Goal: Feedback & Contribution: Submit feedback/report problem

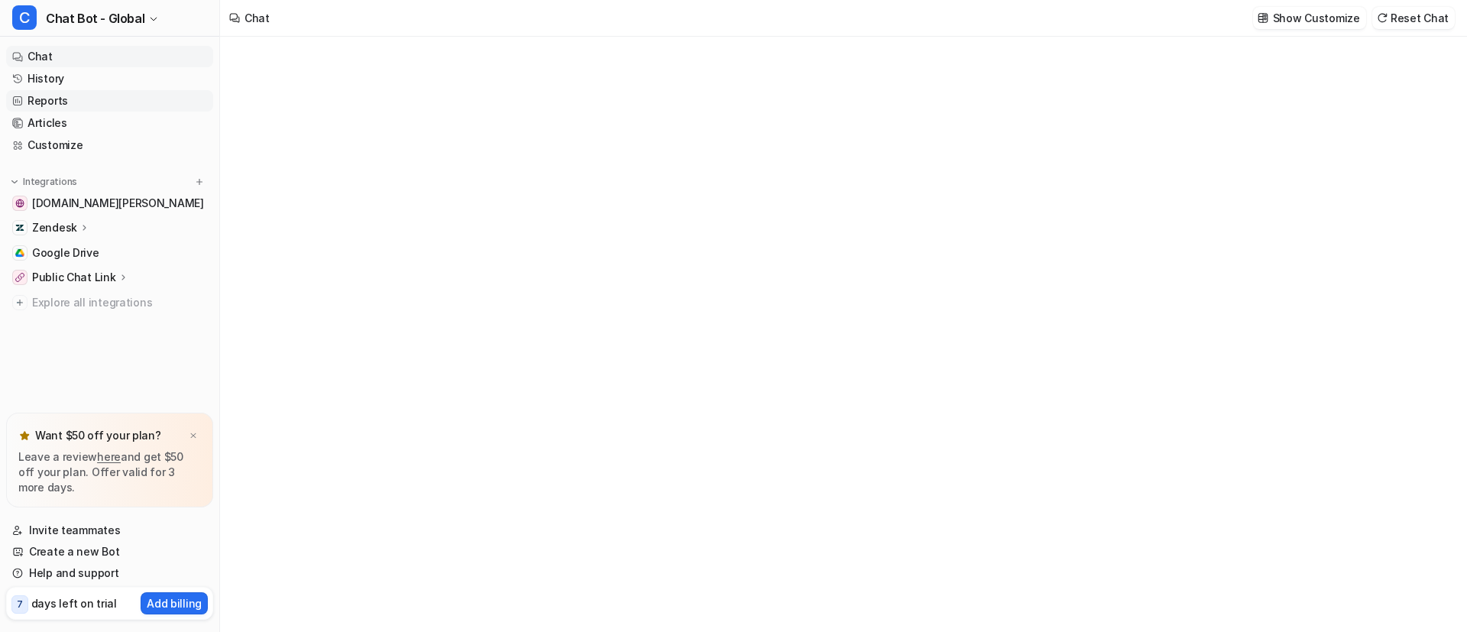
type textarea "**********"
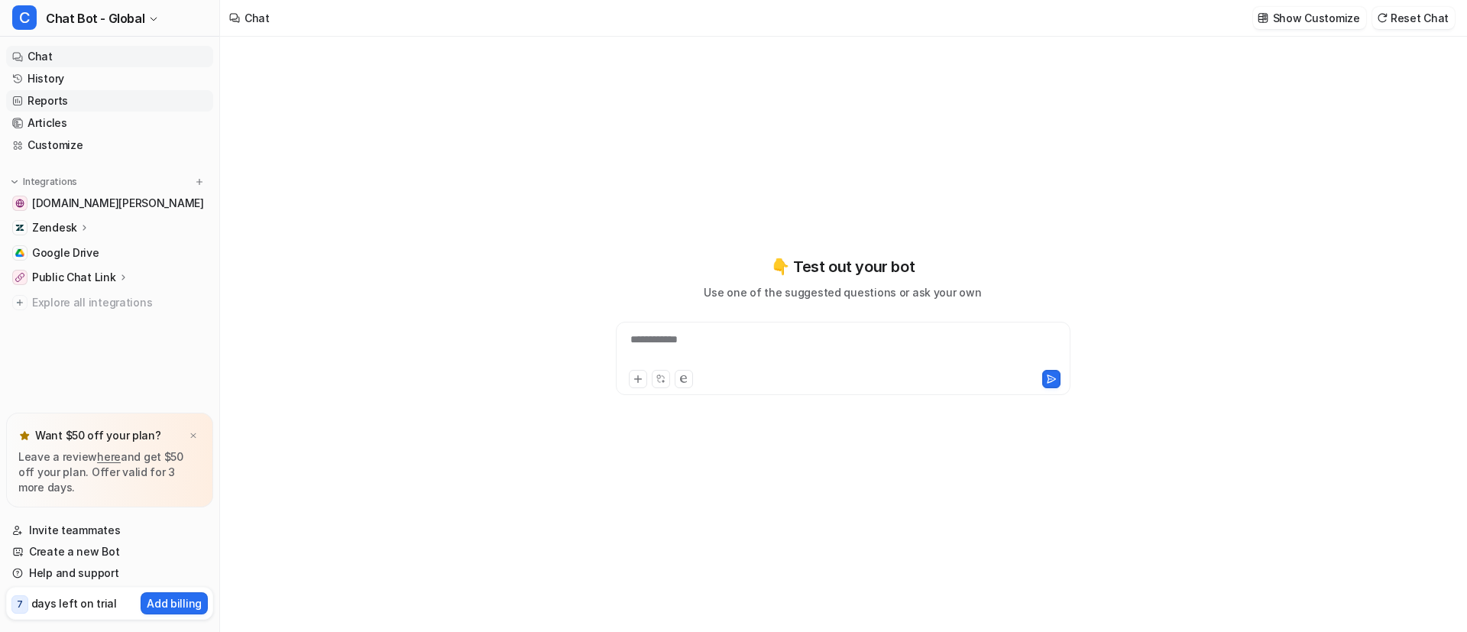
click at [91, 96] on link "Reports" at bounding box center [109, 100] width 207 height 21
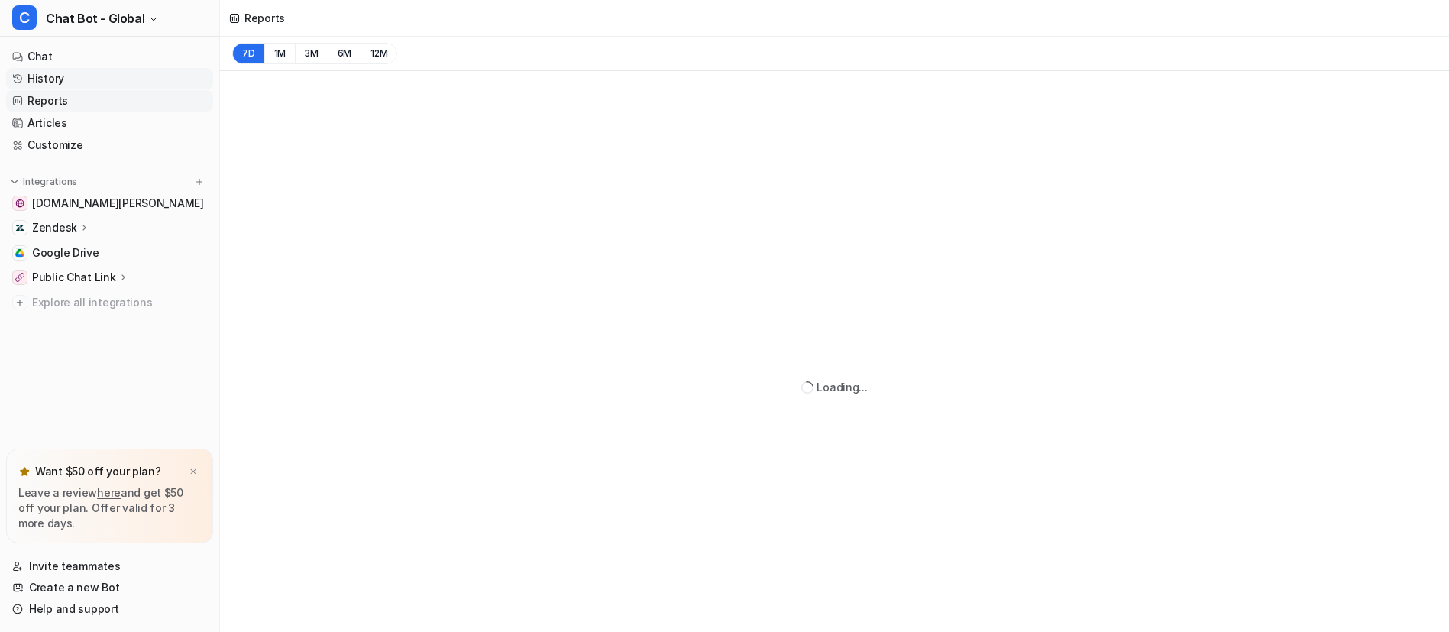
click at [85, 74] on link "History" at bounding box center [109, 78] width 207 height 21
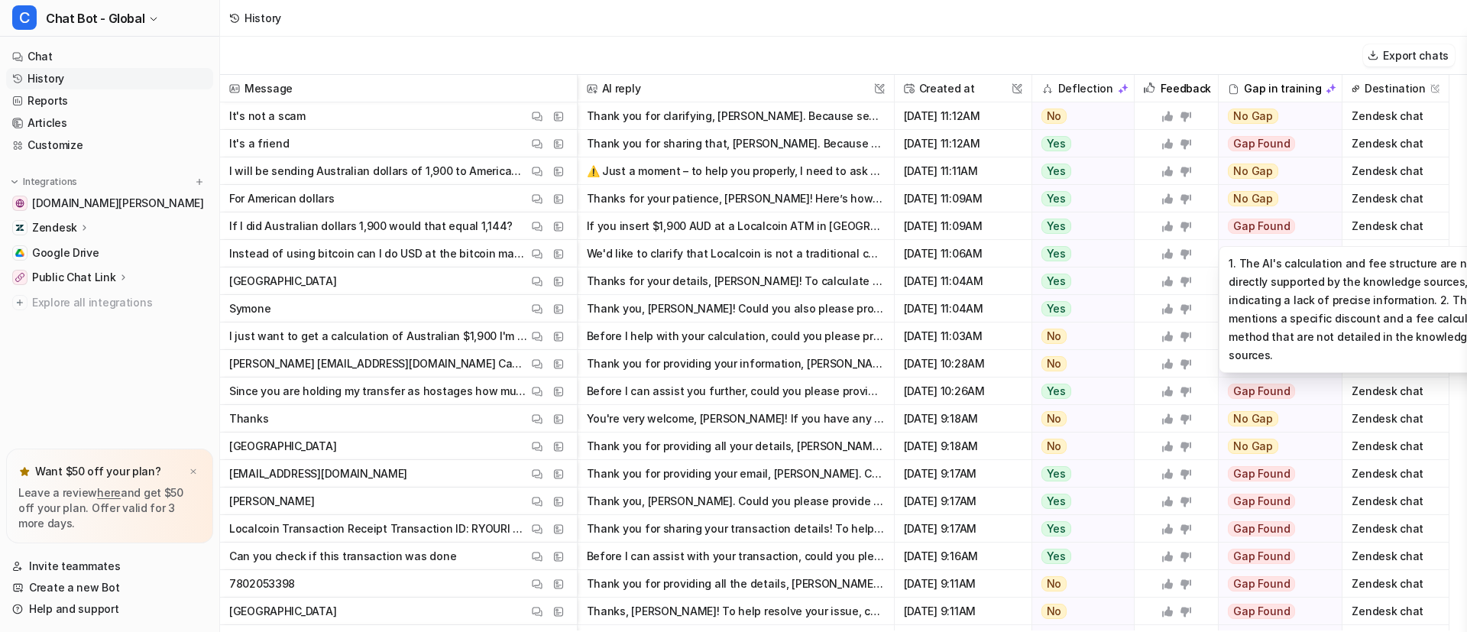
scroll to position [0, 63]
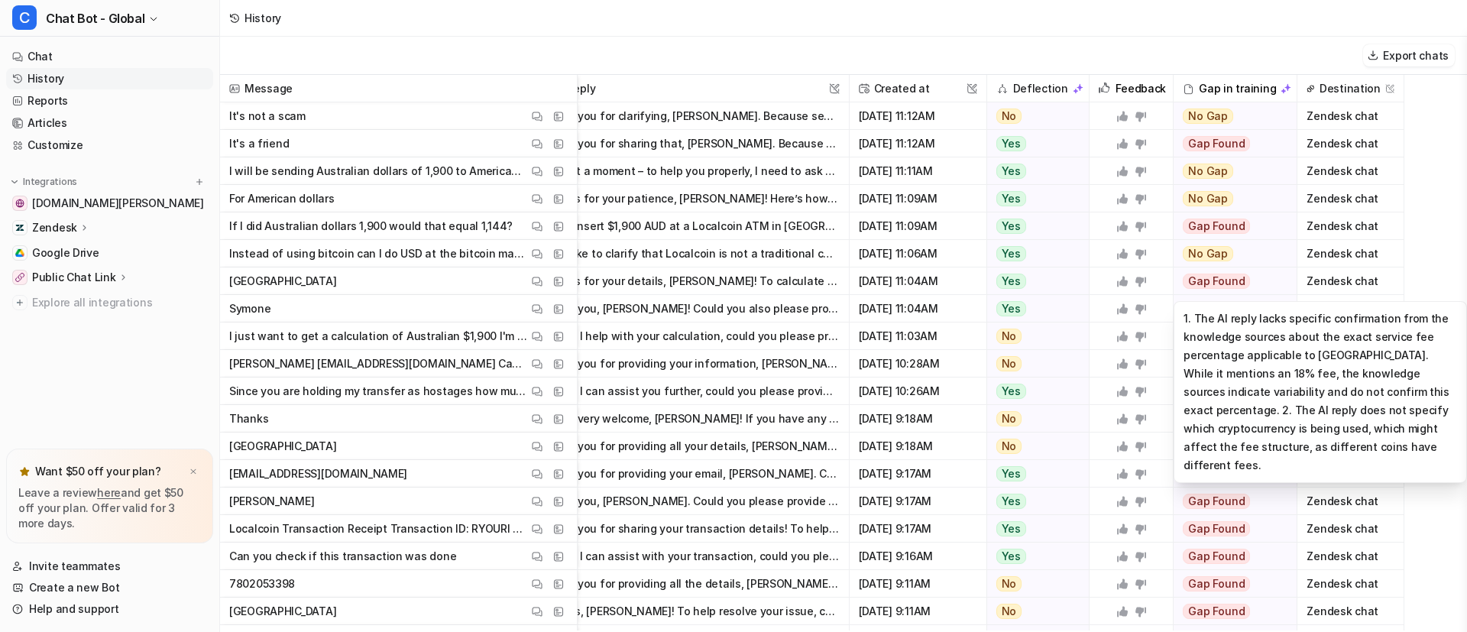
click at [1189, 286] on span "Gap Found" at bounding box center [1216, 281] width 67 height 15
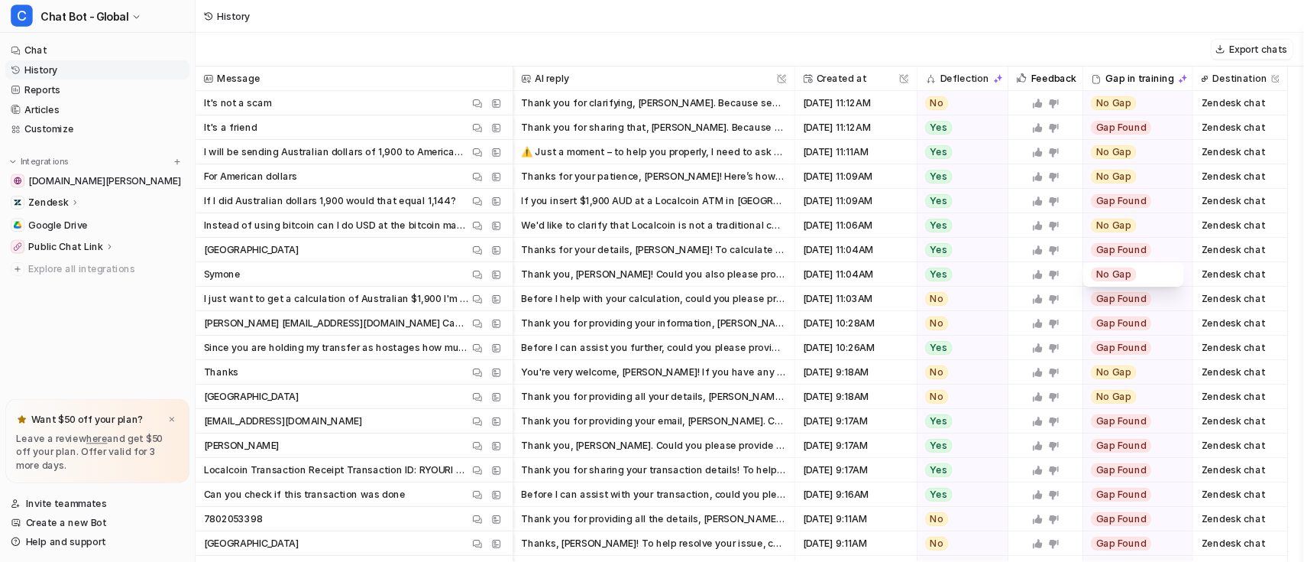
scroll to position [0, 0]
click at [1264, 310] on span "No Gap" at bounding box center [1253, 308] width 50 height 15
click at [1289, 305] on div "No Gap" at bounding box center [1275, 309] width 95 height 28
click at [1266, 313] on span "No Gap" at bounding box center [1253, 308] width 50 height 15
click at [1308, 283] on div "Gap Found" at bounding box center [1275, 281] width 113 height 28
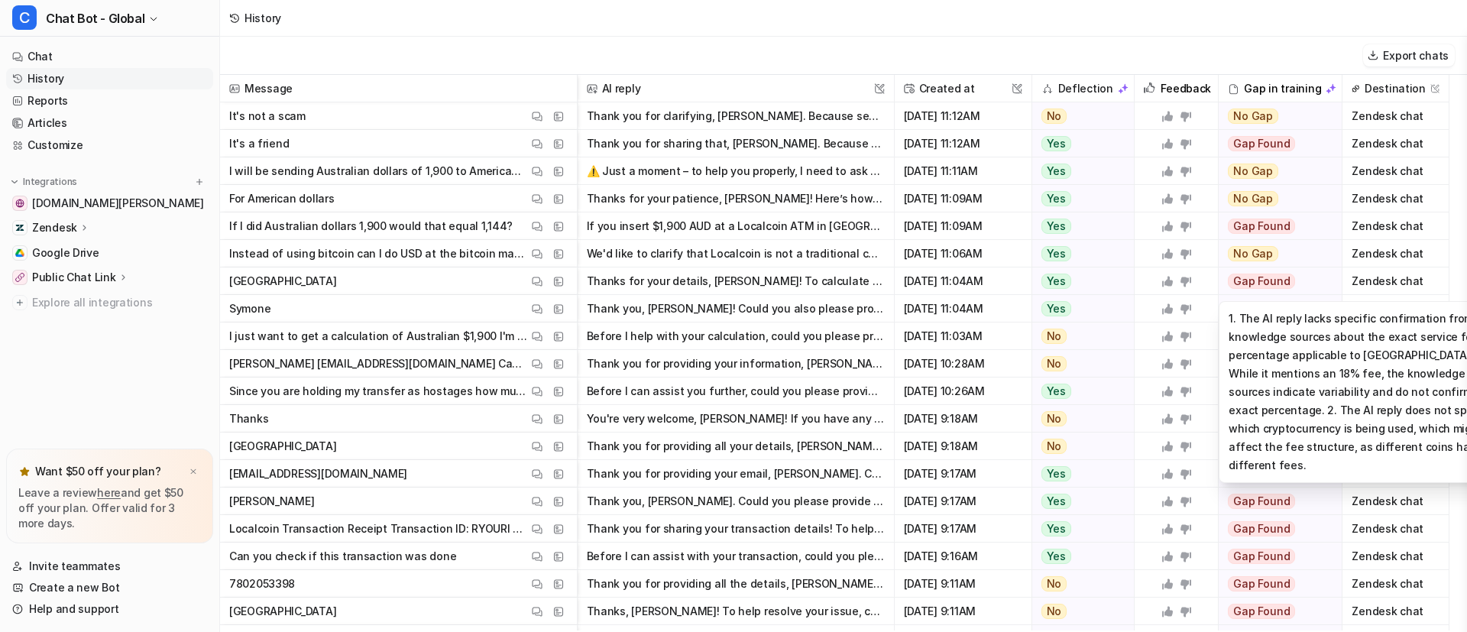
click at [1275, 280] on span "Gap Found" at bounding box center [1261, 281] width 67 height 15
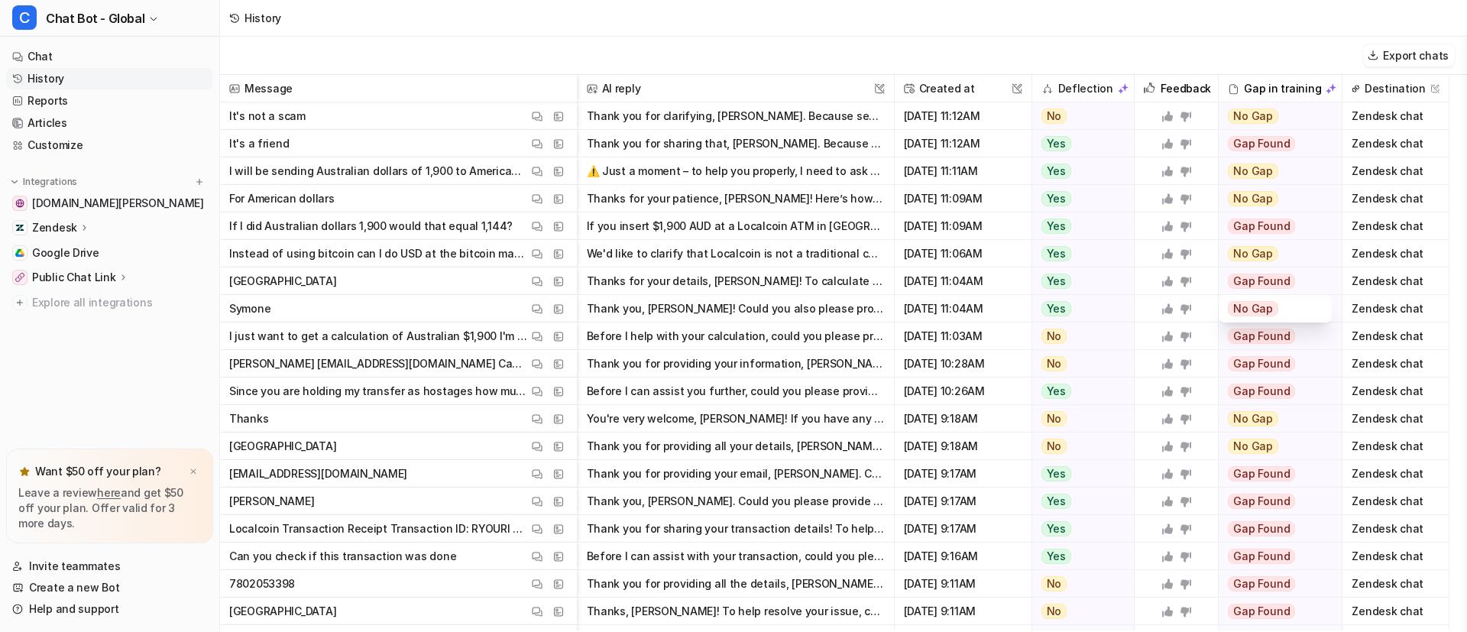
click at [1251, 280] on span "Gap Found" at bounding box center [1261, 281] width 67 height 15
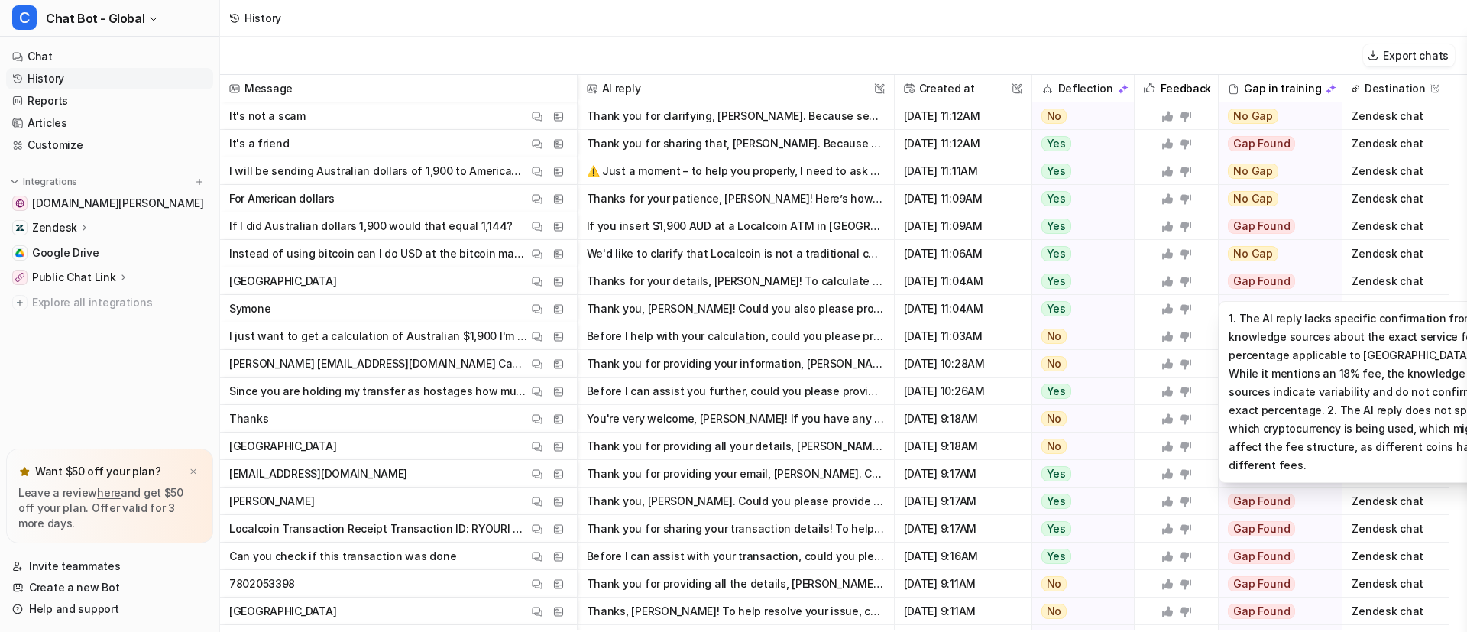
click at [1251, 280] on span "Gap Found" at bounding box center [1261, 281] width 67 height 15
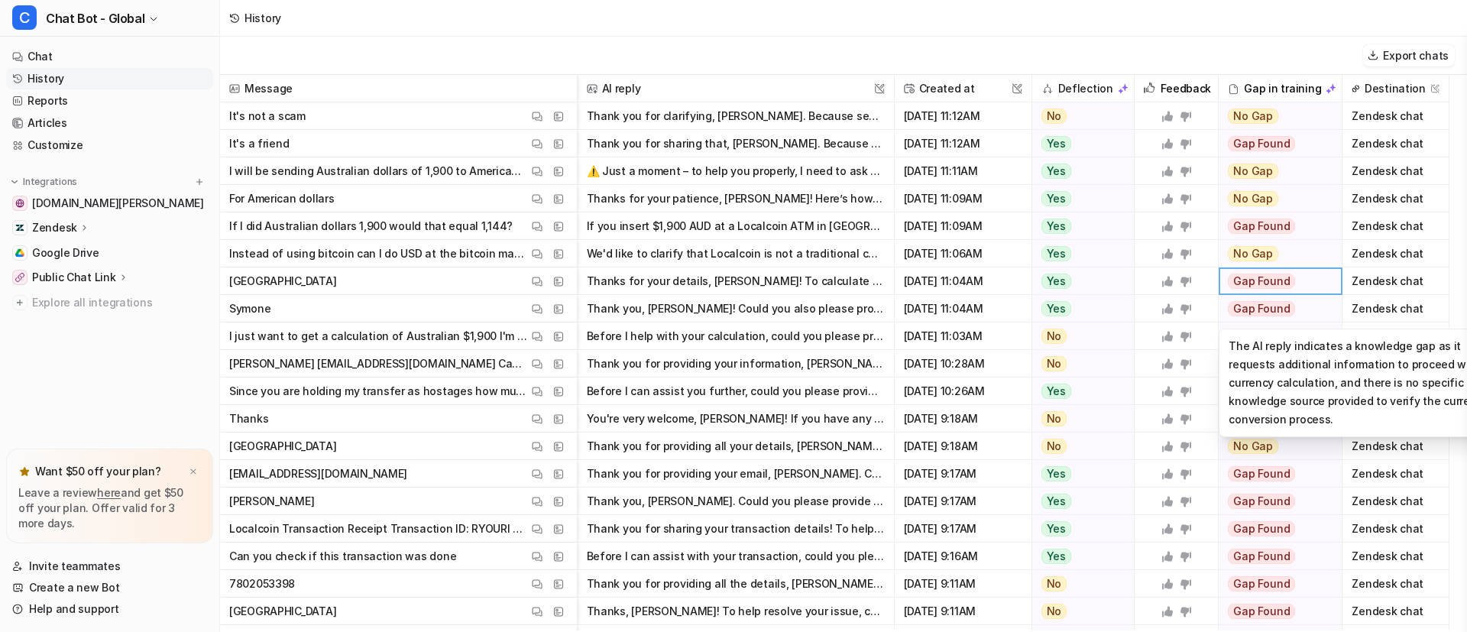
click at [1251, 302] on span "Gap Found" at bounding box center [1261, 308] width 67 height 15
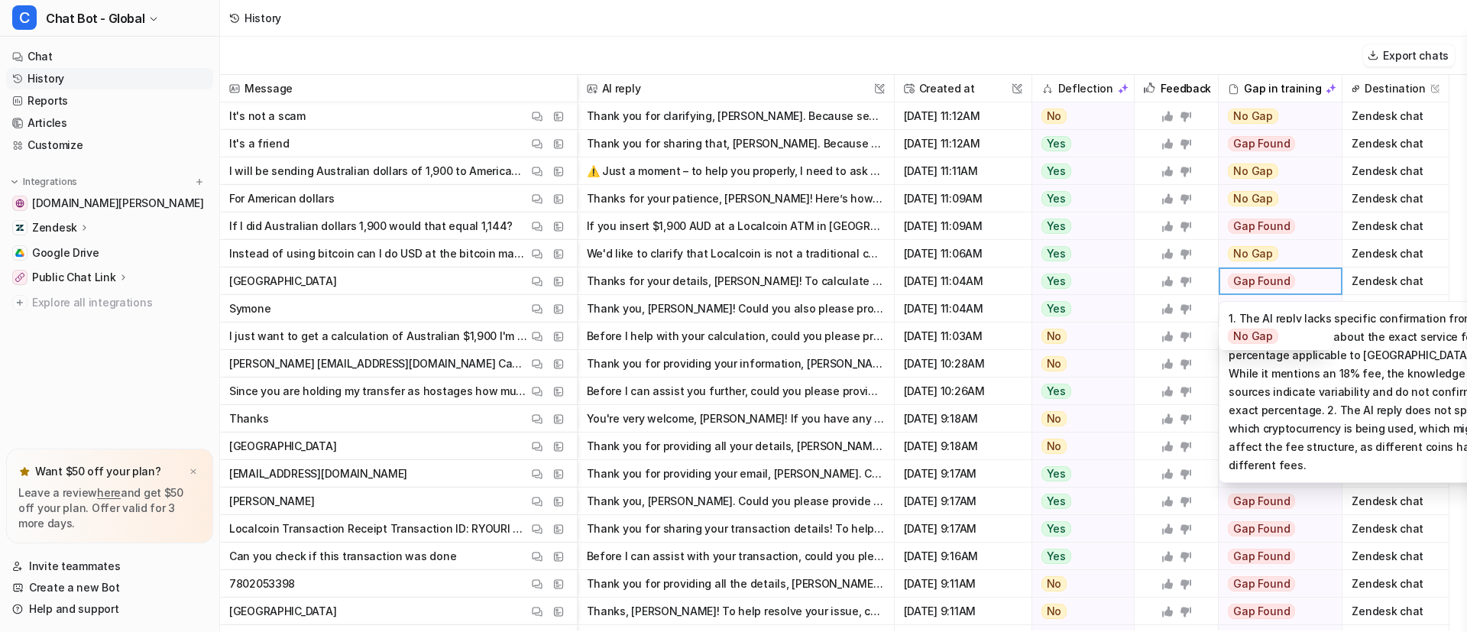
click at [1267, 287] on span "Gap Found" at bounding box center [1261, 281] width 67 height 15
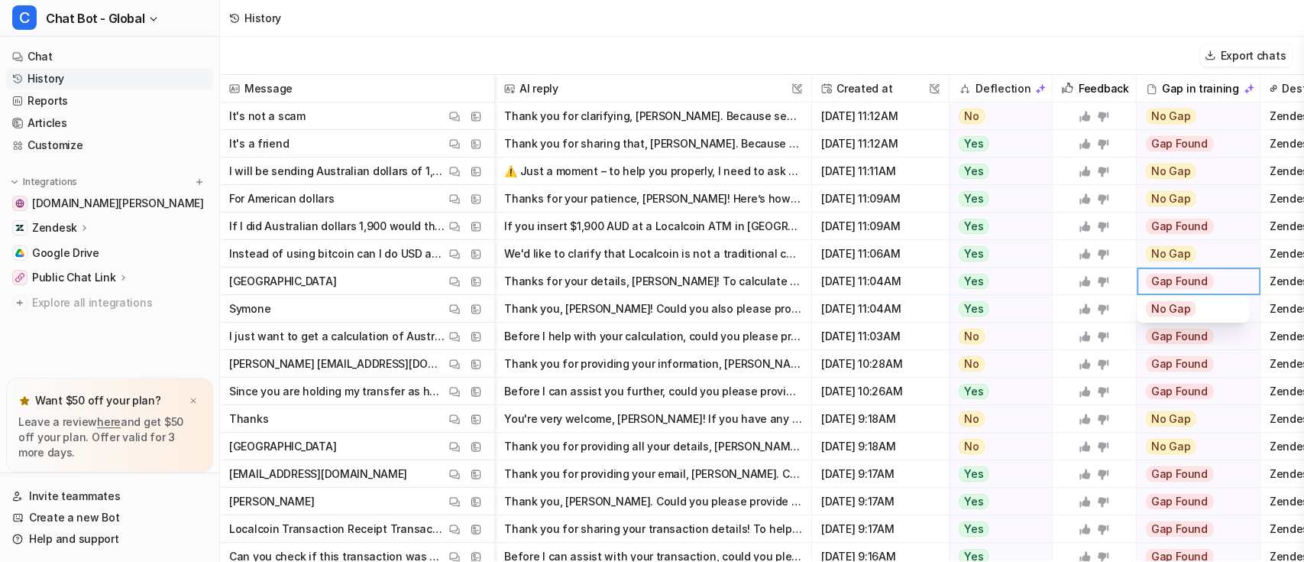
click at [1174, 280] on span "Gap Found" at bounding box center [1179, 281] width 67 height 15
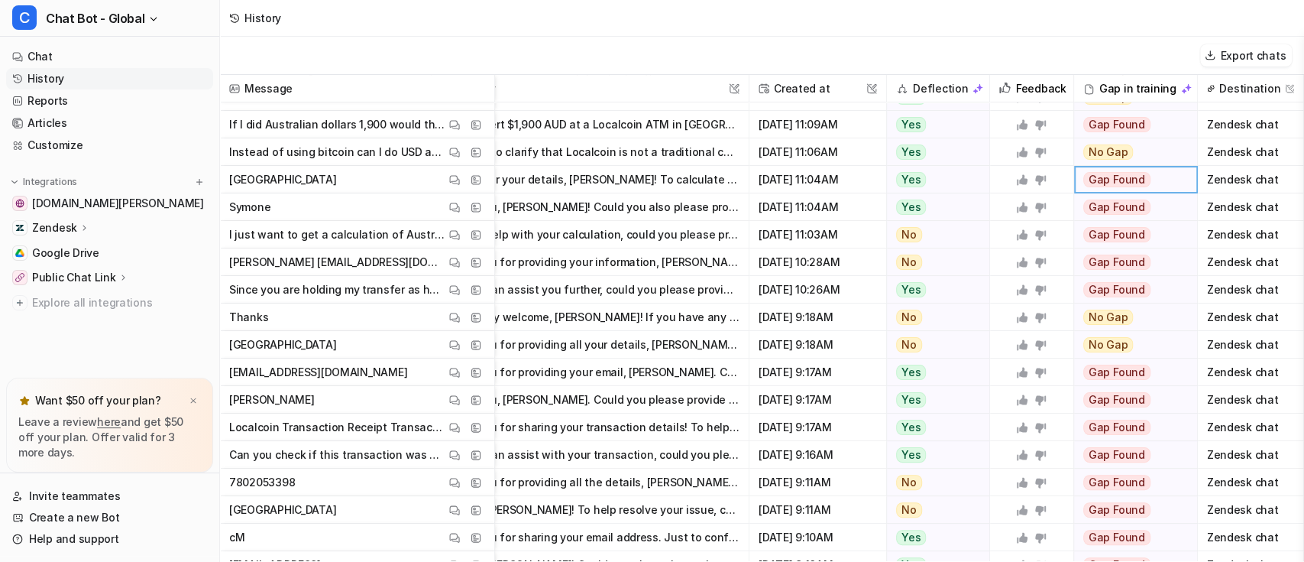
scroll to position [102, 79]
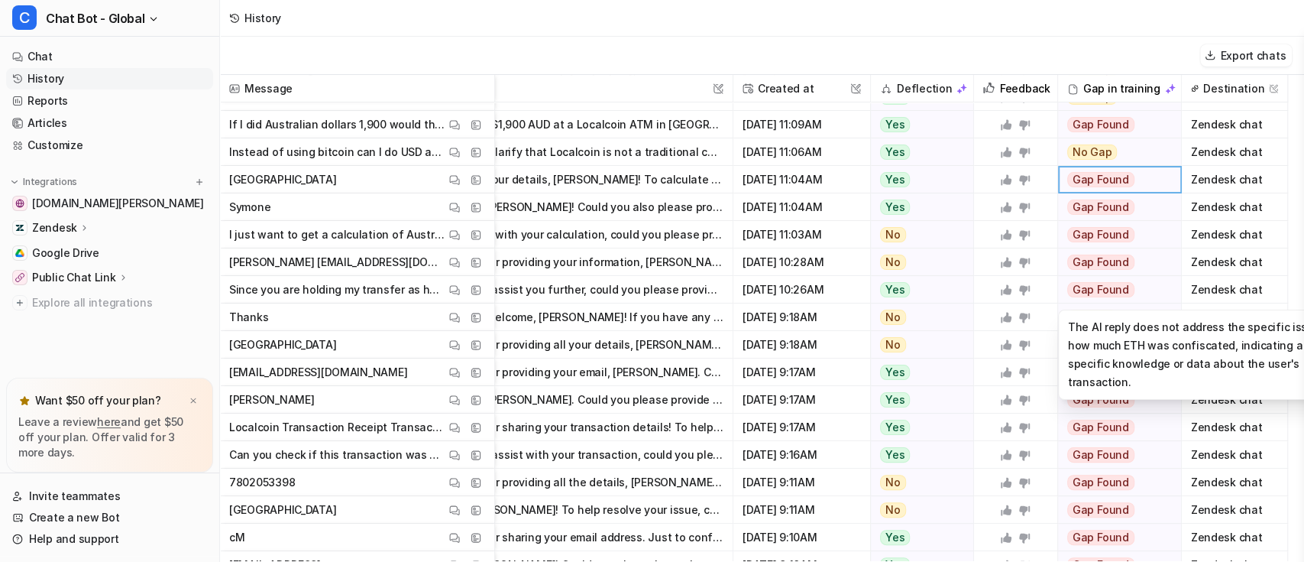
click at [1109, 292] on span "Gap Found" at bounding box center [1100, 289] width 67 height 15
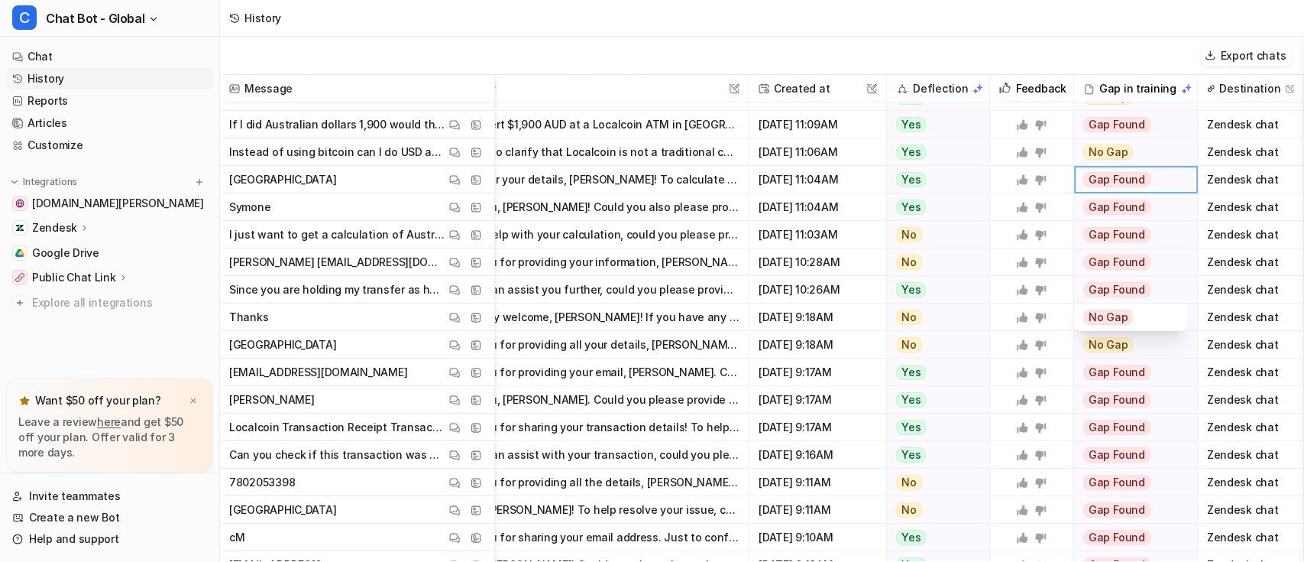
click at [1090, 291] on span "Gap Found" at bounding box center [1116, 289] width 67 height 15
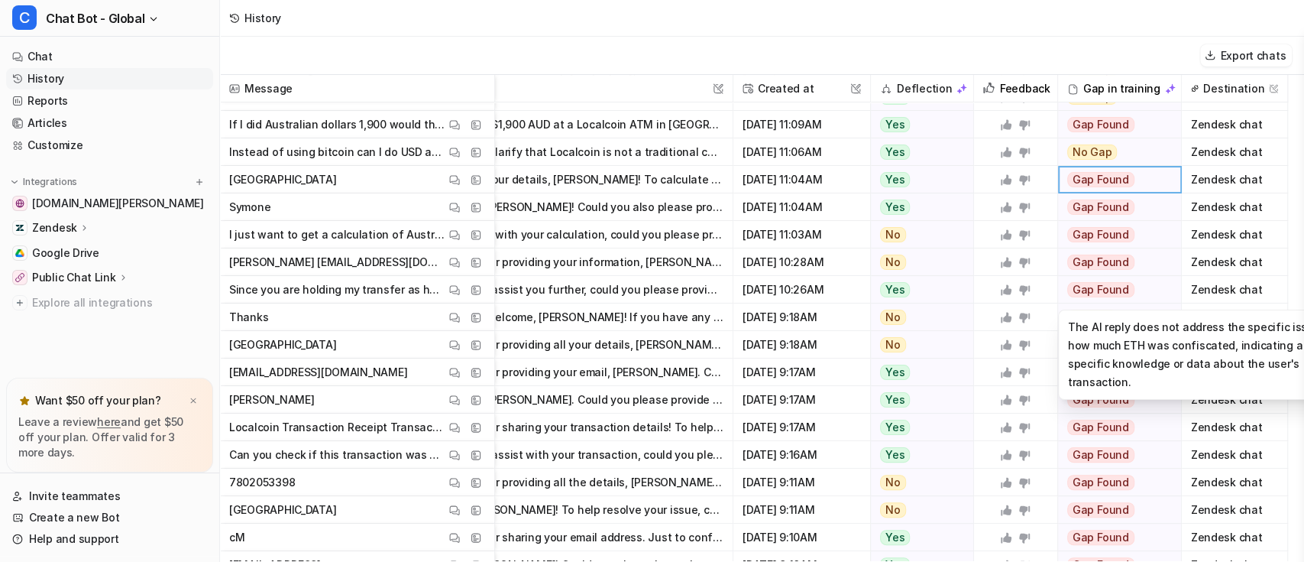
click at [1089, 291] on span "Gap Found" at bounding box center [1100, 289] width 67 height 15
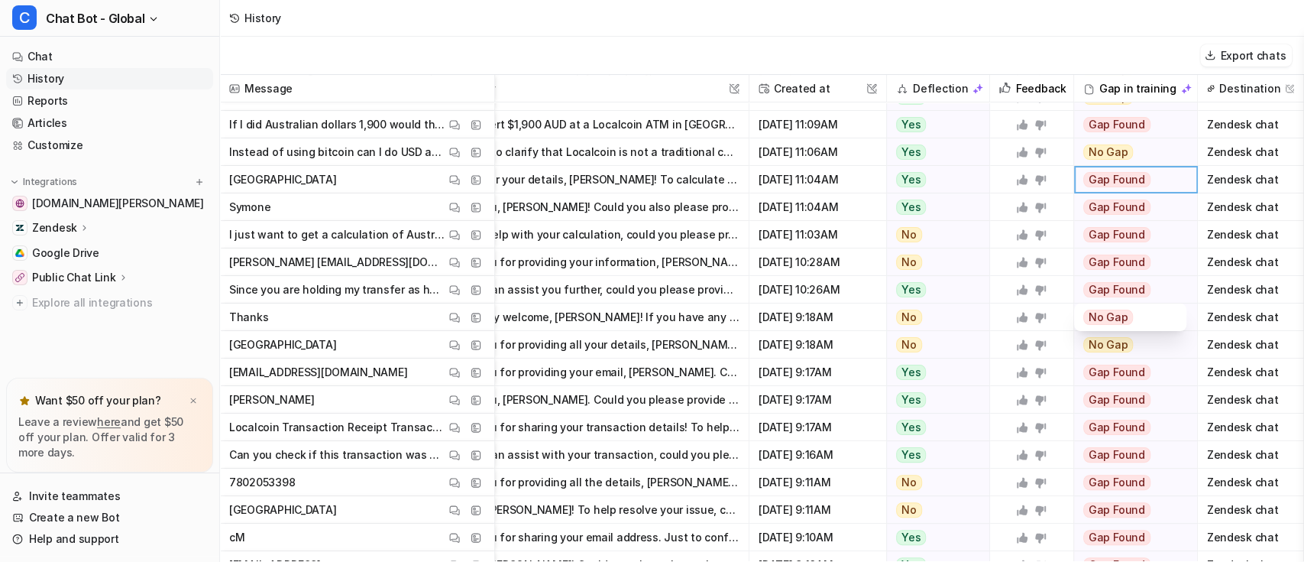
click at [1123, 319] on div "No Gap" at bounding box center [1130, 317] width 94 height 28
click at [1147, 318] on div "No Gap" at bounding box center [1130, 317] width 94 height 28
click at [1158, 284] on div "Gap Found" at bounding box center [1130, 290] width 112 height 28
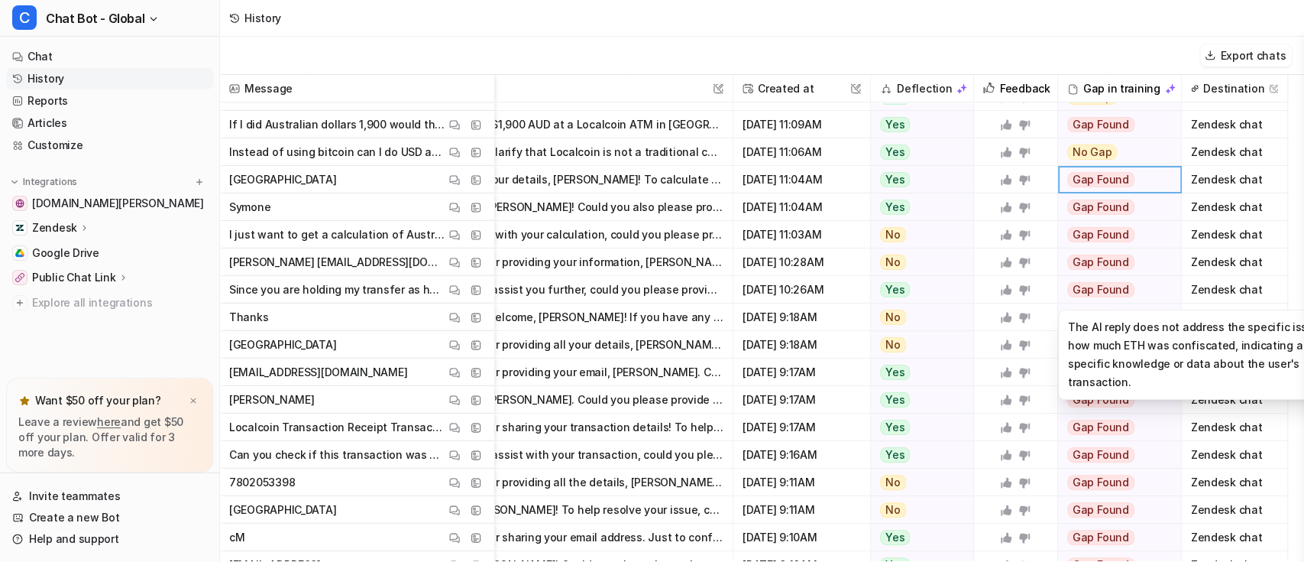
click at [1120, 289] on span "Gap Found" at bounding box center [1100, 289] width 67 height 15
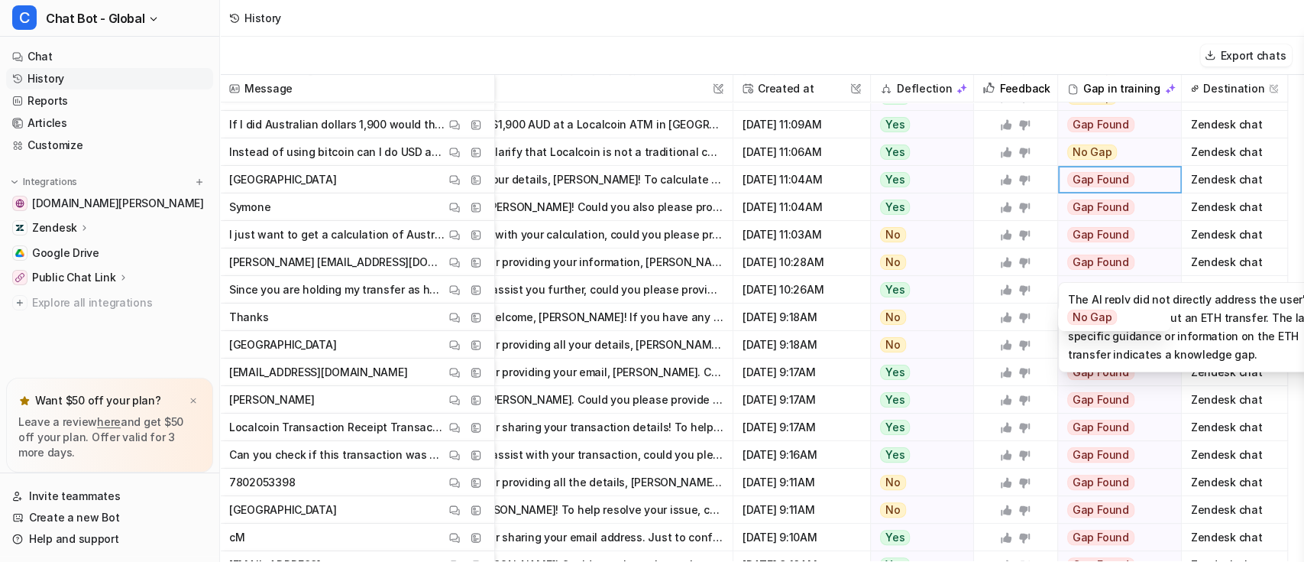
click at [1113, 266] on span "Gap Found" at bounding box center [1100, 261] width 67 height 15
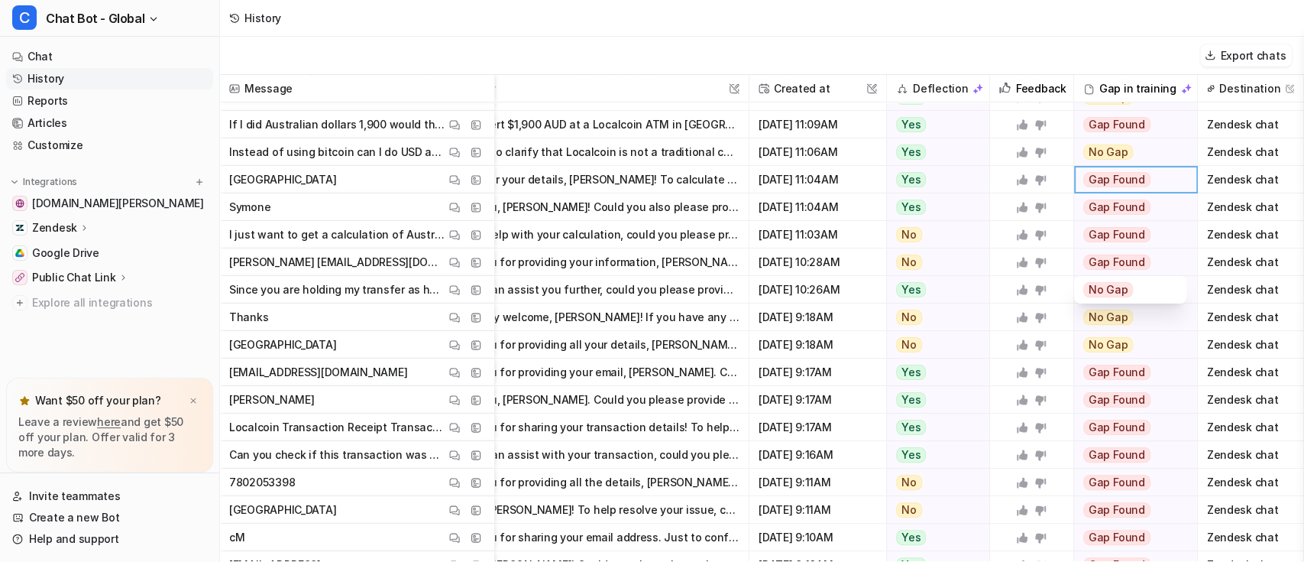
click at [1112, 286] on span "No Gap" at bounding box center [1108, 289] width 50 height 15
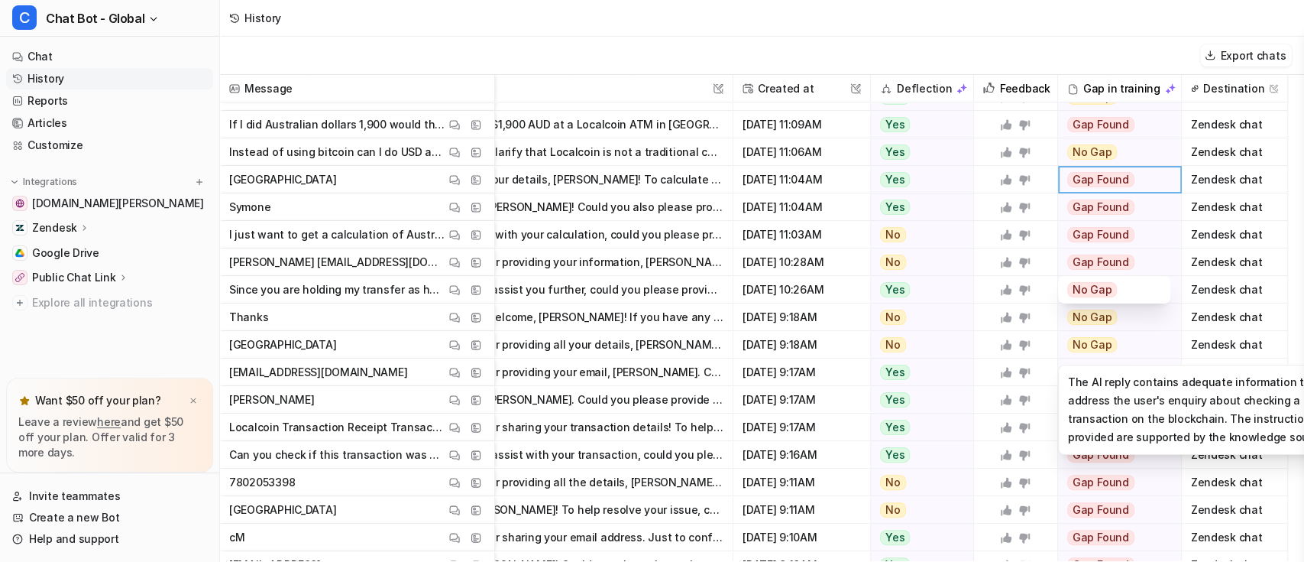
click at [1148, 339] on div "No Gap" at bounding box center [1114, 345] width 112 height 28
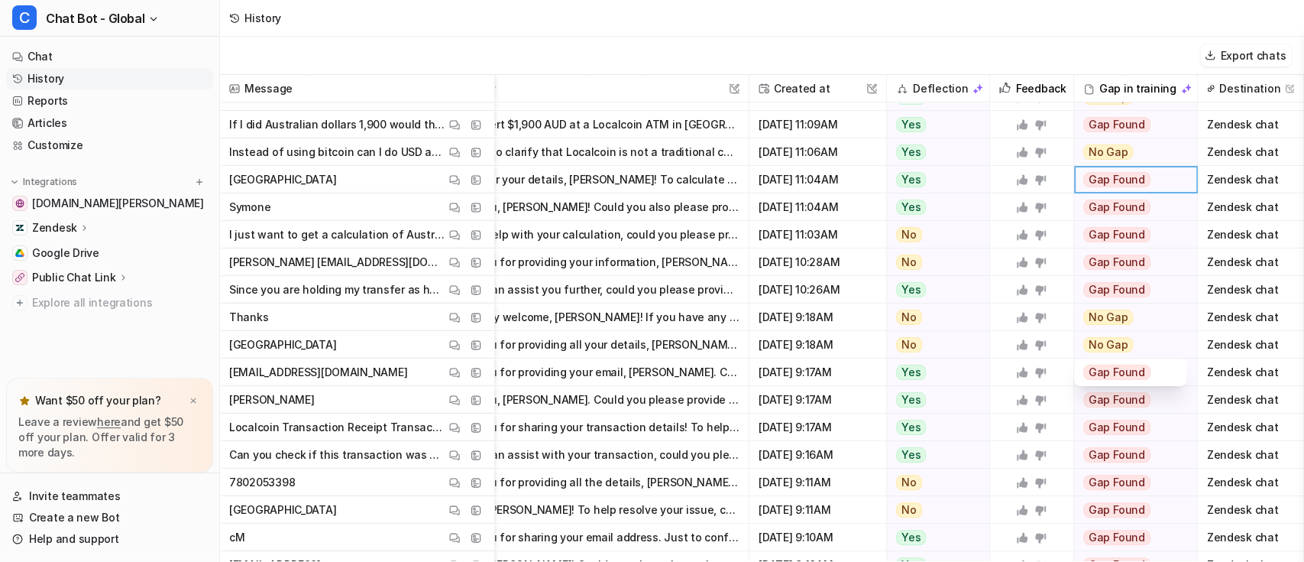
click at [1103, 370] on span "Gap Found" at bounding box center [1116, 371] width 67 height 15
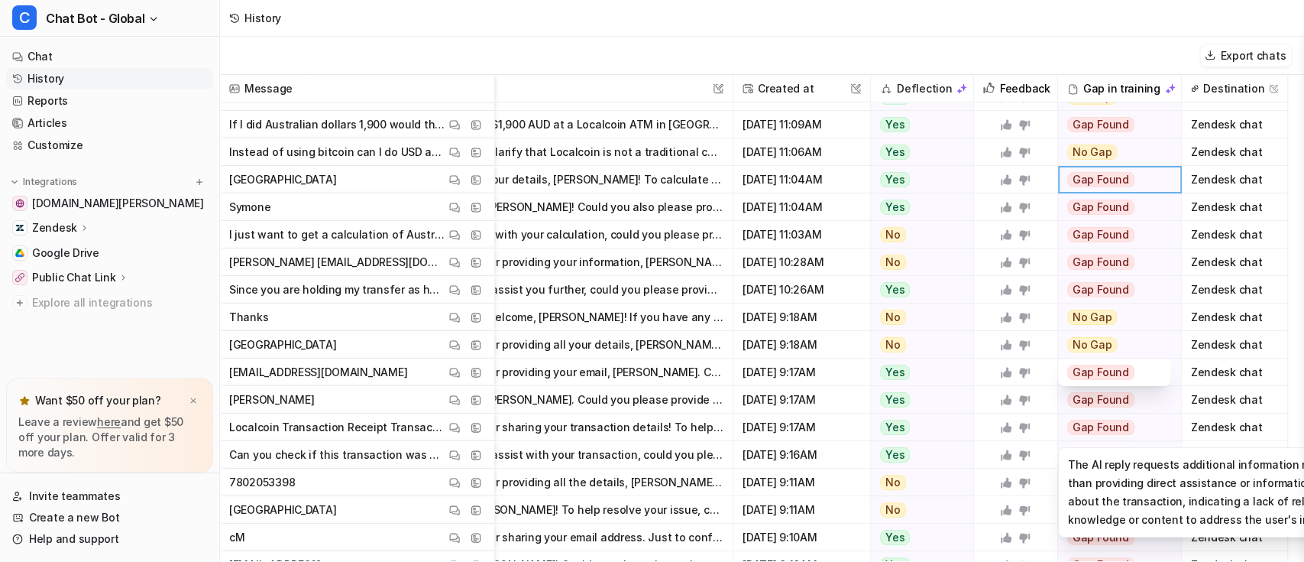
click at [1082, 419] on span "Gap Found" at bounding box center [1100, 426] width 67 height 15
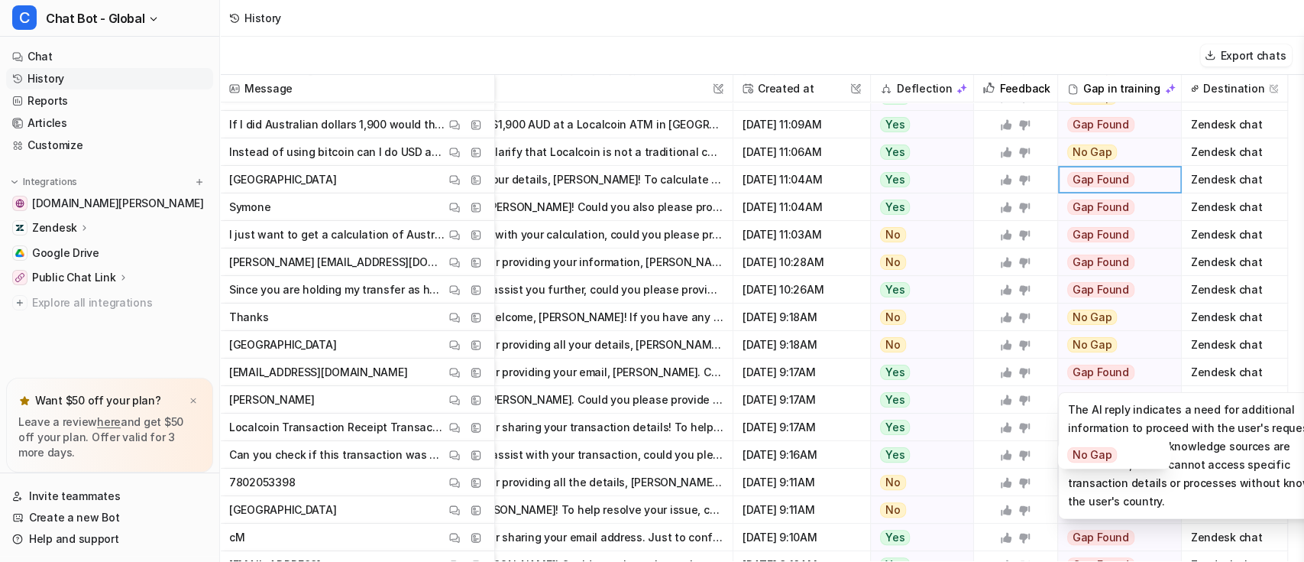
click at [1091, 373] on span "Gap Found" at bounding box center [1100, 371] width 67 height 15
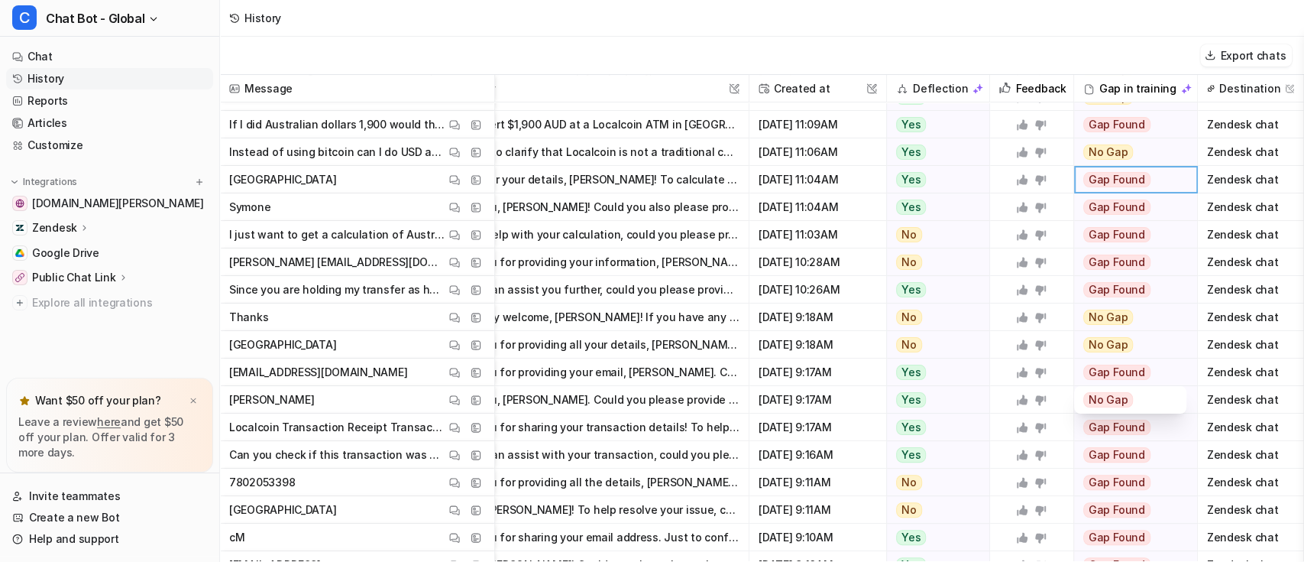
click at [1088, 403] on span "No Gap" at bounding box center [1108, 399] width 50 height 15
click at [1134, 403] on div "No Gap" at bounding box center [1130, 400] width 94 height 28
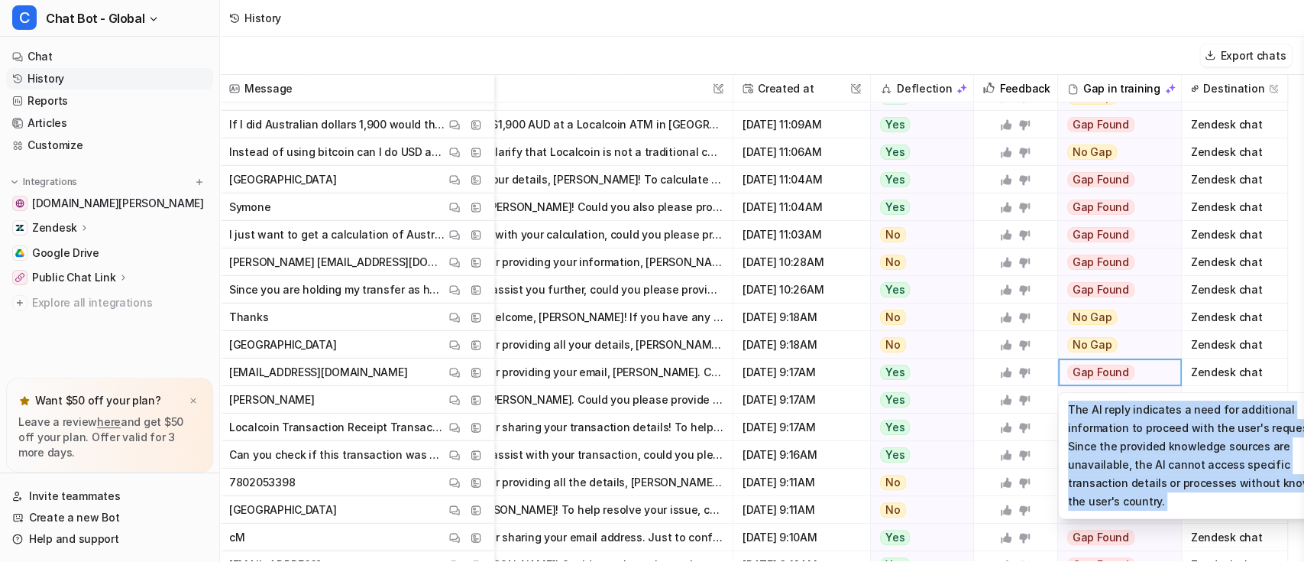
click at [1134, 403] on div "Gap Found" at bounding box center [1114, 400] width 112 height 28
click at [1144, 371] on div "Gap Found" at bounding box center [1114, 372] width 112 height 28
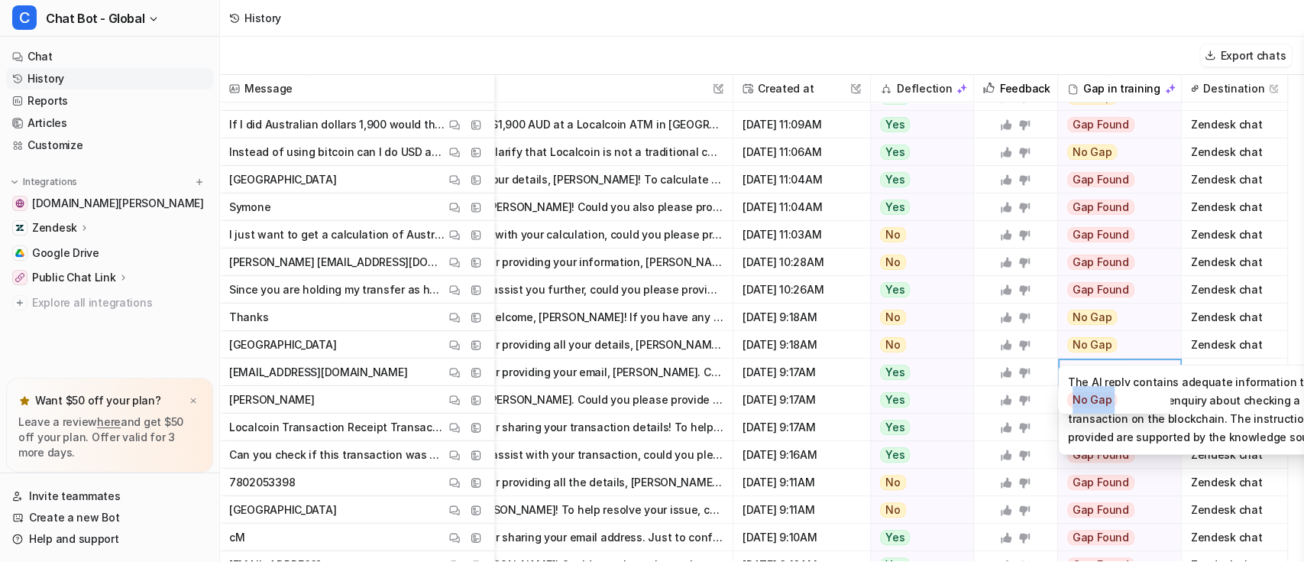
click at [1144, 332] on div "No Gap" at bounding box center [1114, 345] width 112 height 28
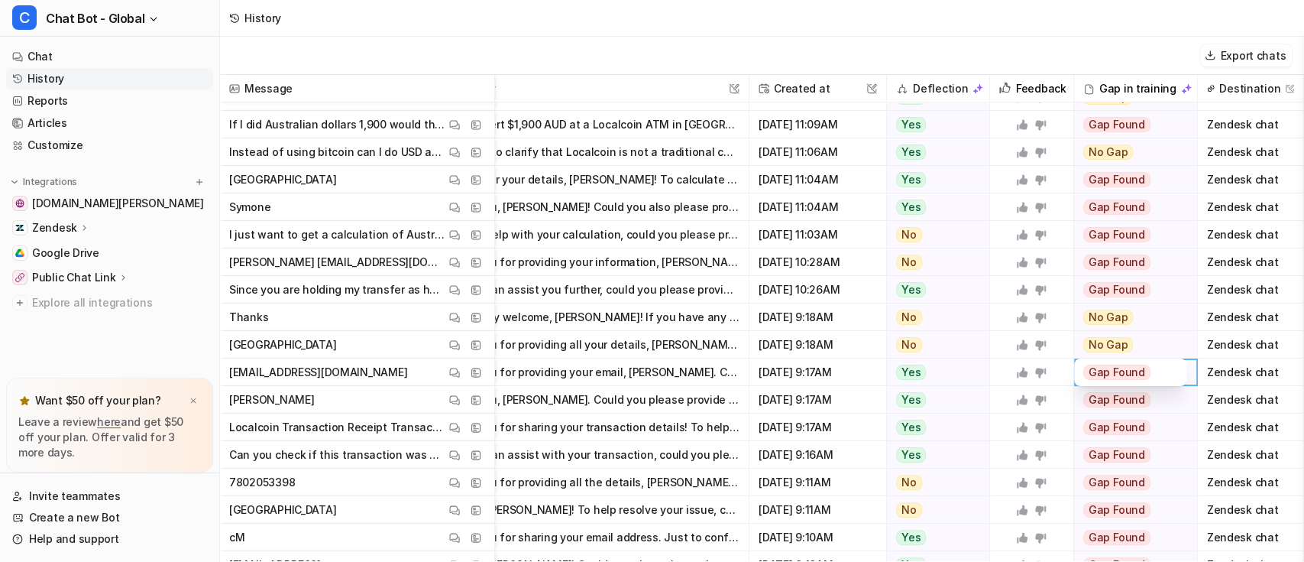
click at [1043, 199] on div at bounding box center [1031, 206] width 71 height 27
click at [1198, 222] on div "Zendesk chat" at bounding box center [1251, 235] width 107 height 28
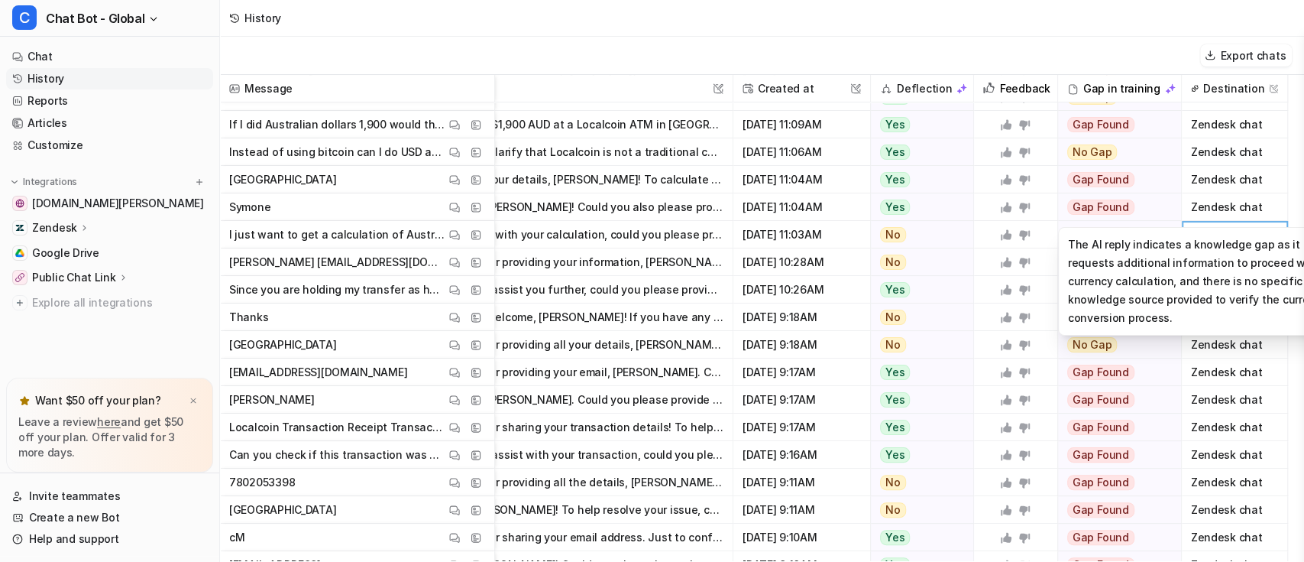
click at [1160, 207] on div "Gap Found" at bounding box center [1114, 207] width 112 height 28
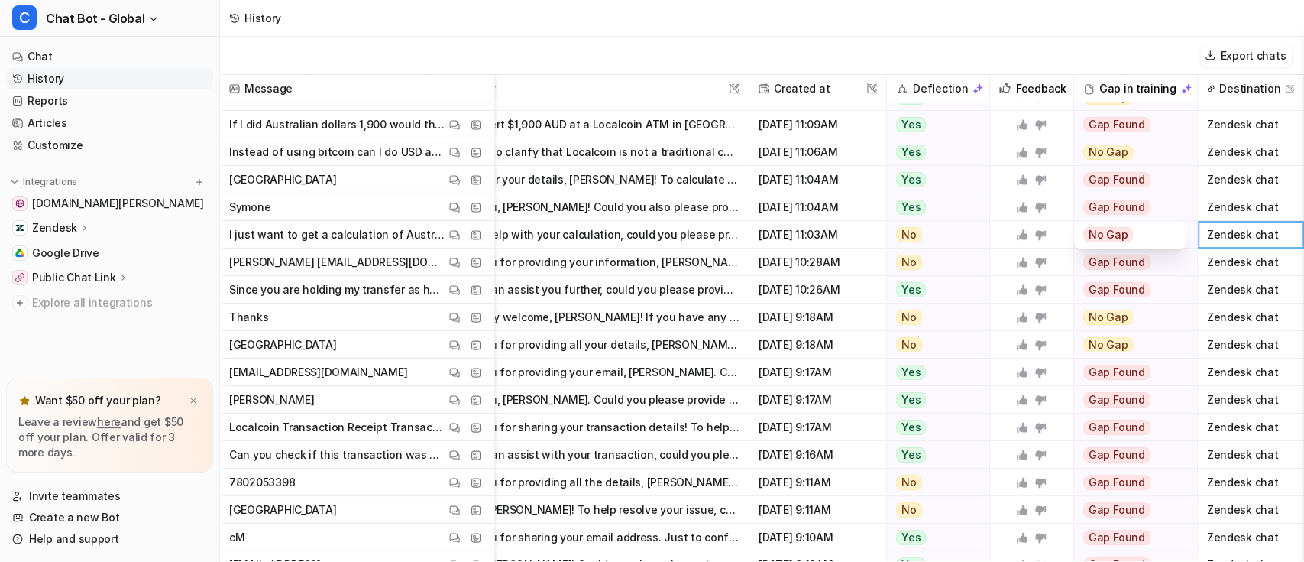
scroll to position [203, 79]
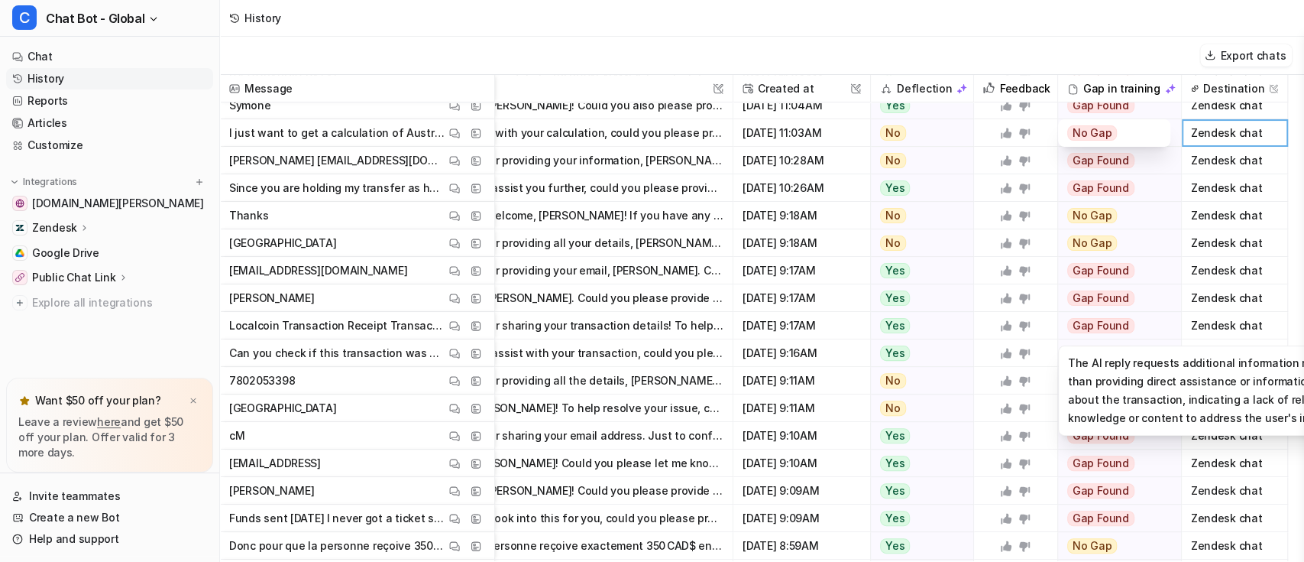
click at [1101, 326] on span "Gap Found" at bounding box center [1100, 325] width 67 height 15
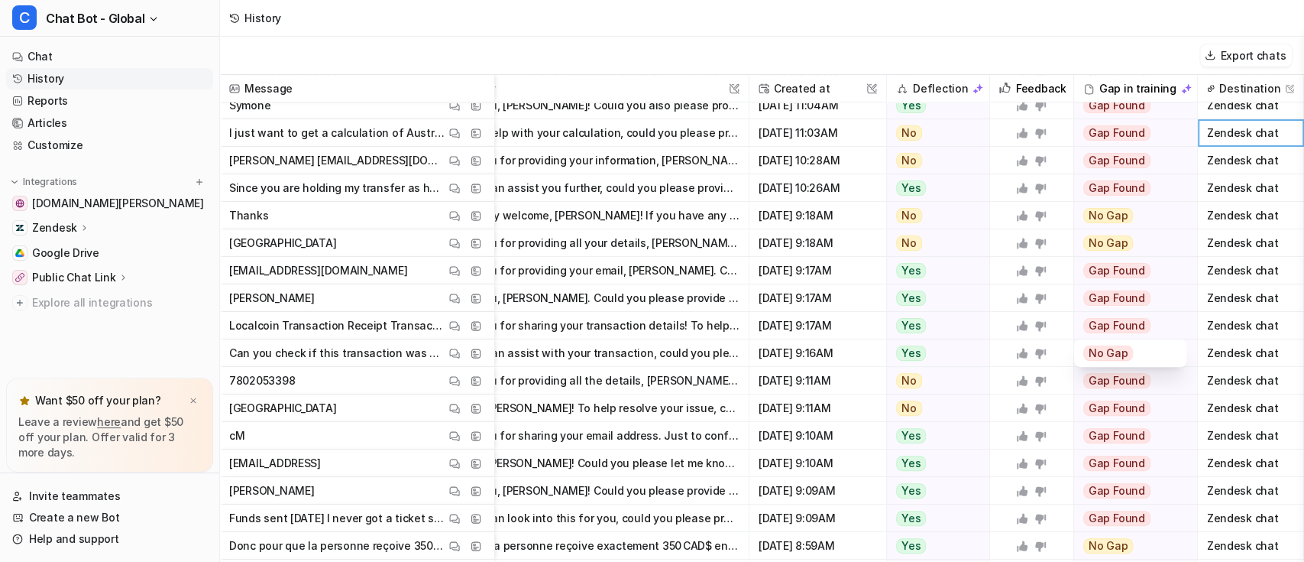
click at [1095, 351] on span "No Gap" at bounding box center [1108, 352] width 50 height 15
click at [1122, 351] on div "No Gap" at bounding box center [1130, 353] width 94 height 28
click at [1103, 358] on span "No Gap" at bounding box center [1108, 352] width 50 height 15
click at [1148, 360] on div "No Gap" at bounding box center [1130, 353] width 94 height 28
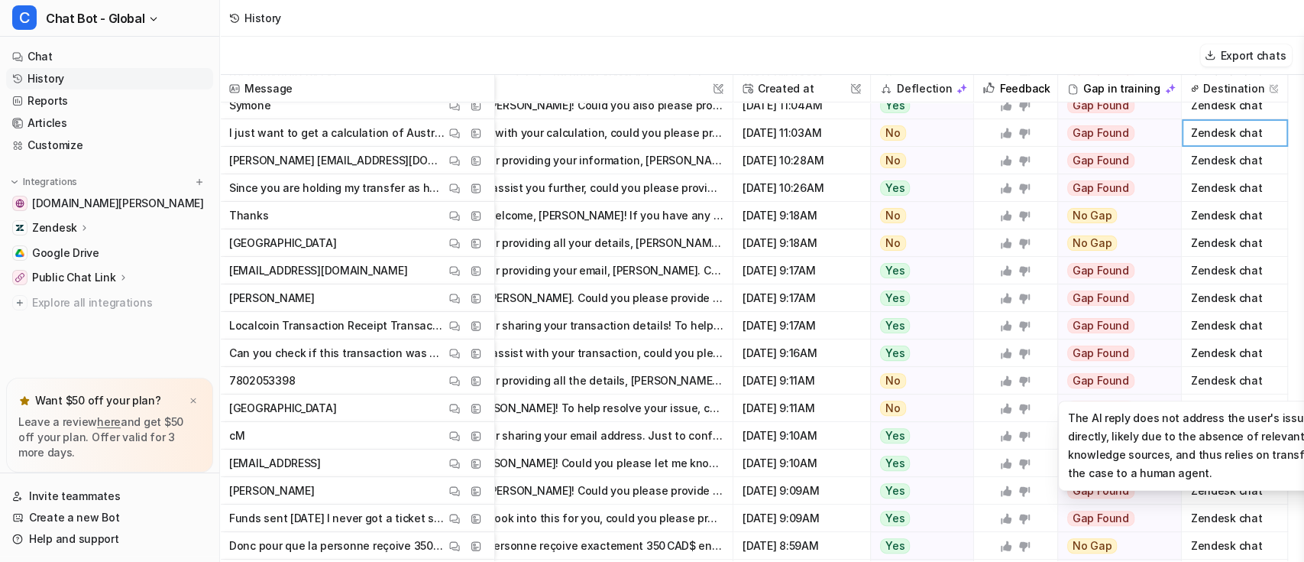
click at [1161, 445] on div "The AI reply does not address the user's issue directly, likely due to the abse…" at bounding box center [1204, 445] width 293 height 90
click at [1100, 383] on span "Gap Found" at bounding box center [1100, 380] width 67 height 15
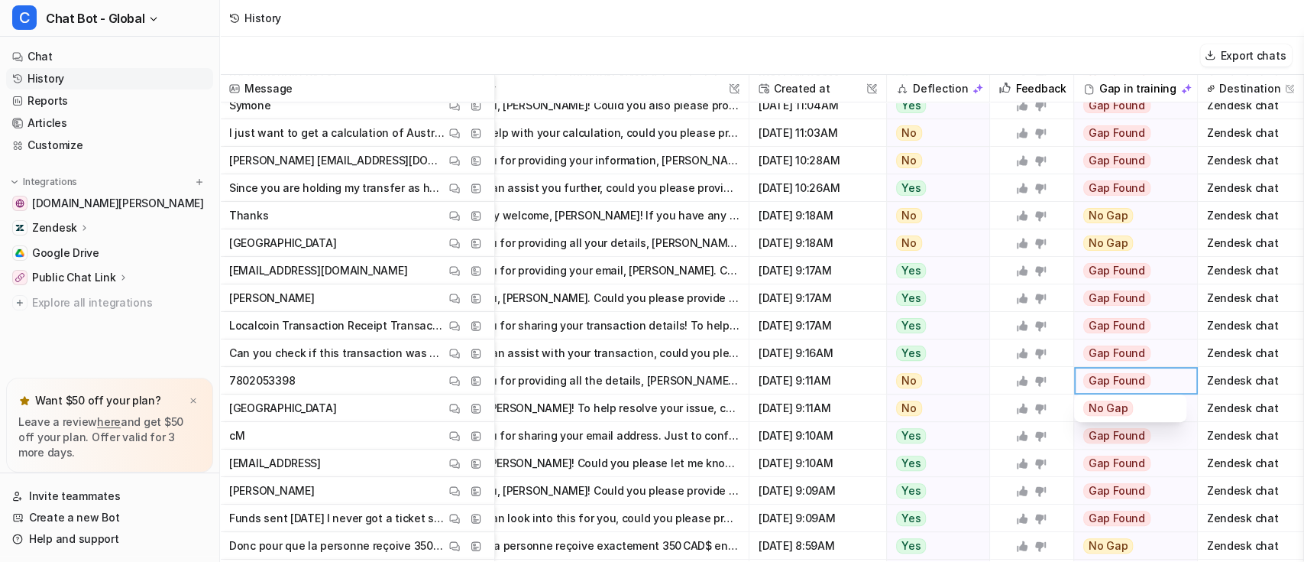
click at [1130, 409] on div "No Gap" at bounding box center [1130, 408] width 94 height 28
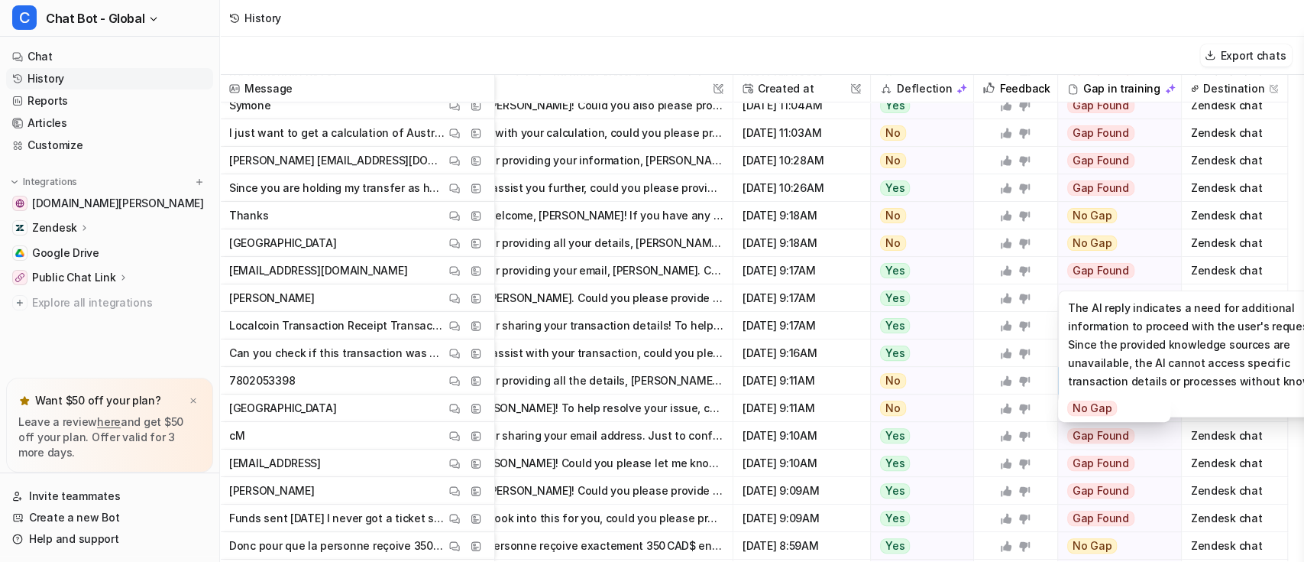
click at [1144, 274] on div "Gap Found" at bounding box center [1114, 271] width 112 height 28
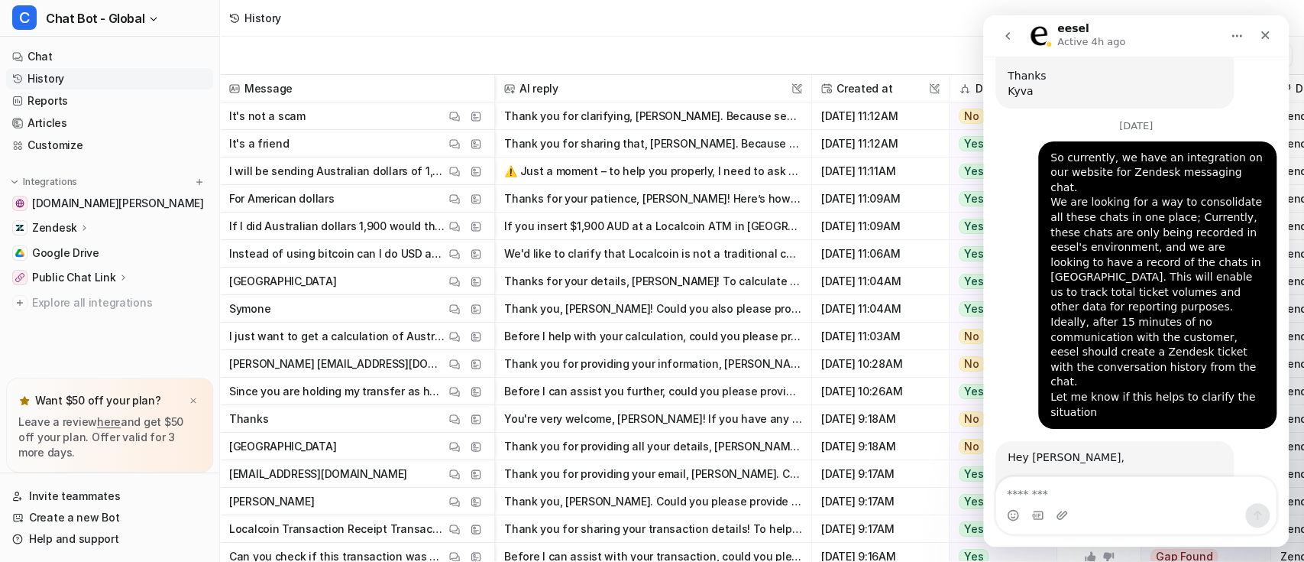
scroll to position [836, 0]
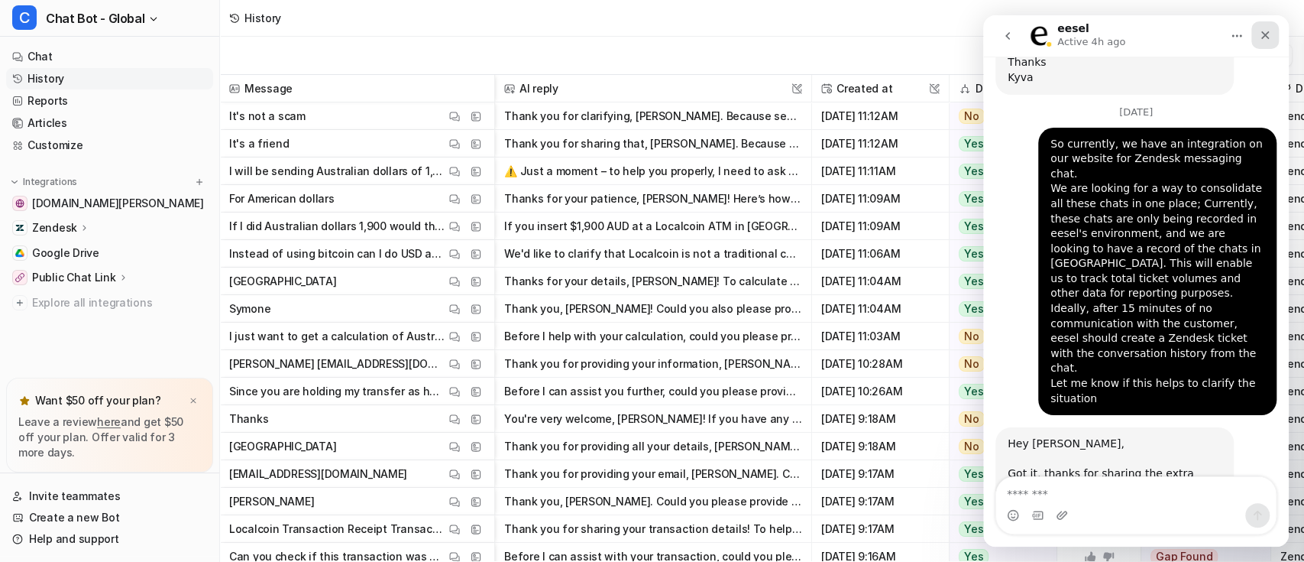
click at [1267, 36] on icon "Close" at bounding box center [1265, 35] width 8 height 8
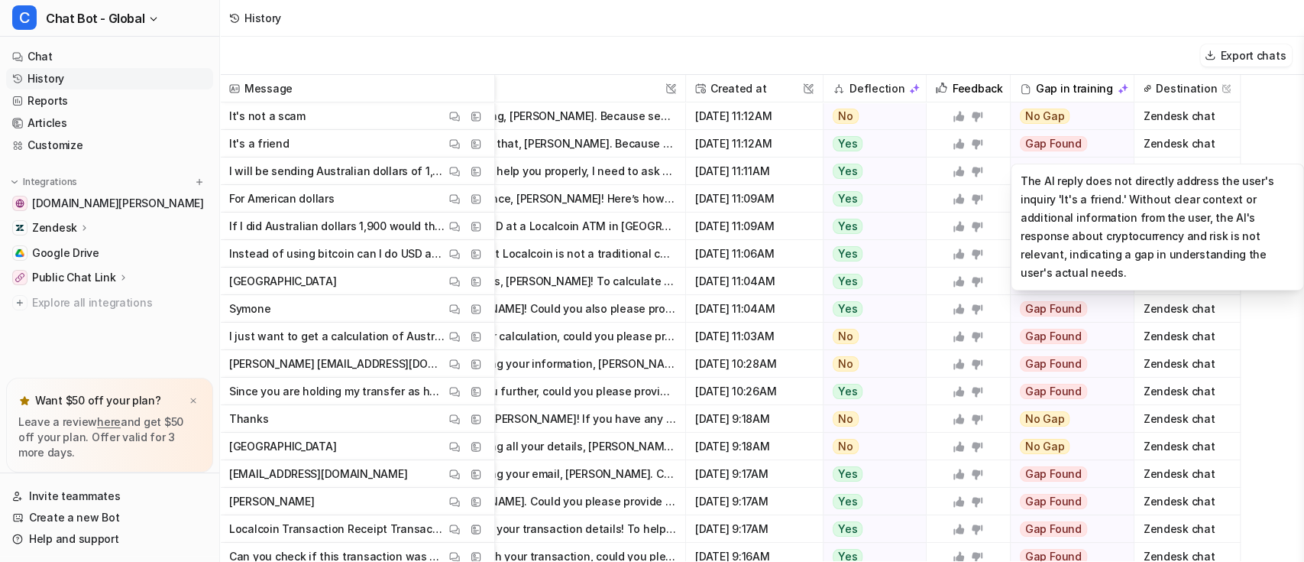
scroll to position [0, 79]
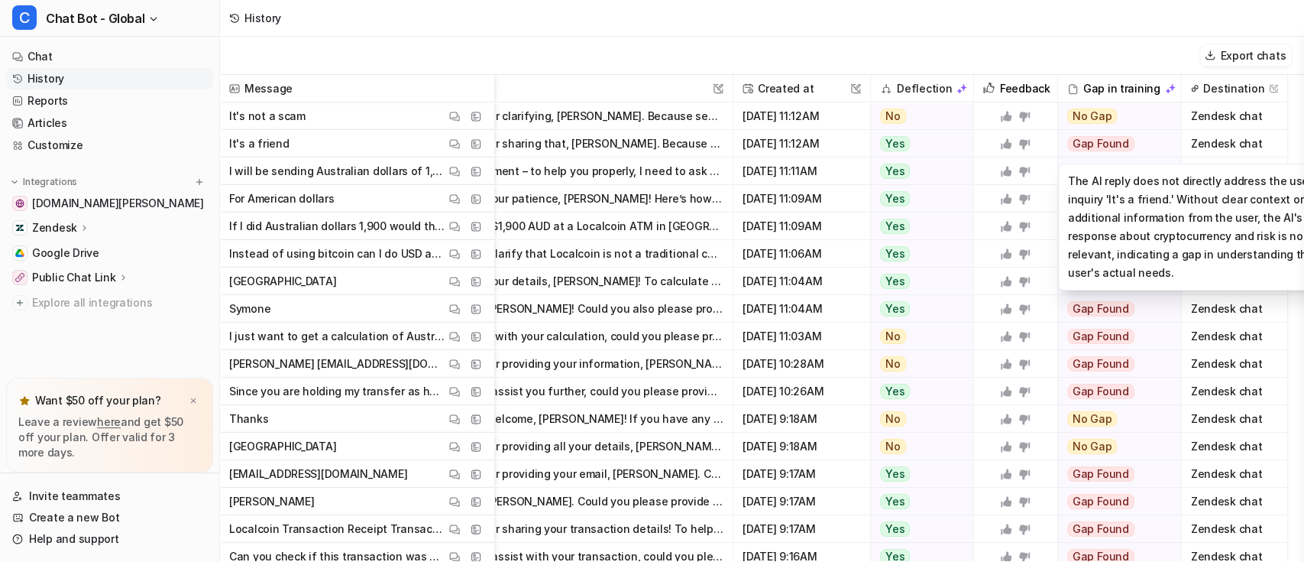
click at [1115, 151] on span "Gap Found" at bounding box center [1100, 143] width 67 height 15
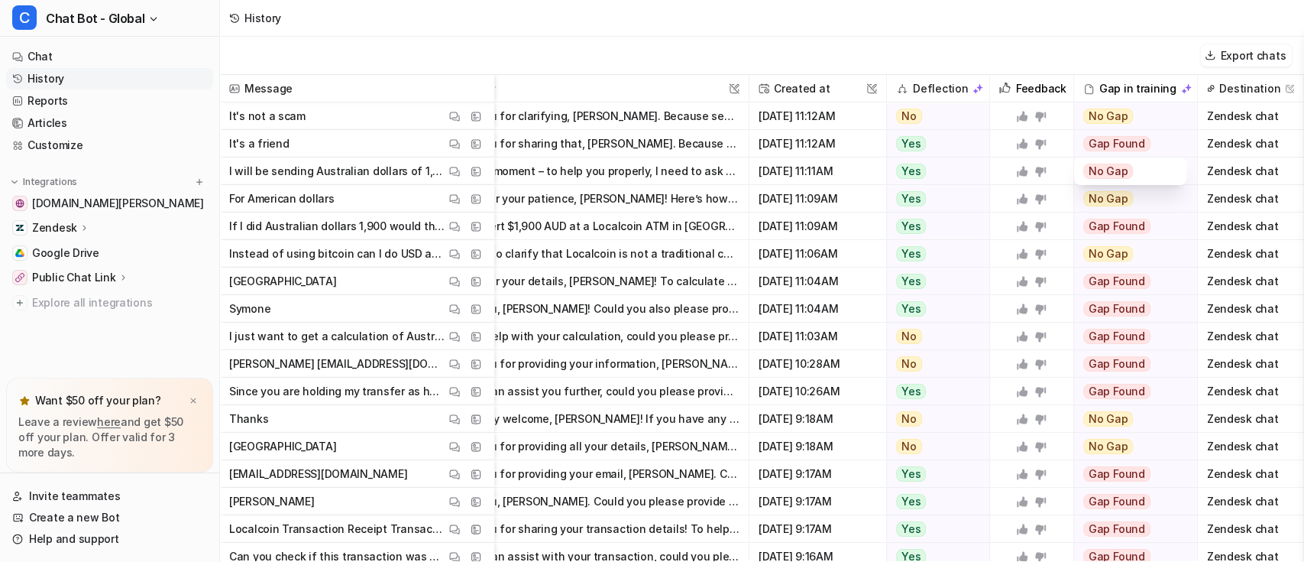
click at [1100, 172] on span "No Gap" at bounding box center [1108, 170] width 50 height 15
click at [1118, 170] on div "No Gap" at bounding box center [1130, 171] width 94 height 28
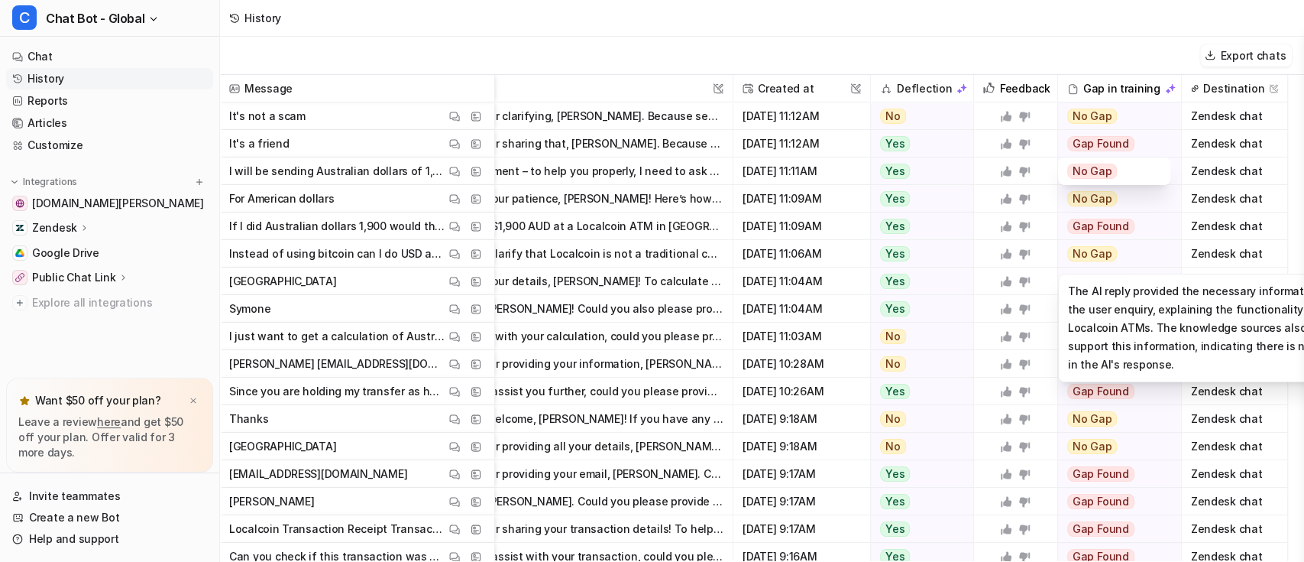
click at [1142, 240] on div "No Gap" at bounding box center [1114, 254] width 112 height 28
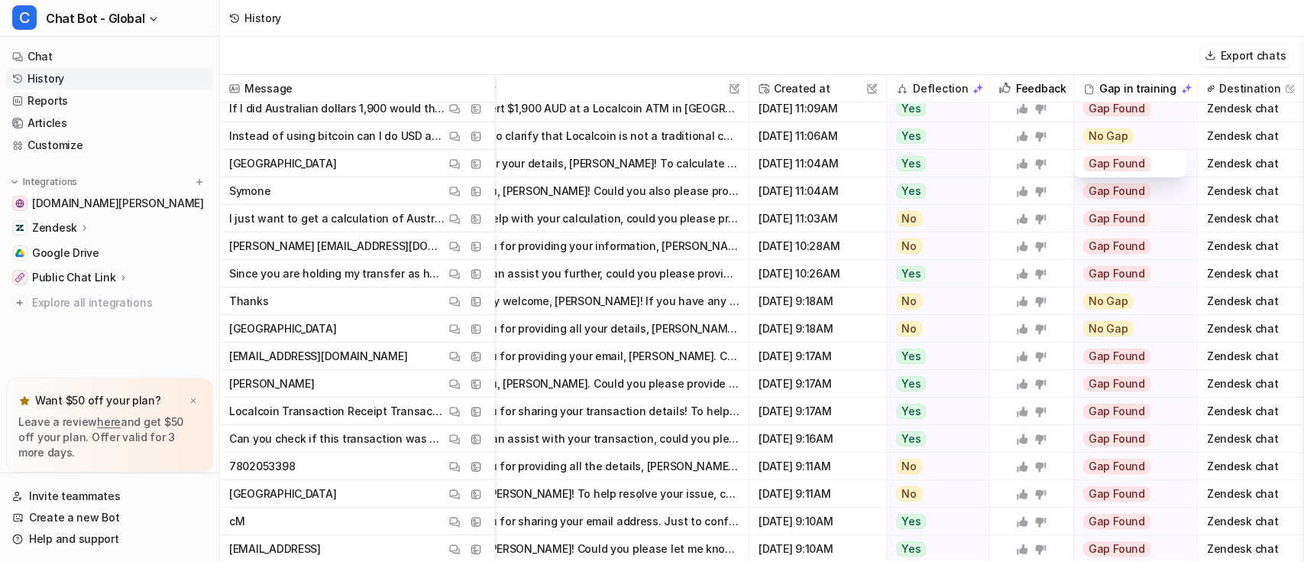
scroll to position [203, 79]
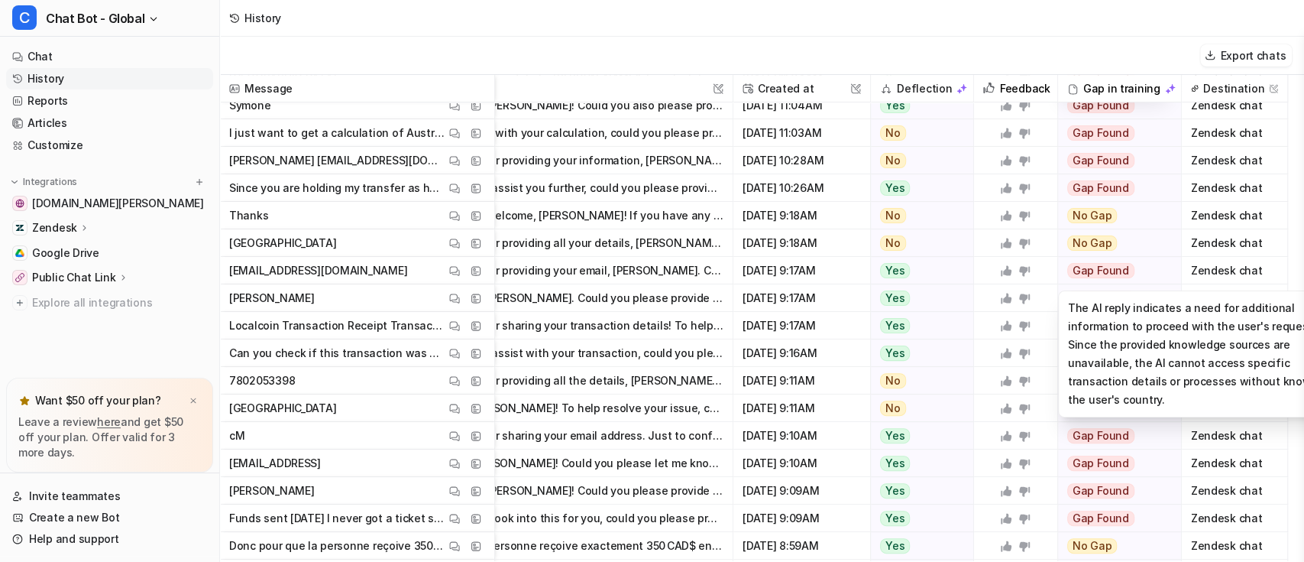
click at [1095, 276] on span "Gap Found" at bounding box center [1100, 270] width 67 height 15
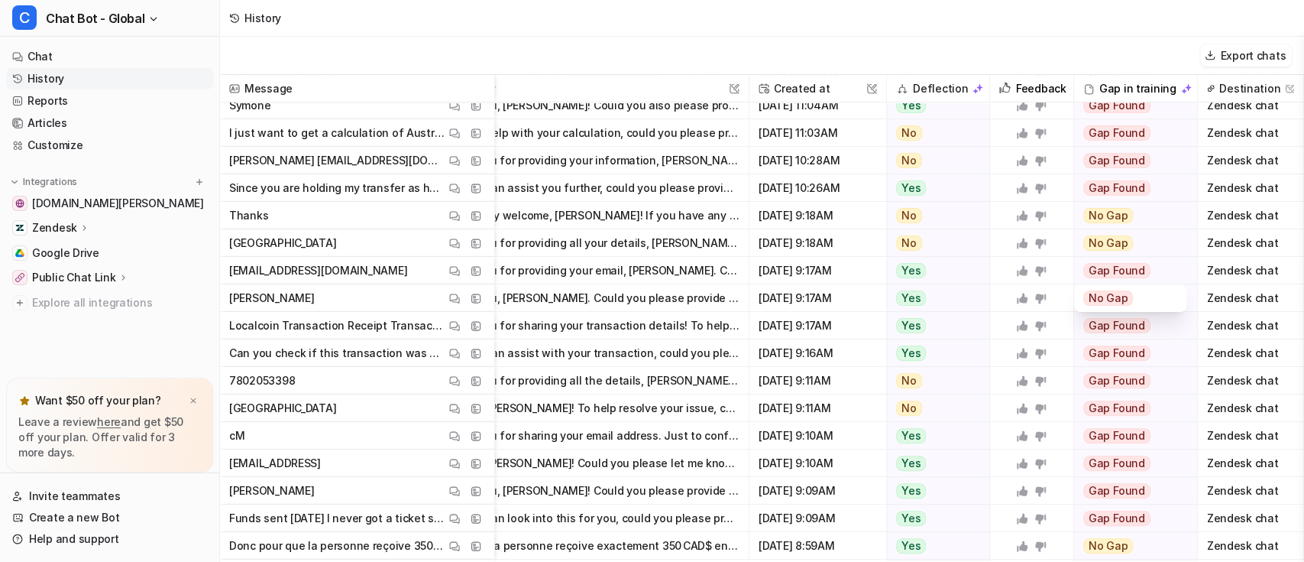
click at [1104, 299] on span "No Gap" at bounding box center [1108, 297] width 50 height 15
click at [1164, 264] on div "Gap Found" at bounding box center [1130, 271] width 112 height 28
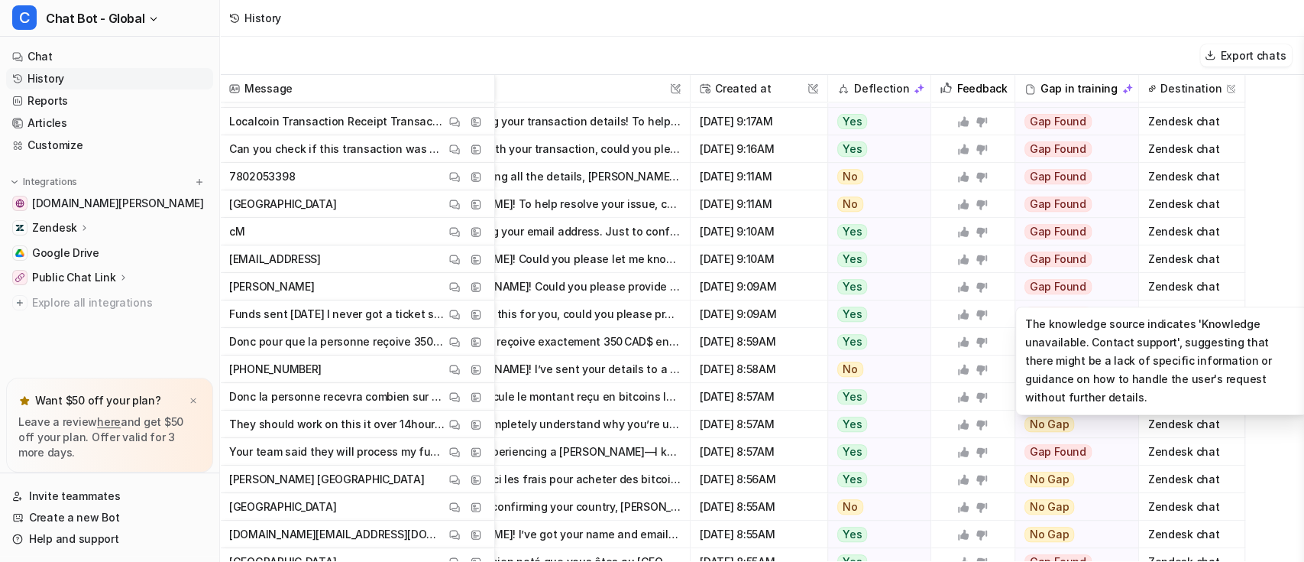
scroll to position [407, 141]
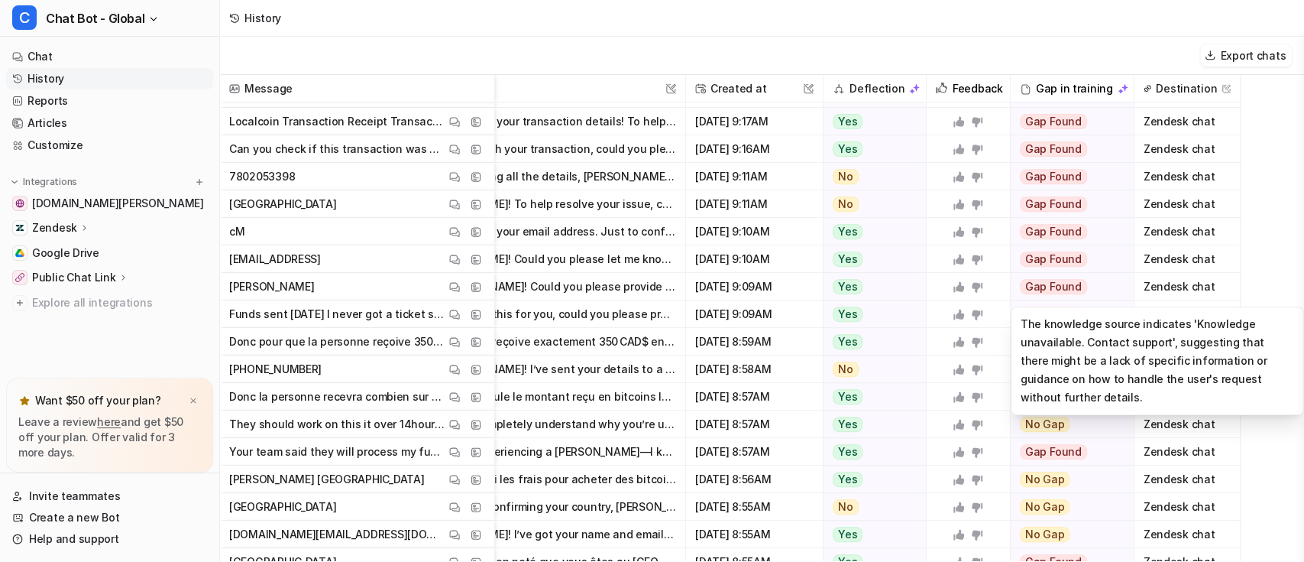
click at [1050, 285] on span "Gap Found" at bounding box center [1053, 286] width 67 height 15
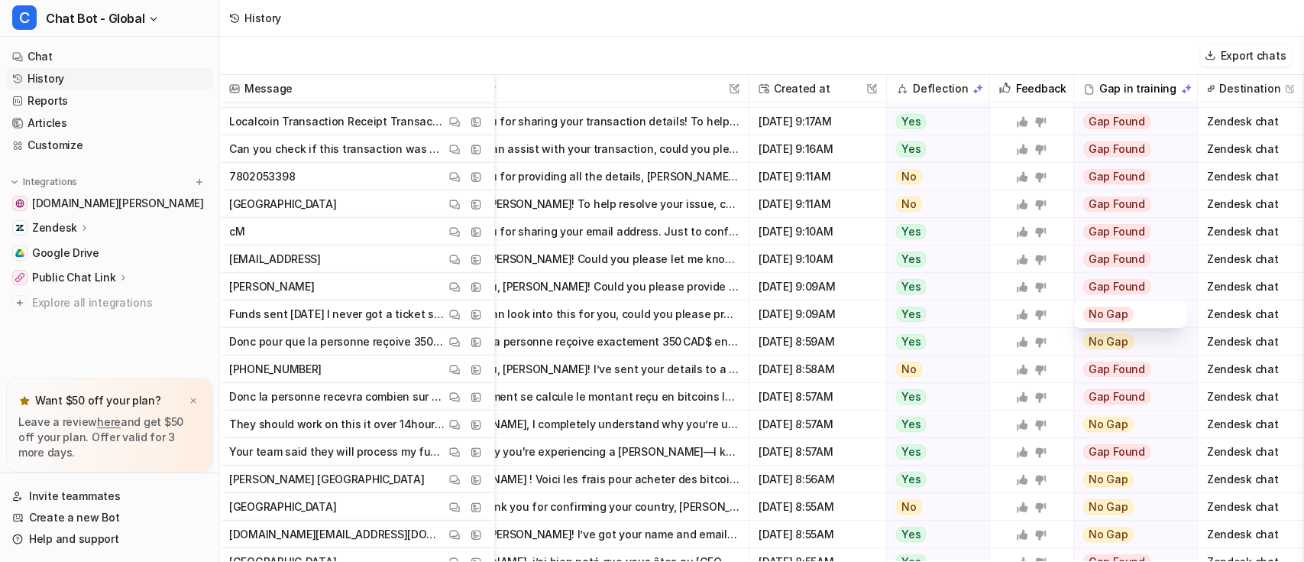
scroll to position [407, 79]
click at [1099, 316] on span "No Gap" at bounding box center [1108, 313] width 50 height 15
click at [1125, 316] on div "No Gap" at bounding box center [1130, 314] width 94 height 28
click at [1153, 312] on div "No Gap" at bounding box center [1130, 314] width 94 height 28
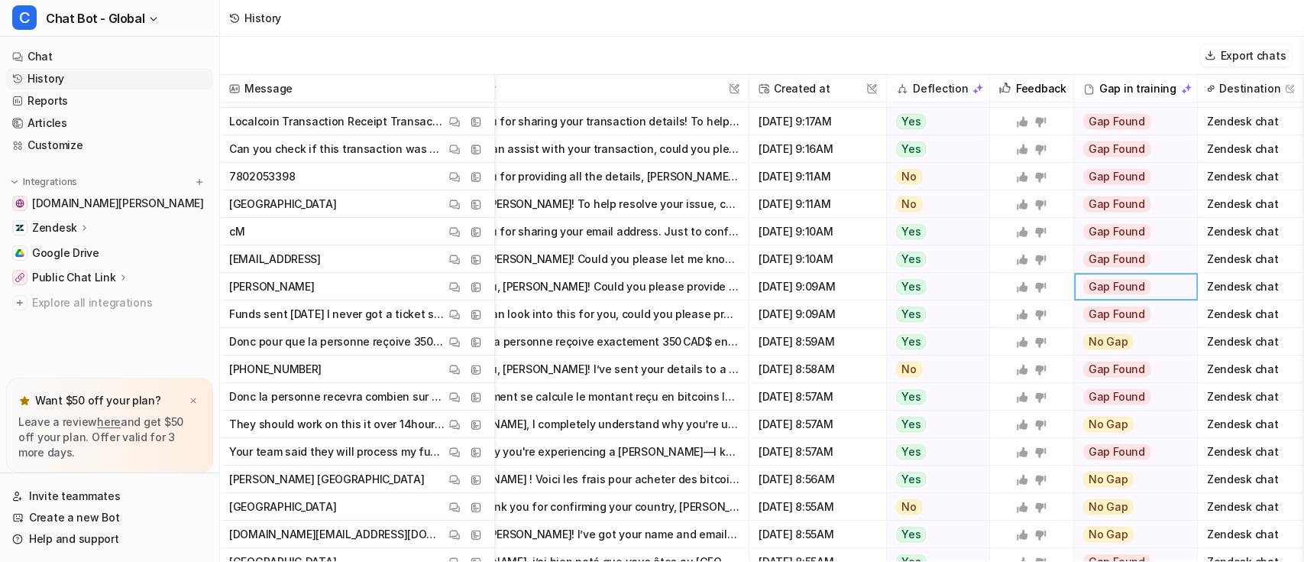
click at [1138, 283] on div "Gap Found" at bounding box center [1130, 287] width 112 height 28
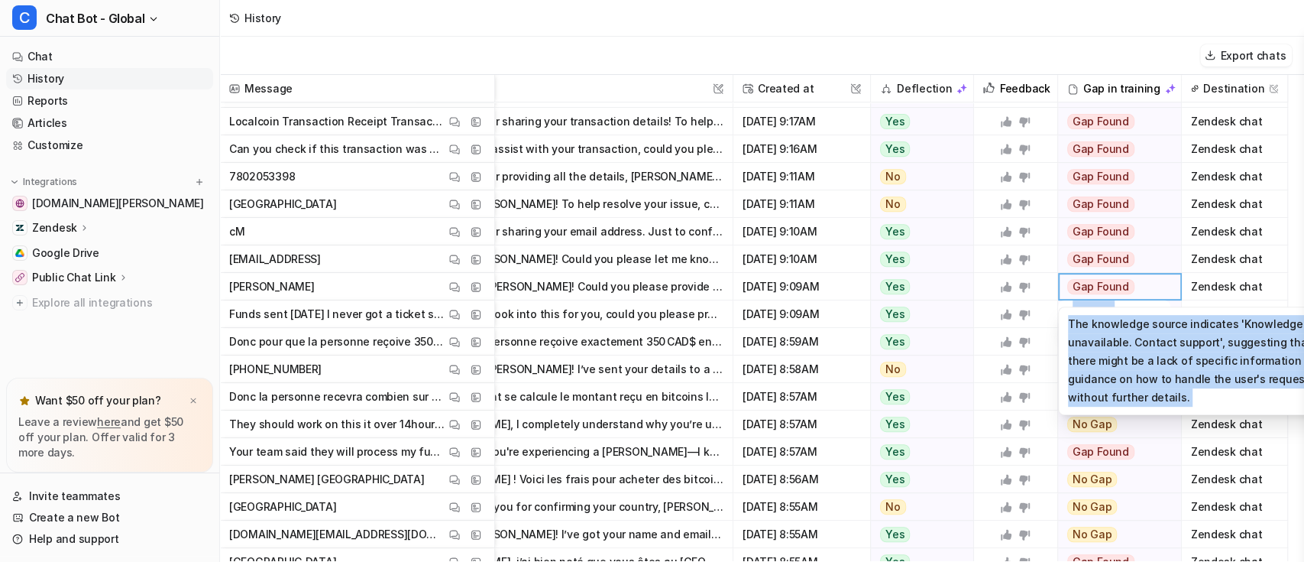
click at [1118, 287] on span "Gap Found" at bounding box center [1100, 286] width 67 height 15
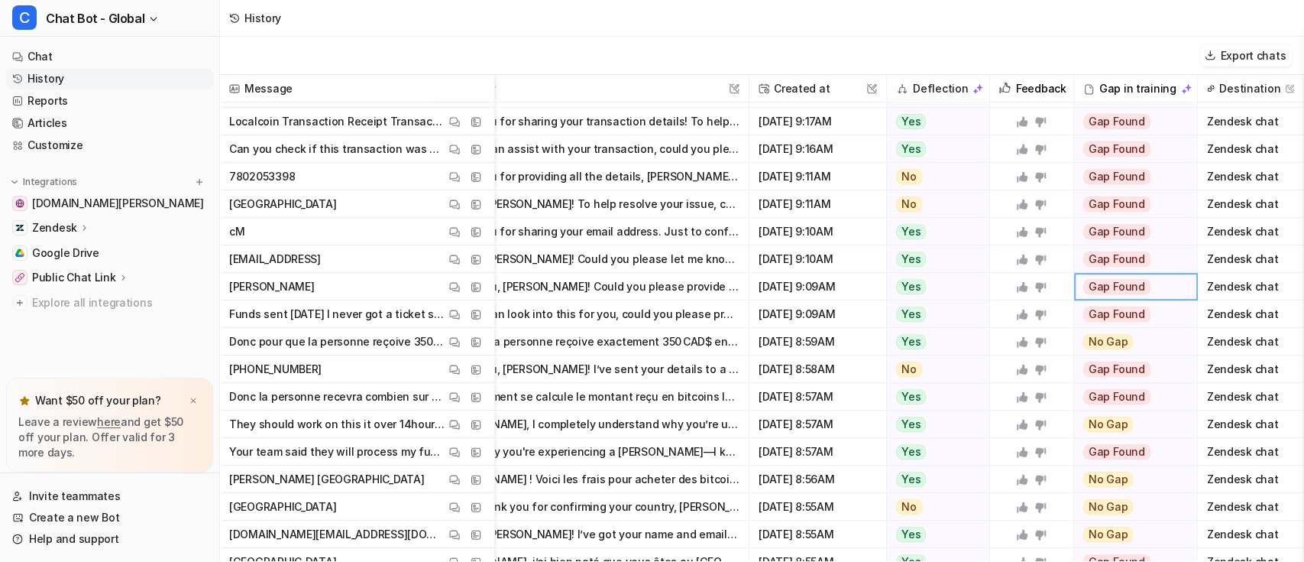
click at [1011, 358] on div at bounding box center [1031, 368] width 71 height 27
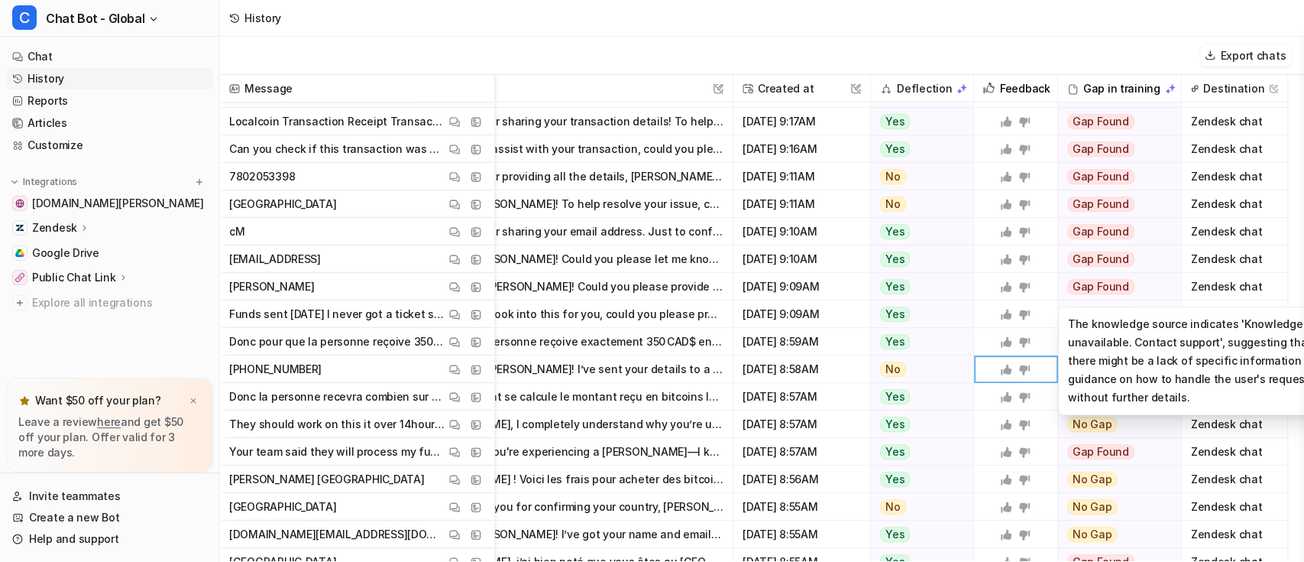
click at [1100, 290] on span "Gap Found" at bounding box center [1100, 286] width 67 height 15
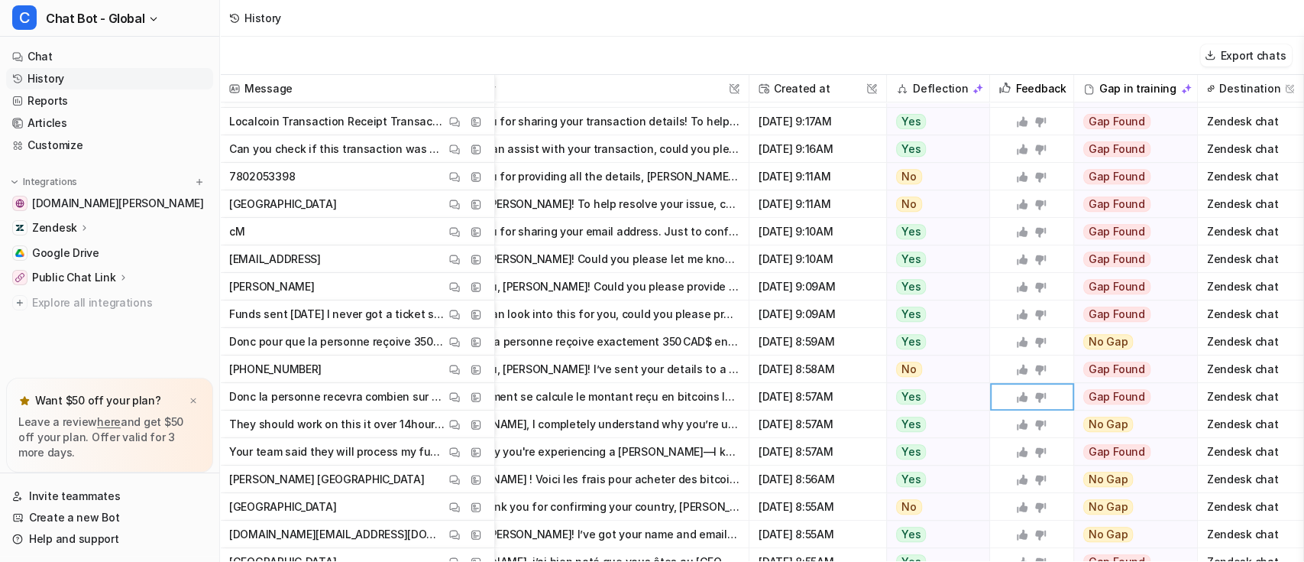
click at [1109, 284] on span "Gap Found" at bounding box center [1116, 286] width 67 height 15
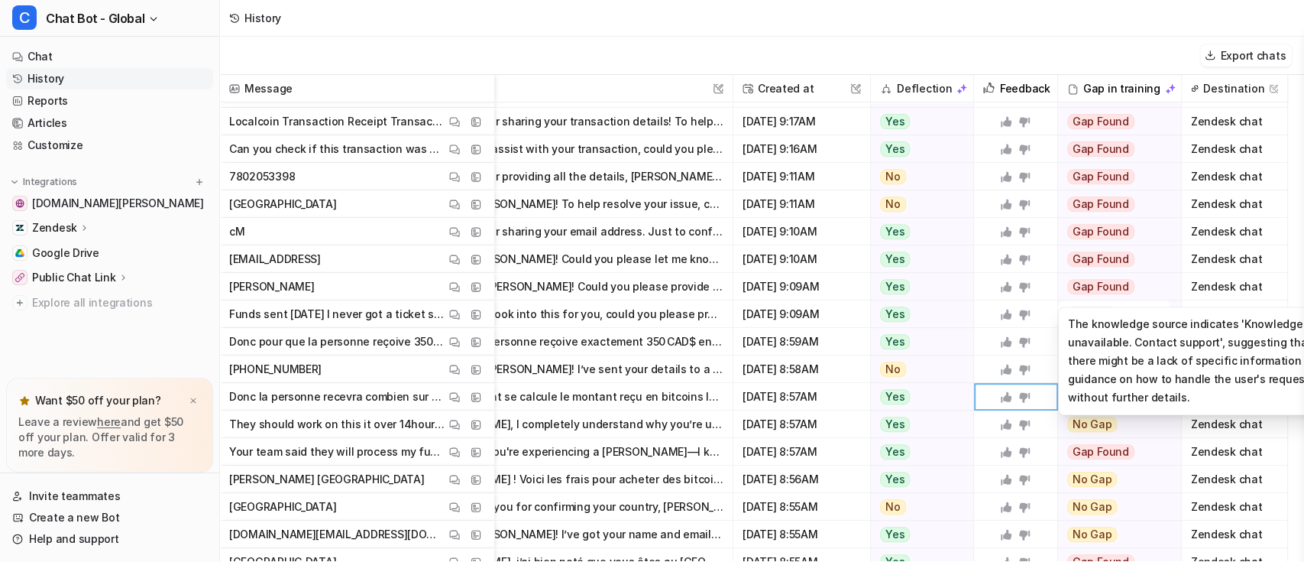
click at [1122, 290] on span "Gap Found" at bounding box center [1100, 286] width 67 height 15
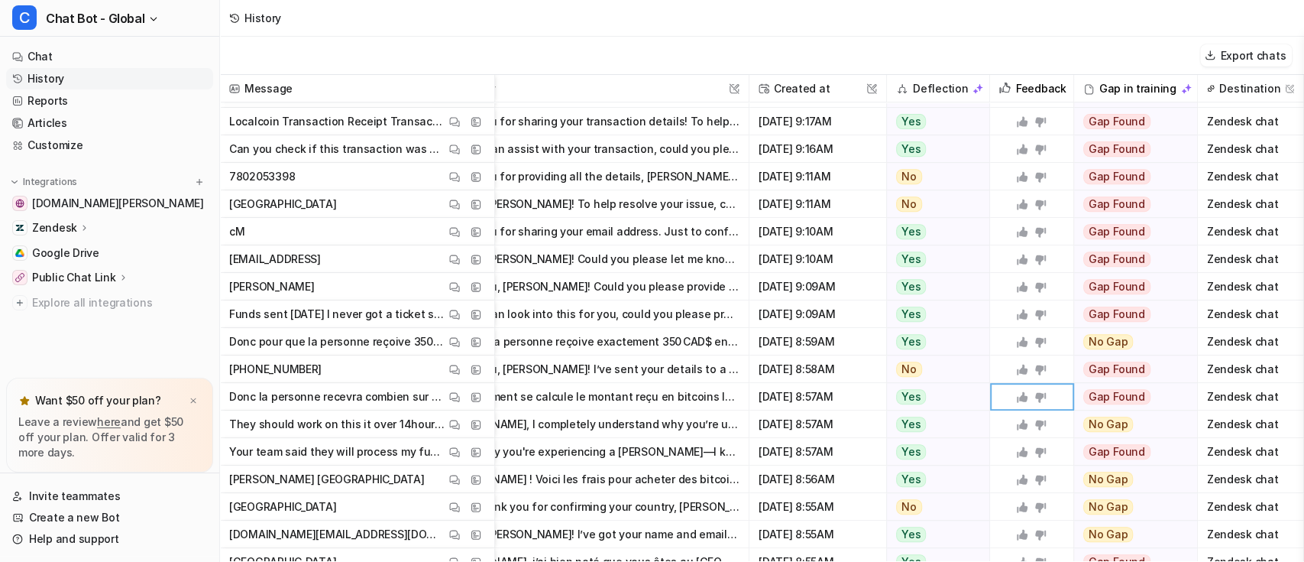
click at [1109, 289] on span "Gap Found" at bounding box center [1116, 286] width 67 height 15
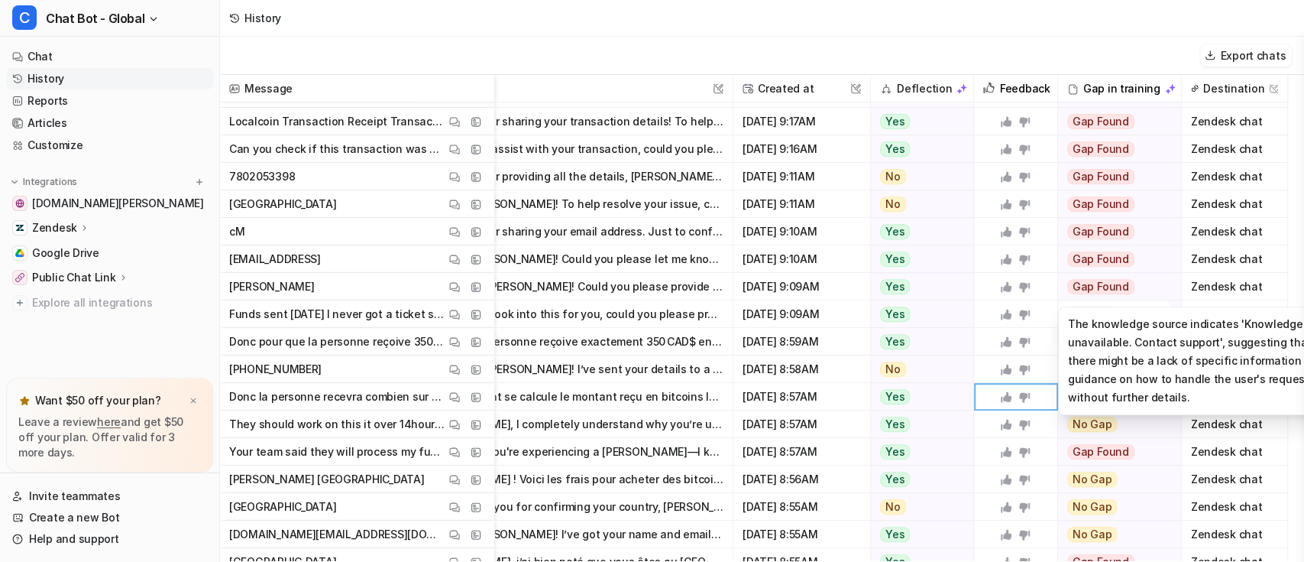
click at [1102, 283] on span "Gap Found" at bounding box center [1100, 286] width 67 height 15
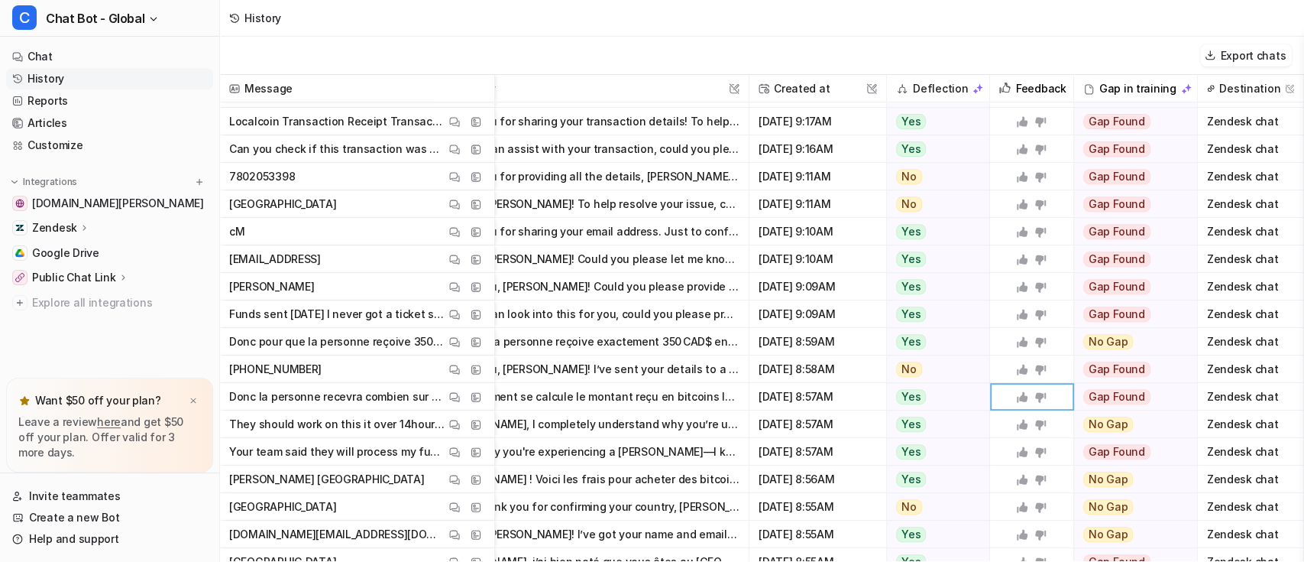
click at [1102, 283] on span "Gap Found" at bounding box center [1116, 286] width 67 height 15
click at [1138, 286] on div "Gap Found" at bounding box center [1130, 287] width 112 height 28
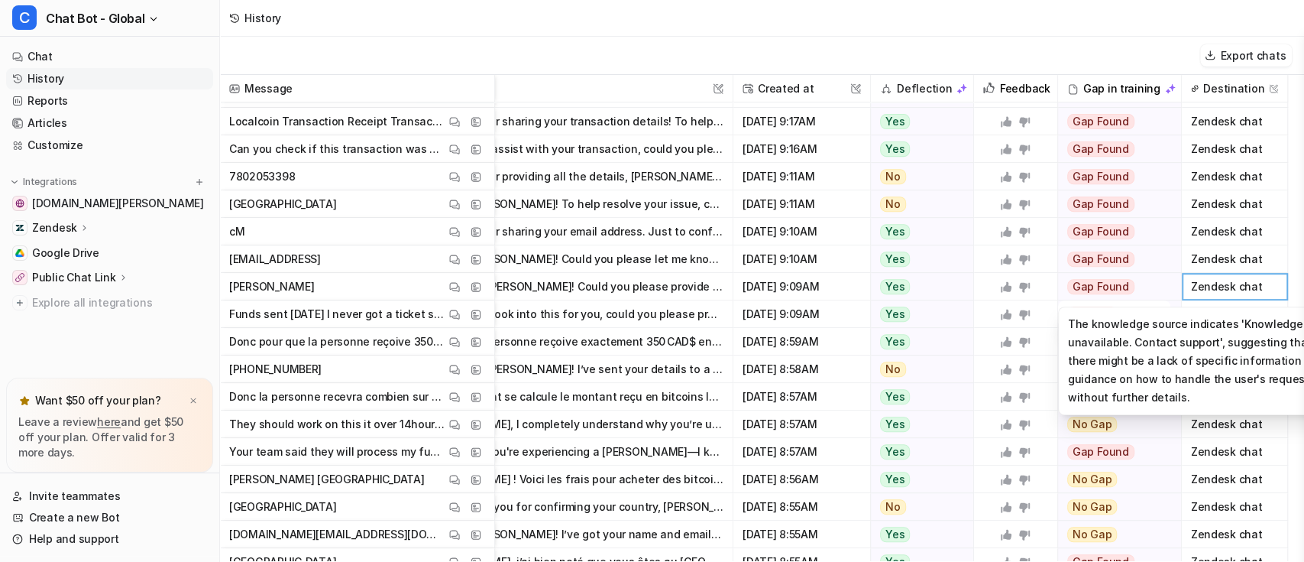
click at [1107, 290] on span "Gap Found" at bounding box center [1100, 286] width 67 height 15
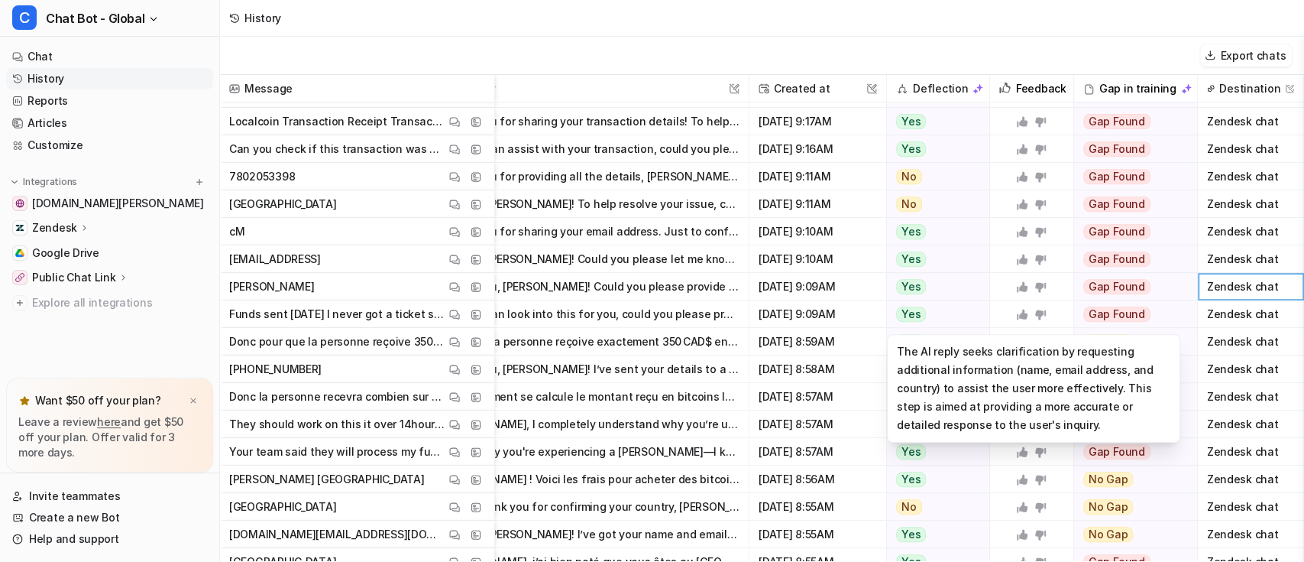
click at [903, 308] on span "Yes" at bounding box center [911, 313] width 30 height 15
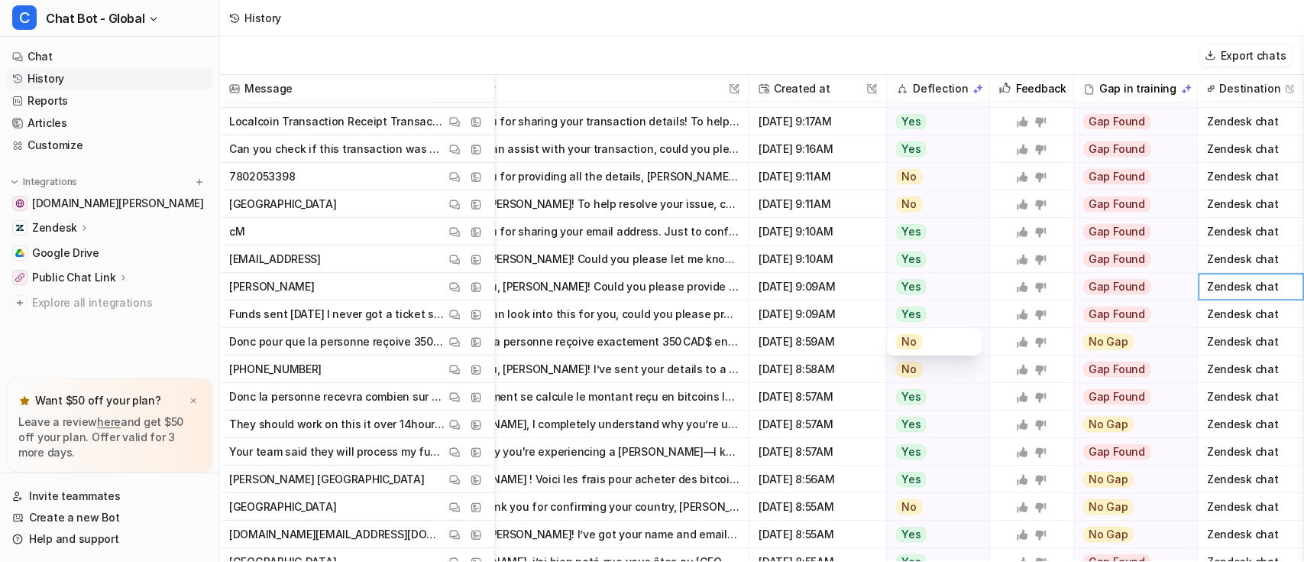
click at [915, 339] on div "No" at bounding box center [934, 342] width 76 height 28
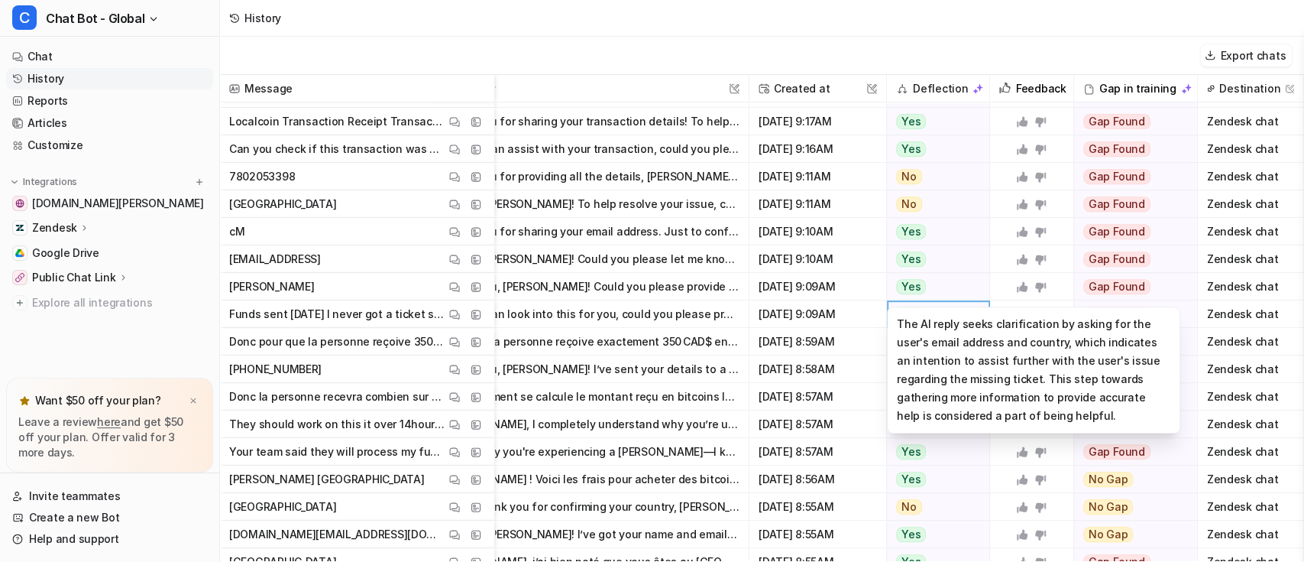
click at [926, 273] on div "Yes" at bounding box center [934, 287] width 94 height 28
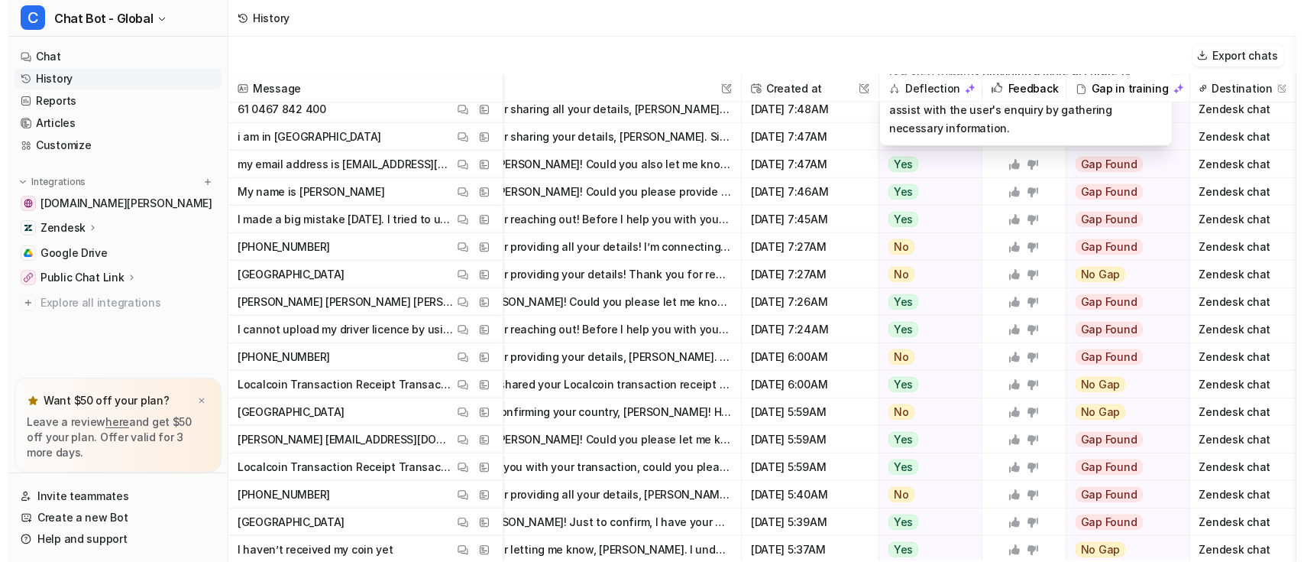
scroll to position [1098, 79]
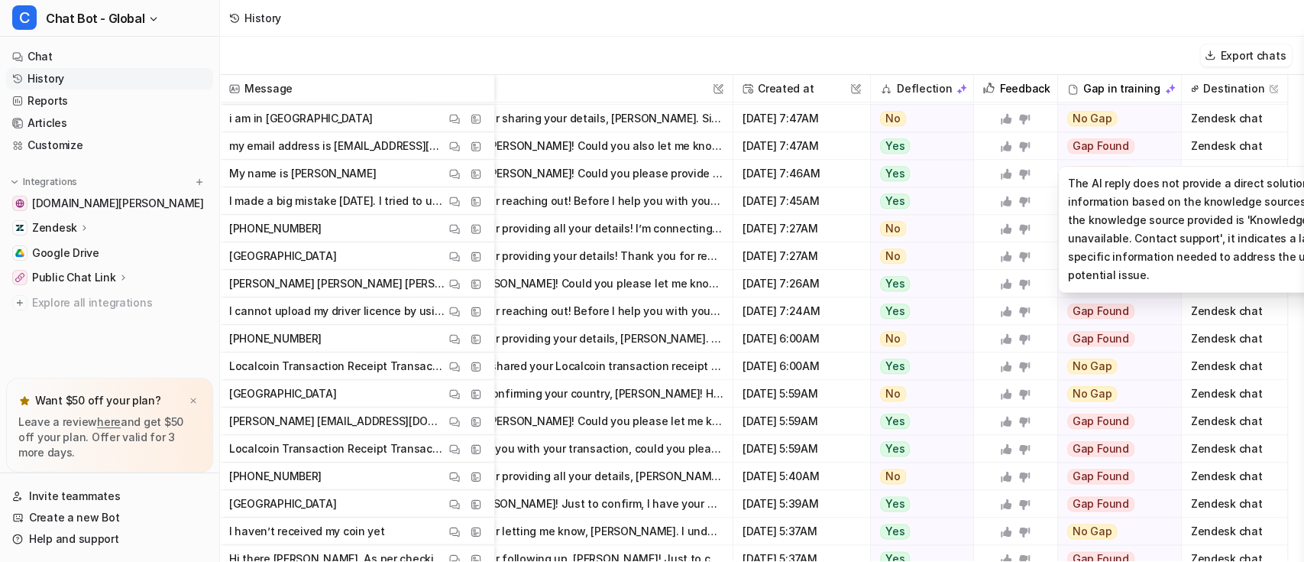
click at [1102, 147] on span "Gap Found" at bounding box center [1100, 145] width 67 height 15
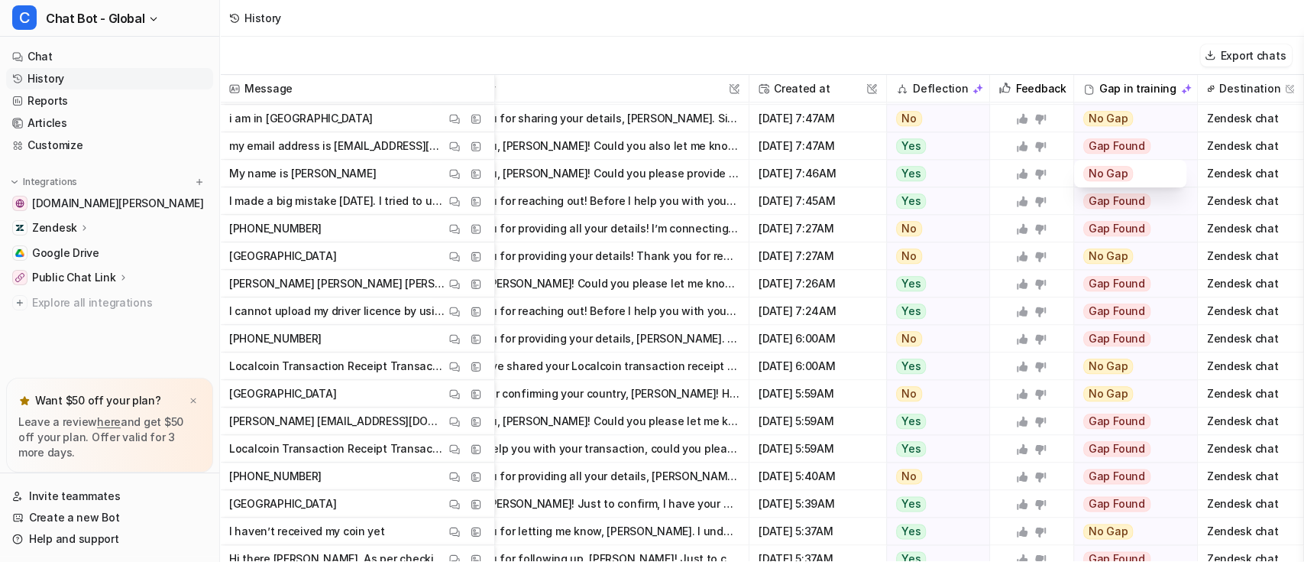
click at [1103, 174] on span "No Gap" at bounding box center [1108, 173] width 50 height 15
click at [1112, 174] on span "No Gap" at bounding box center [1108, 173] width 50 height 15
click at [1102, 174] on span "No Gap" at bounding box center [1108, 173] width 50 height 15
click at [1148, 132] on div "Gap Found" at bounding box center [1130, 146] width 112 height 28
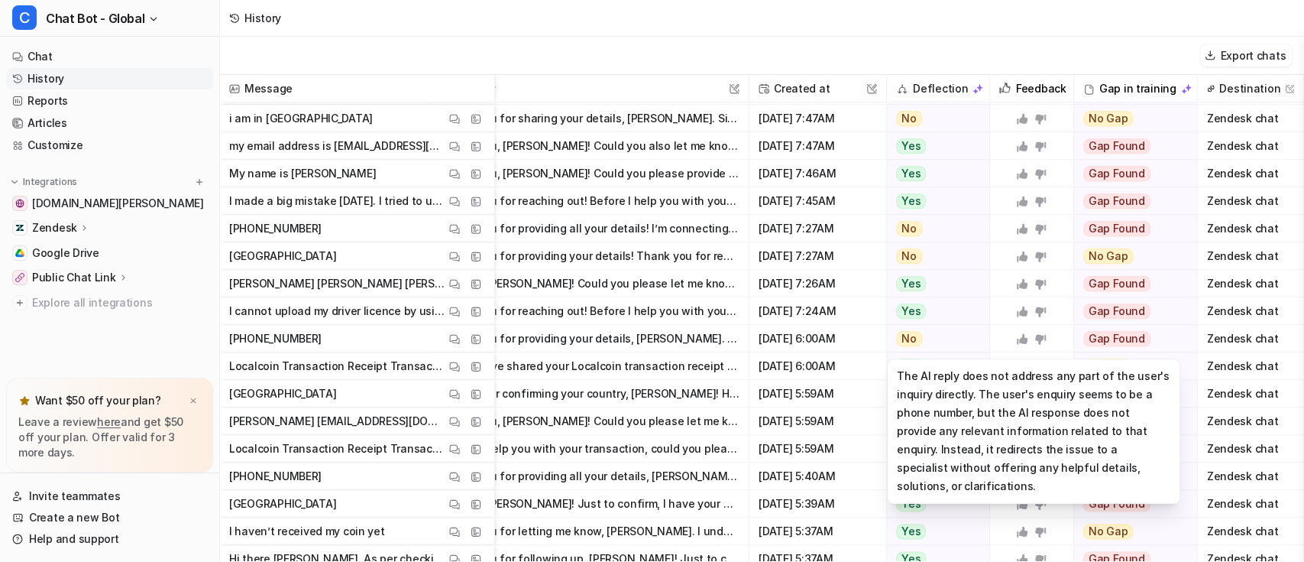
scroll to position [1199, 79]
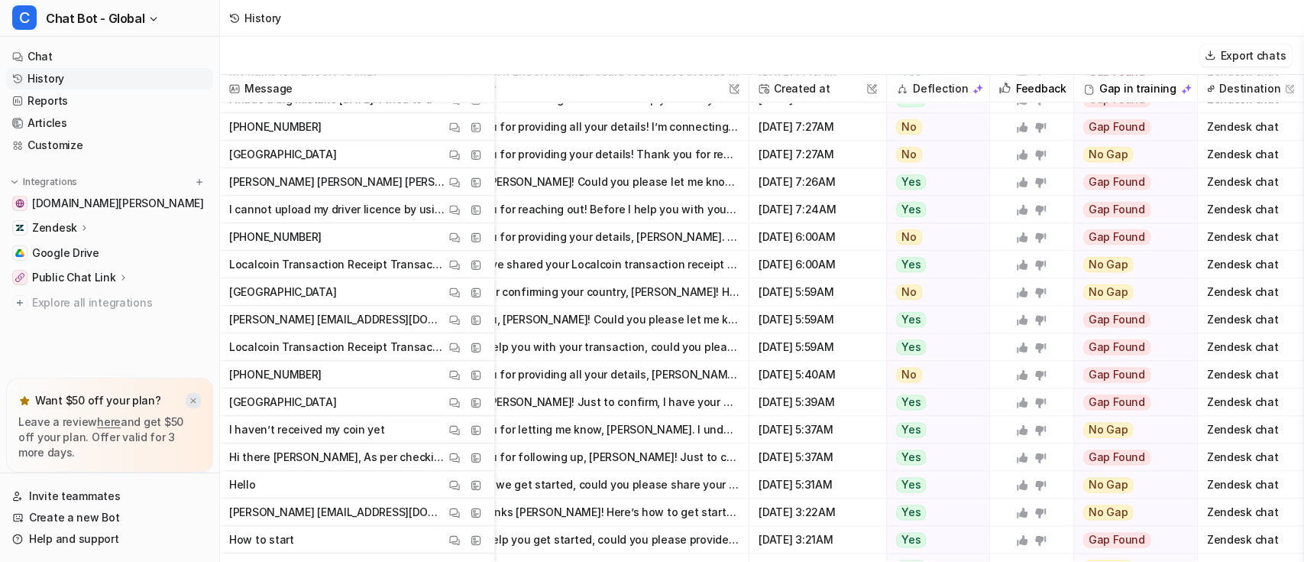
click at [193, 397] on img at bounding box center [193, 401] width 9 height 10
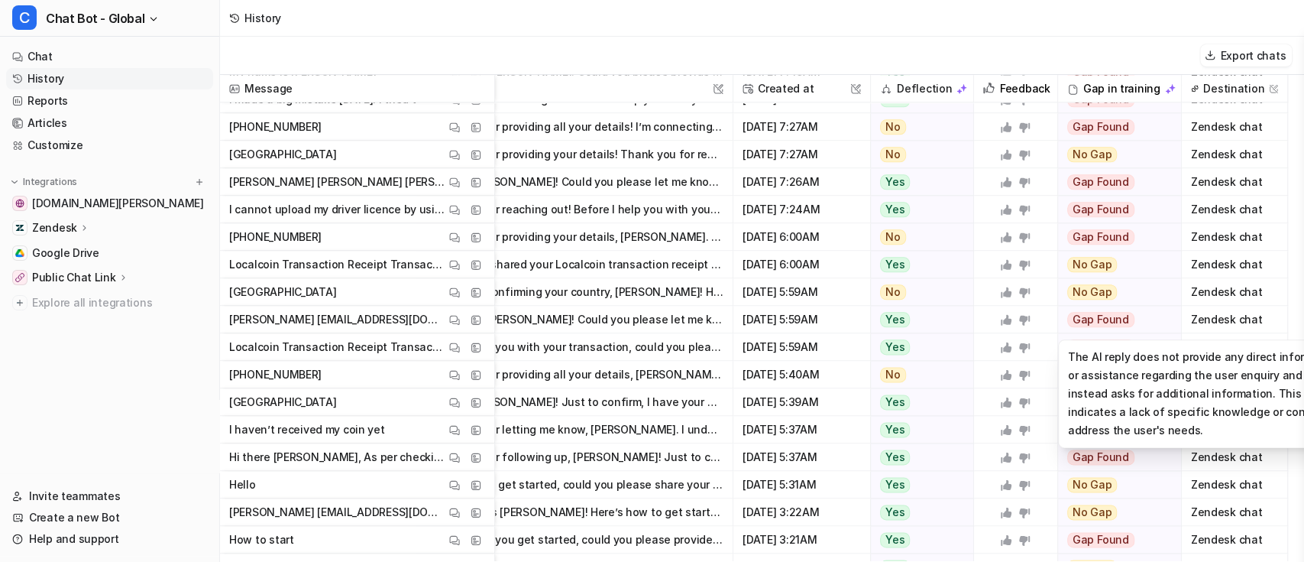
click at [1107, 319] on span "Gap Found" at bounding box center [1100, 319] width 67 height 15
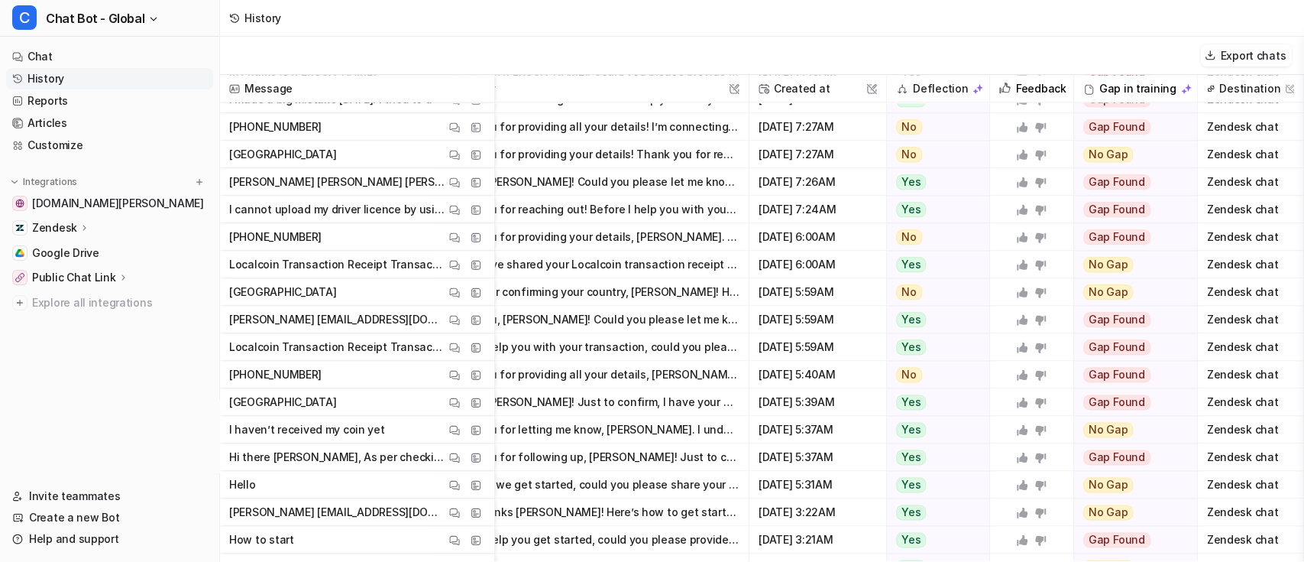
click at [1035, 371] on icon at bounding box center [1040, 375] width 11 height 10
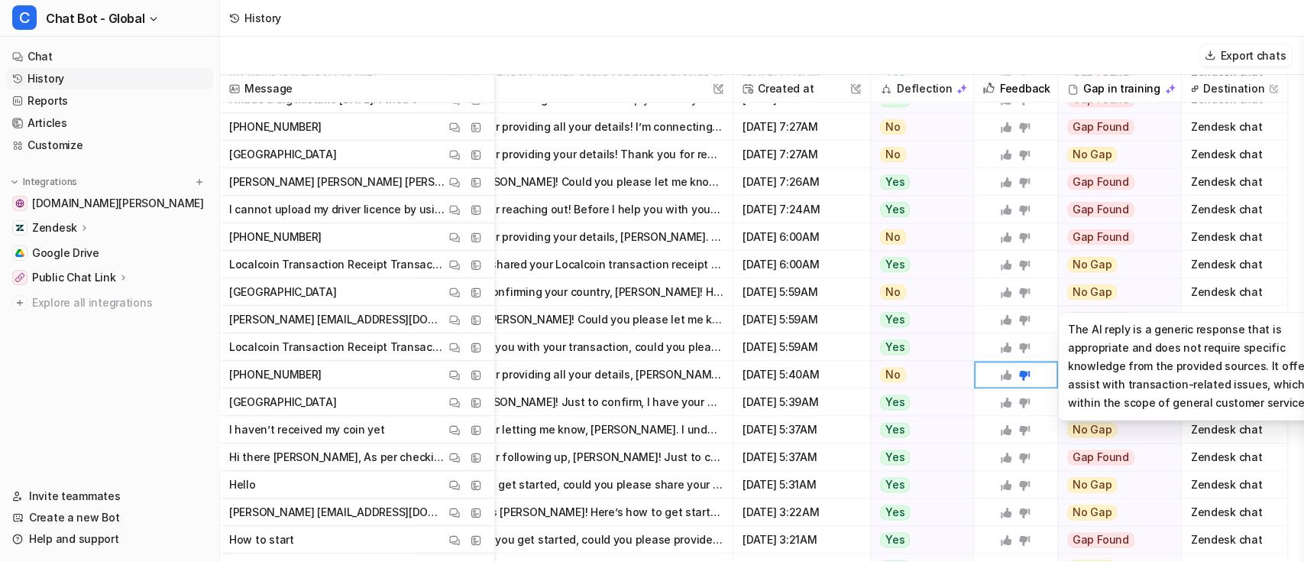
click at [1179, 296] on span "No Gap The AI reply is a generic response that is appropriate and does not requ…" at bounding box center [1119, 292] width 123 height 28
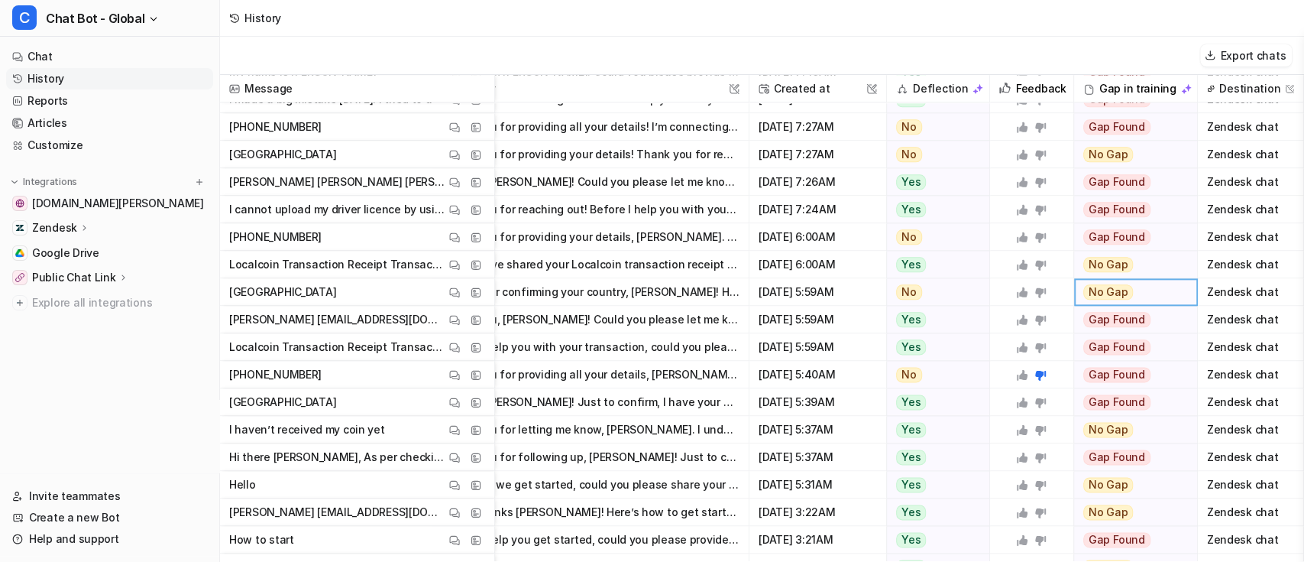
click at [1035, 374] on icon at bounding box center [1040, 375] width 11 height 10
click at [1035, 376] on icon at bounding box center [1040, 375] width 11 height 10
click at [1016, 372] on icon at bounding box center [1022, 374] width 12 height 12
click at [1016, 399] on icon at bounding box center [1022, 402] width 12 height 12
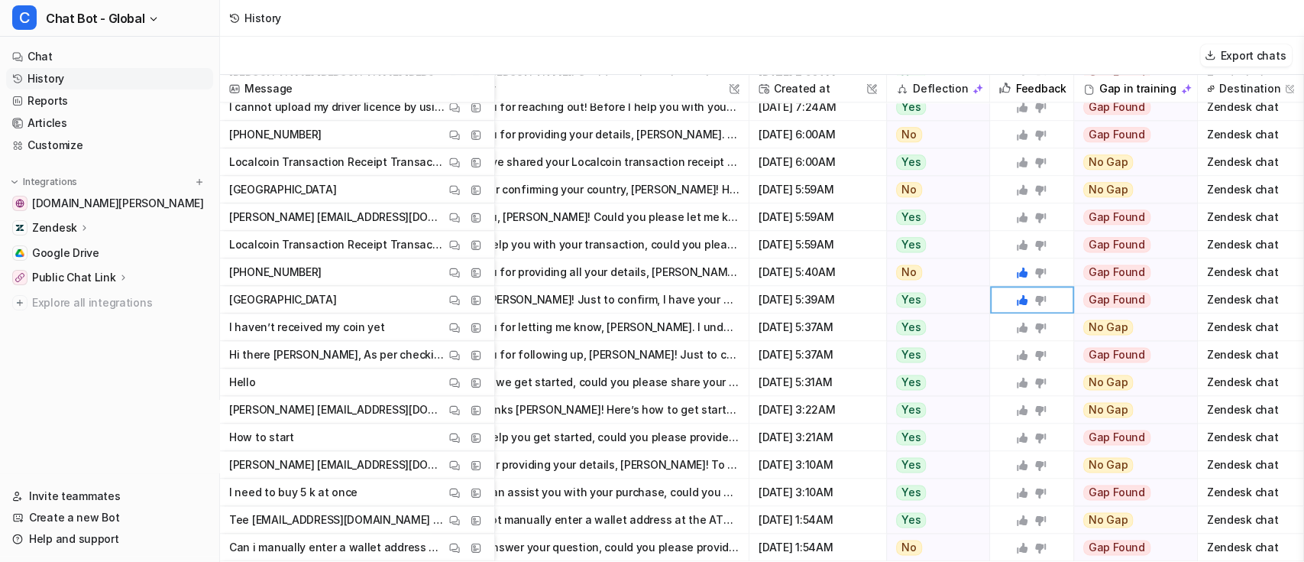
click at [299, 346] on p "Hi there [PERSON_NAME], As per checking here for your transactions: RHC7ET (400…" at bounding box center [337, 355] width 216 height 28
click at [460, 357] on button "View Thread" at bounding box center [454, 354] width 18 height 18
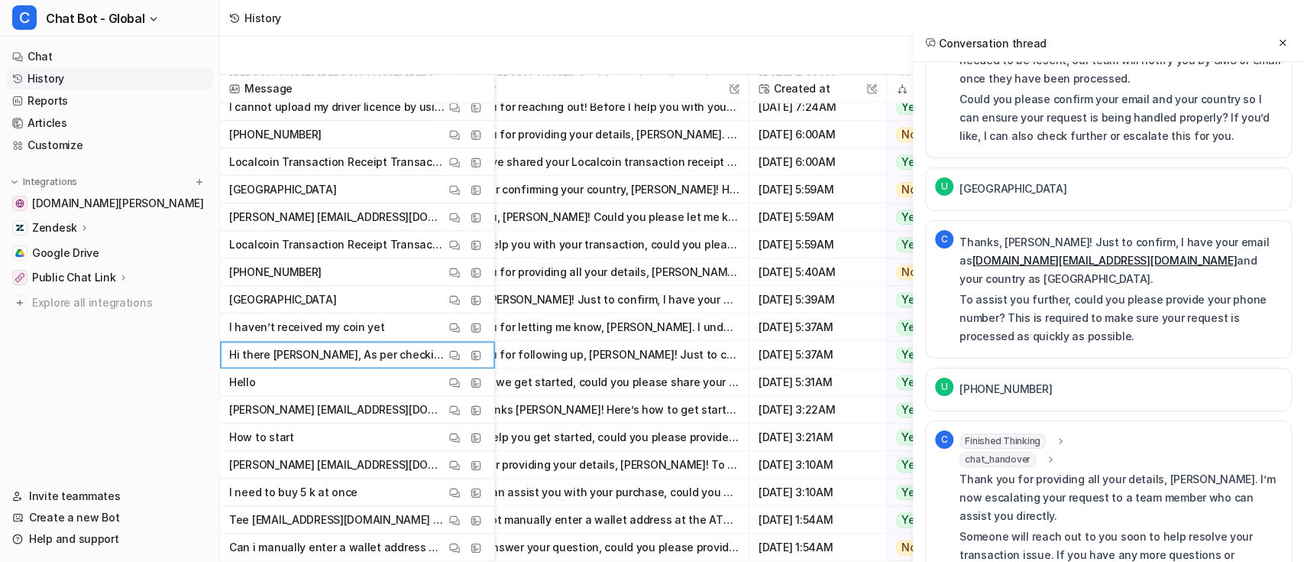
scroll to position [773, 0]
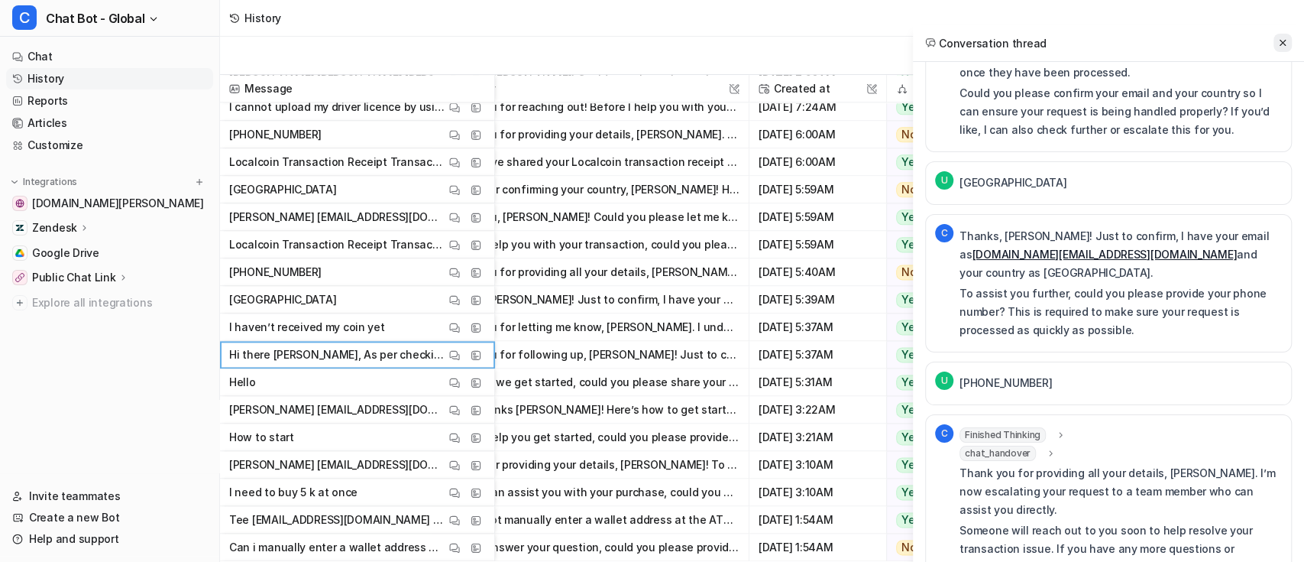
click at [1275, 40] on button at bounding box center [1283, 43] width 18 height 18
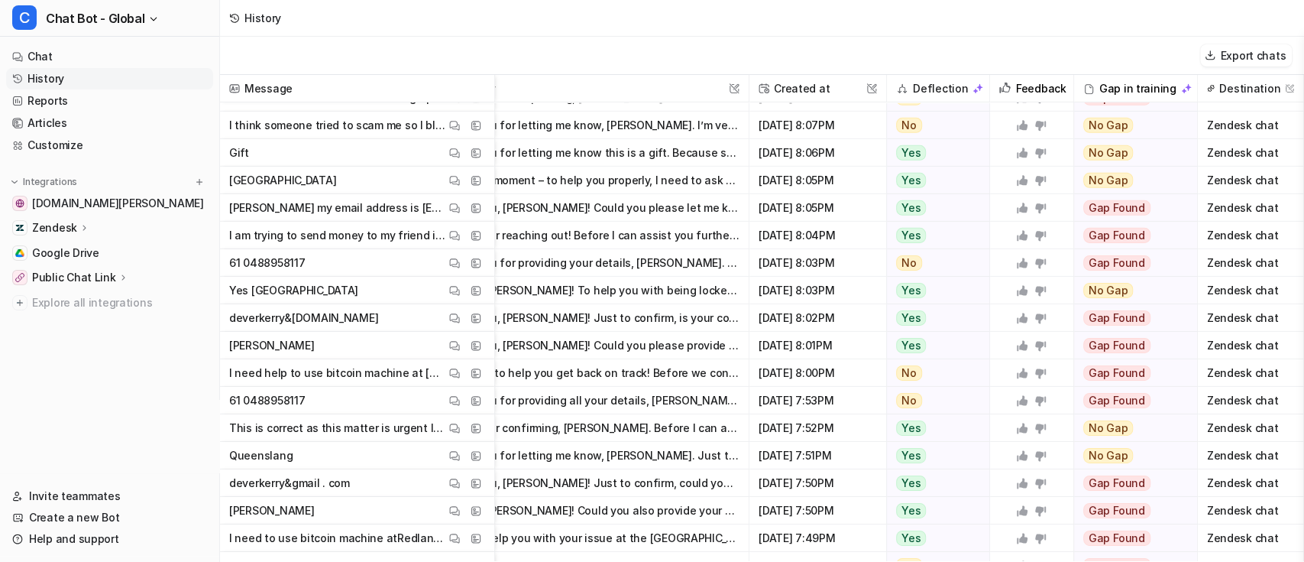
scroll to position [3296, 79]
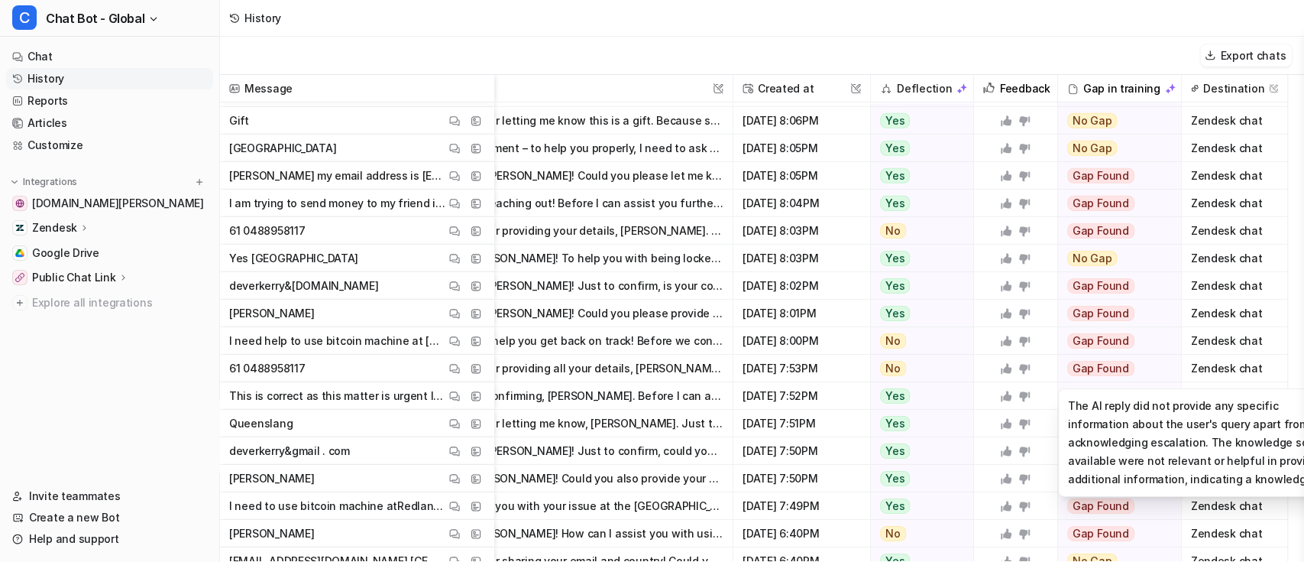
click at [1094, 364] on span "Gap Found" at bounding box center [1100, 368] width 67 height 15
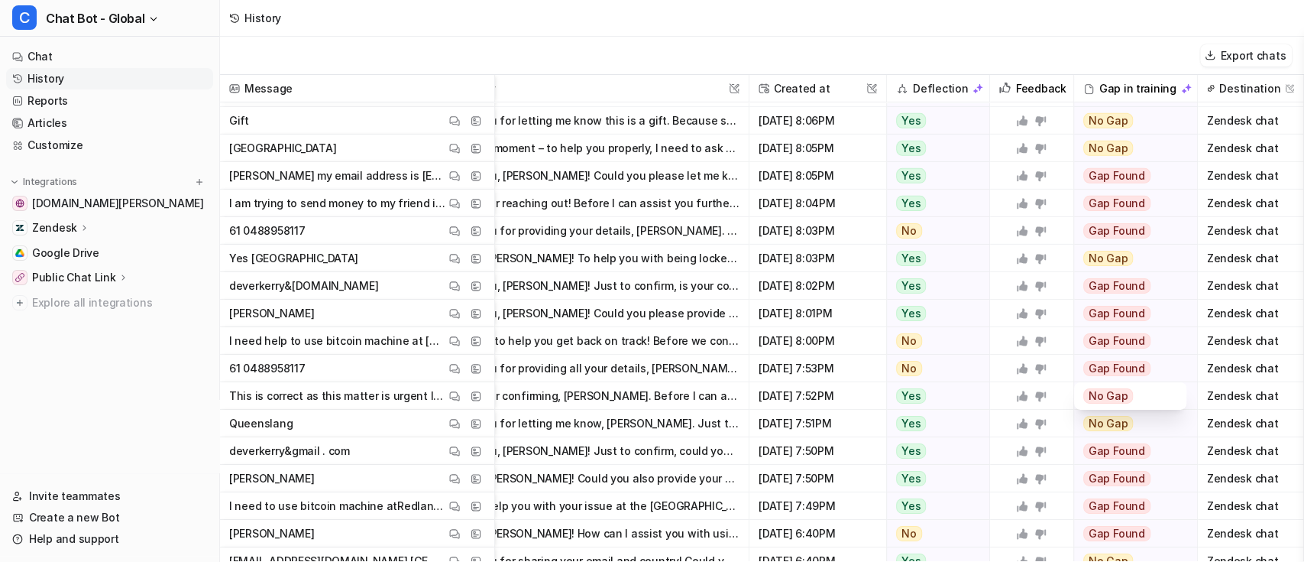
click at [1142, 397] on div "No Gap" at bounding box center [1130, 396] width 94 height 28
click at [1128, 360] on div "Gap Found" at bounding box center [1130, 368] width 112 height 28
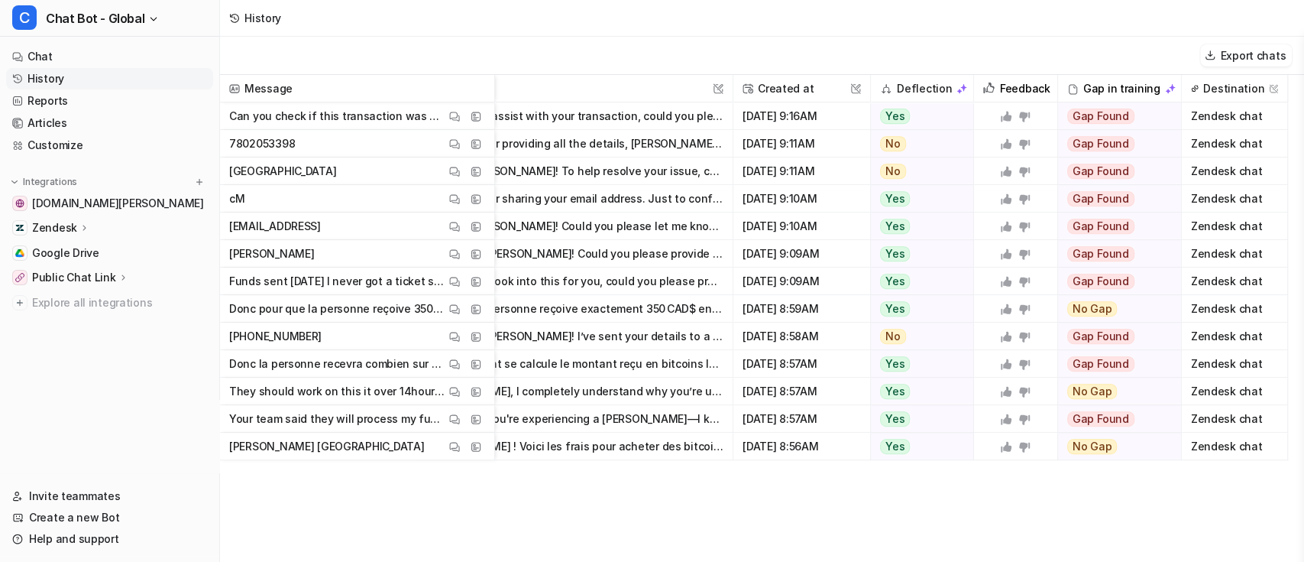
scroll to position [240, 79]
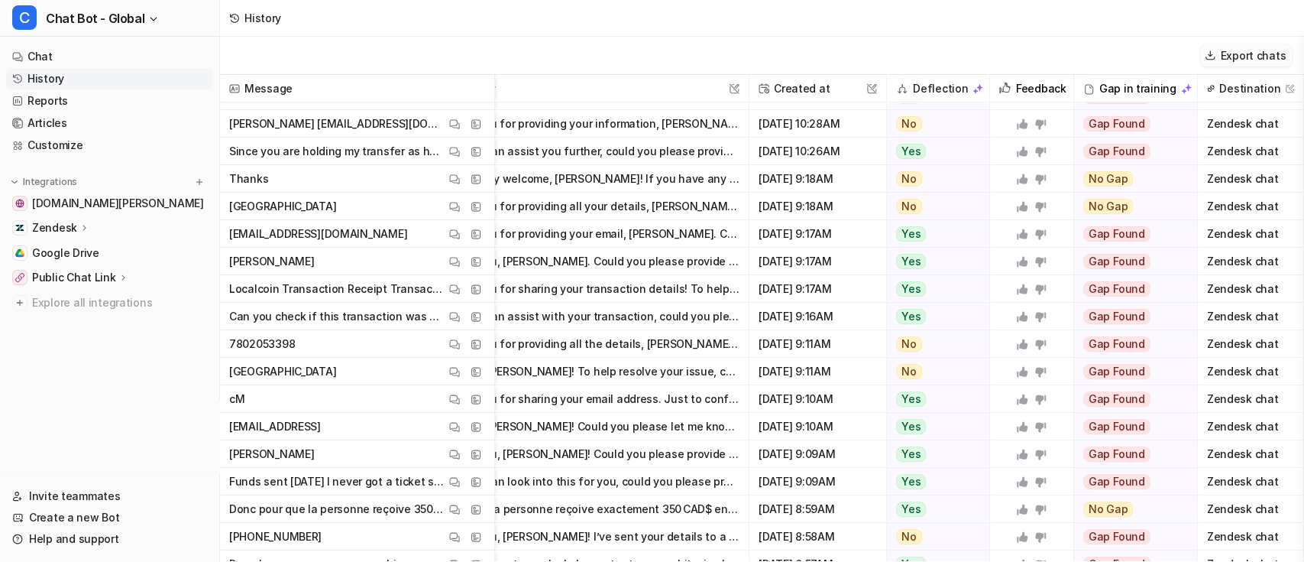
click at [1220, 63] on button "Export chats" at bounding box center [1246, 55] width 92 height 22
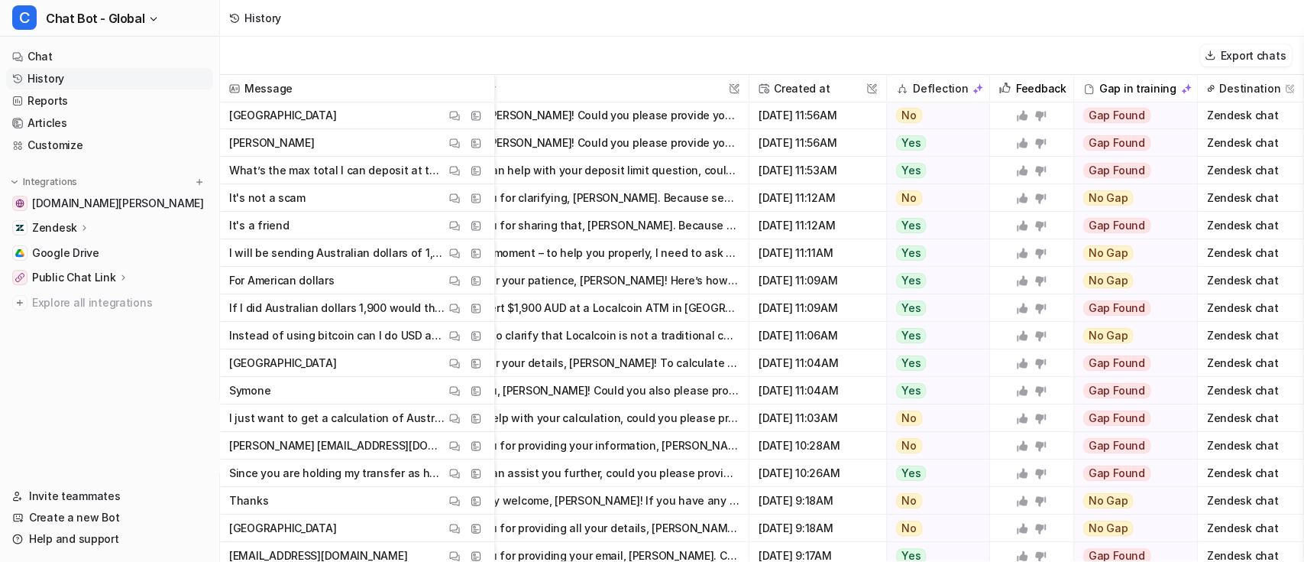
scroll to position [0, 79]
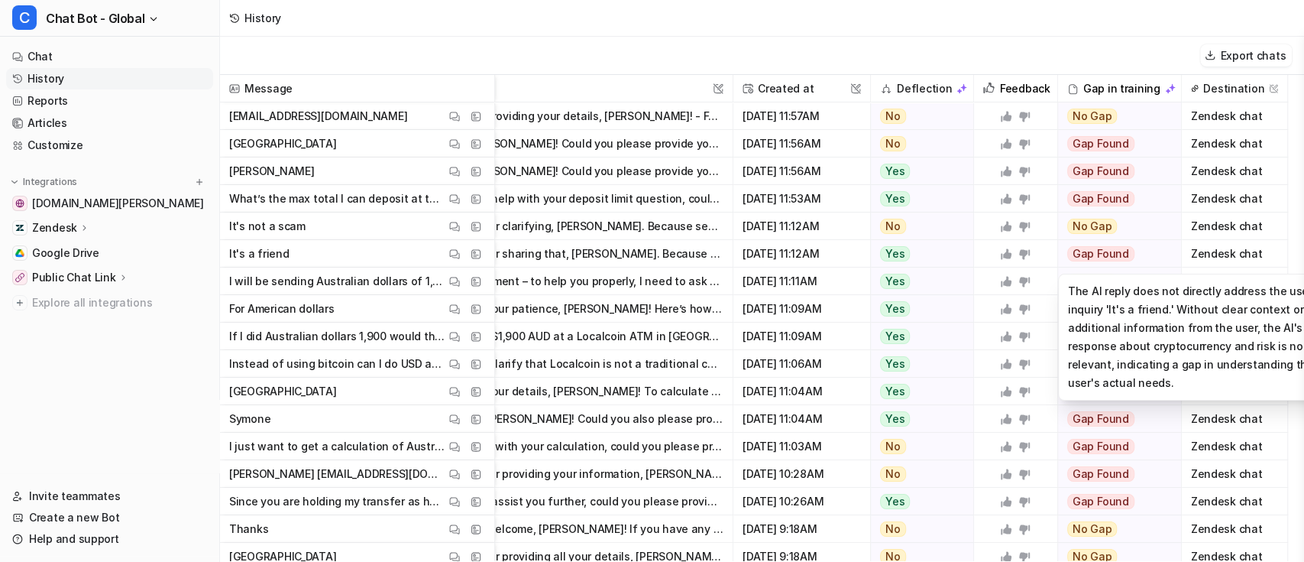
click at [1096, 252] on span "Gap Found" at bounding box center [1100, 253] width 67 height 15
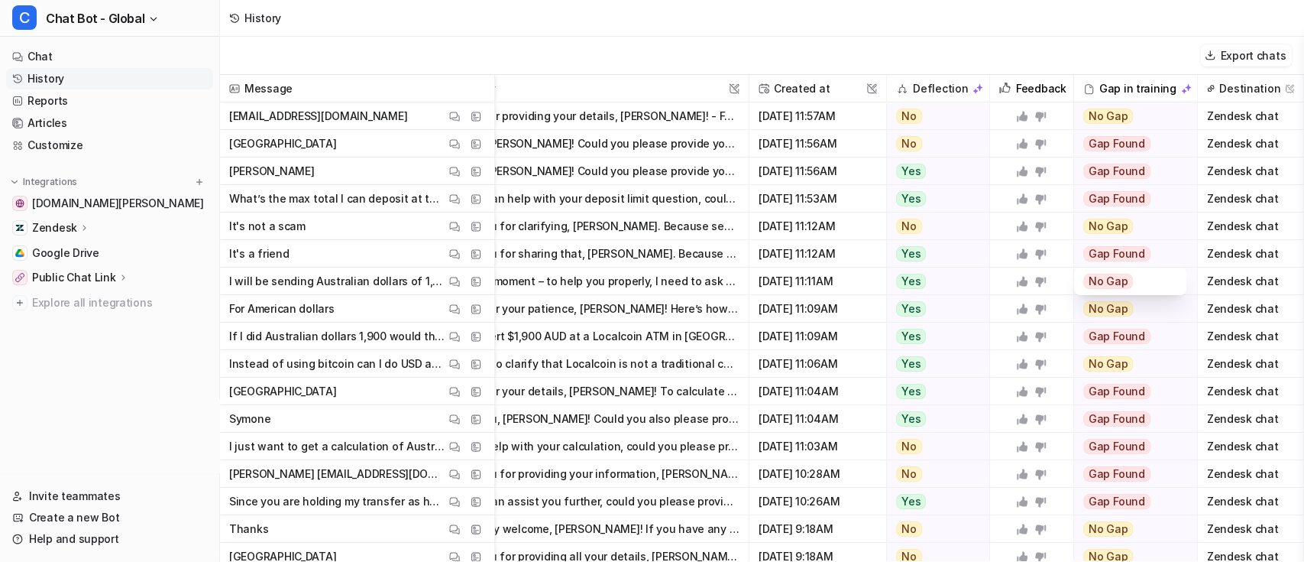
click at [1122, 278] on div "No Gap" at bounding box center [1130, 281] width 94 height 28
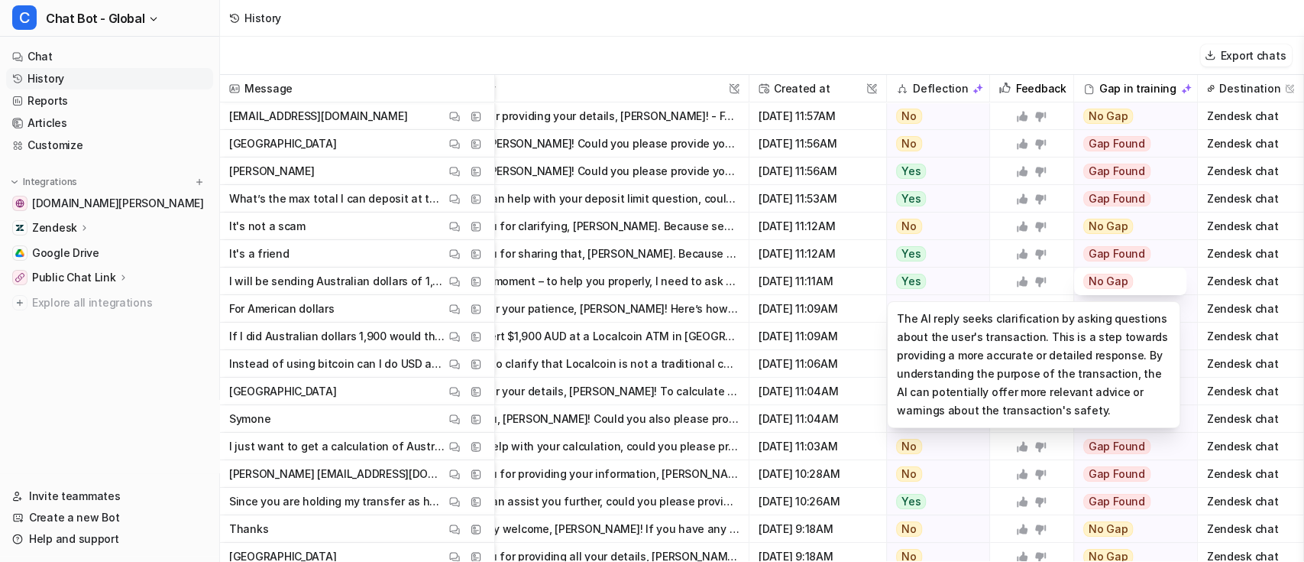
click at [952, 267] on div "Yes" at bounding box center [934, 281] width 94 height 28
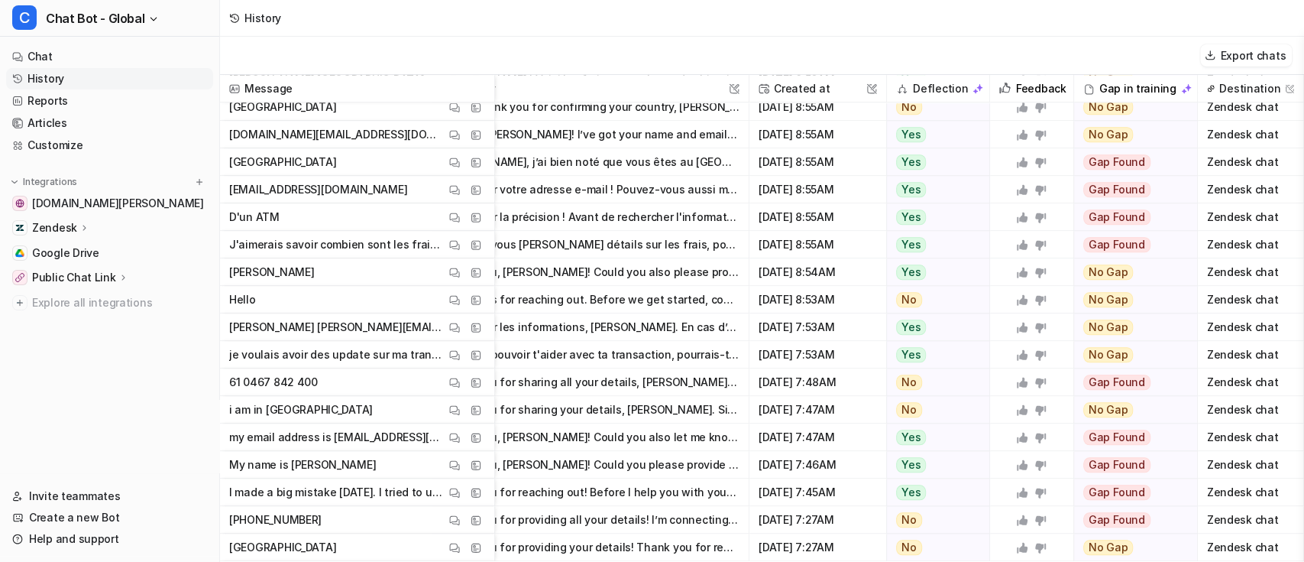
scroll to position [1018, 79]
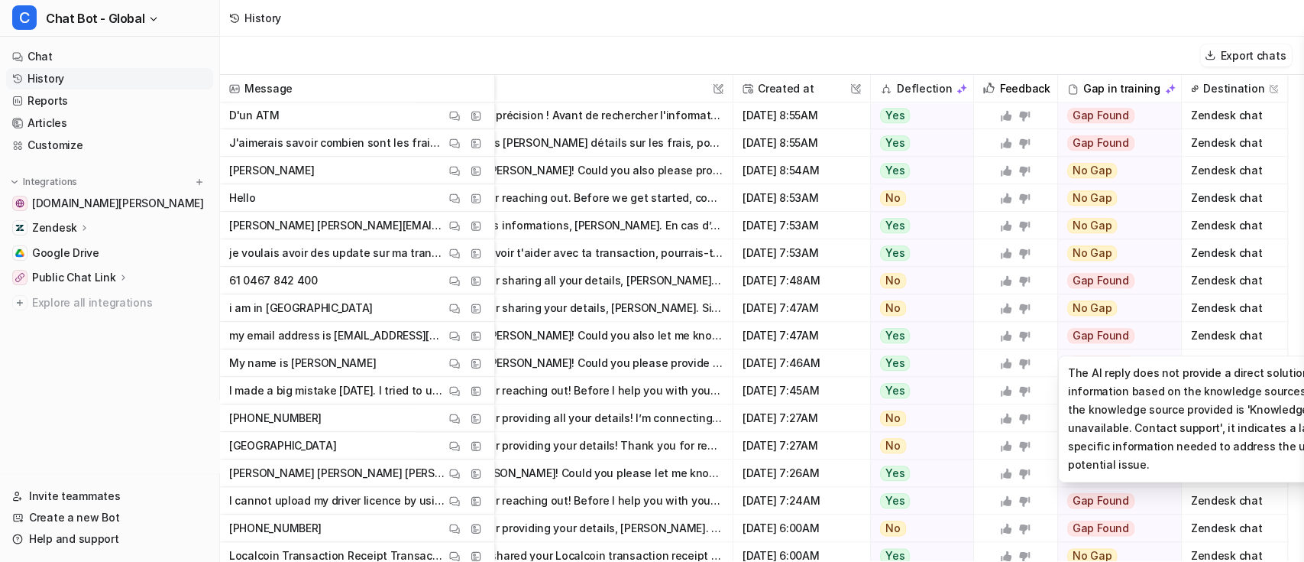
click at [1106, 339] on span "Gap Found" at bounding box center [1100, 335] width 67 height 15
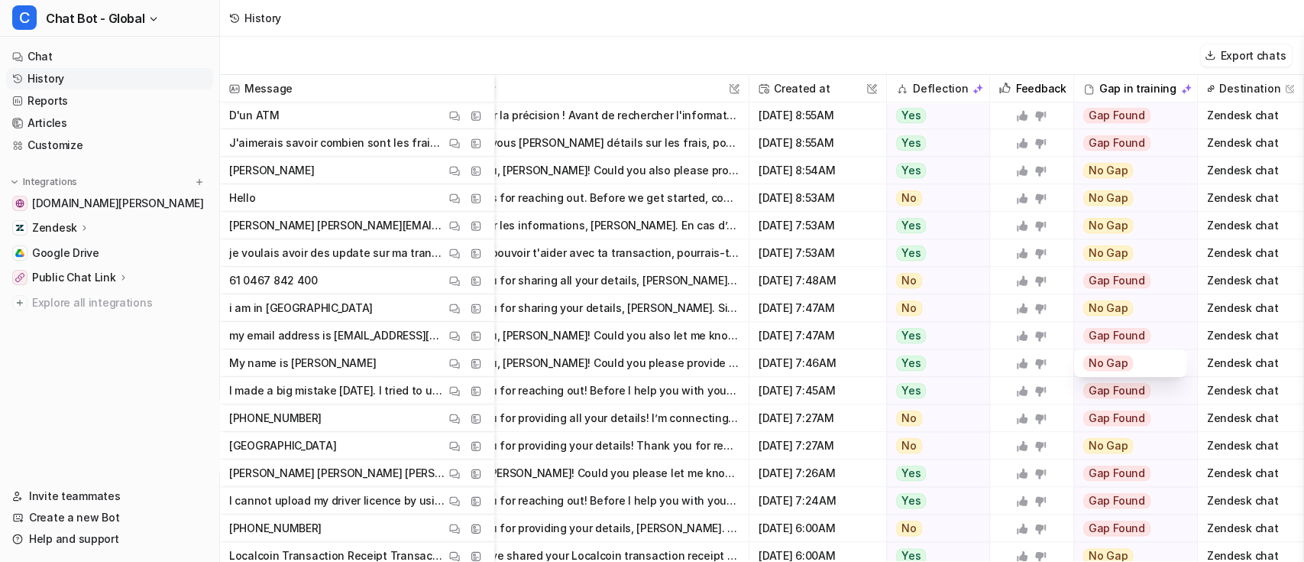
click at [1112, 361] on span "No Gap" at bounding box center [1108, 362] width 50 height 15
click at [1121, 361] on div "No Gap" at bounding box center [1130, 363] width 94 height 28
click at [996, 327] on div at bounding box center [1031, 335] width 71 height 27
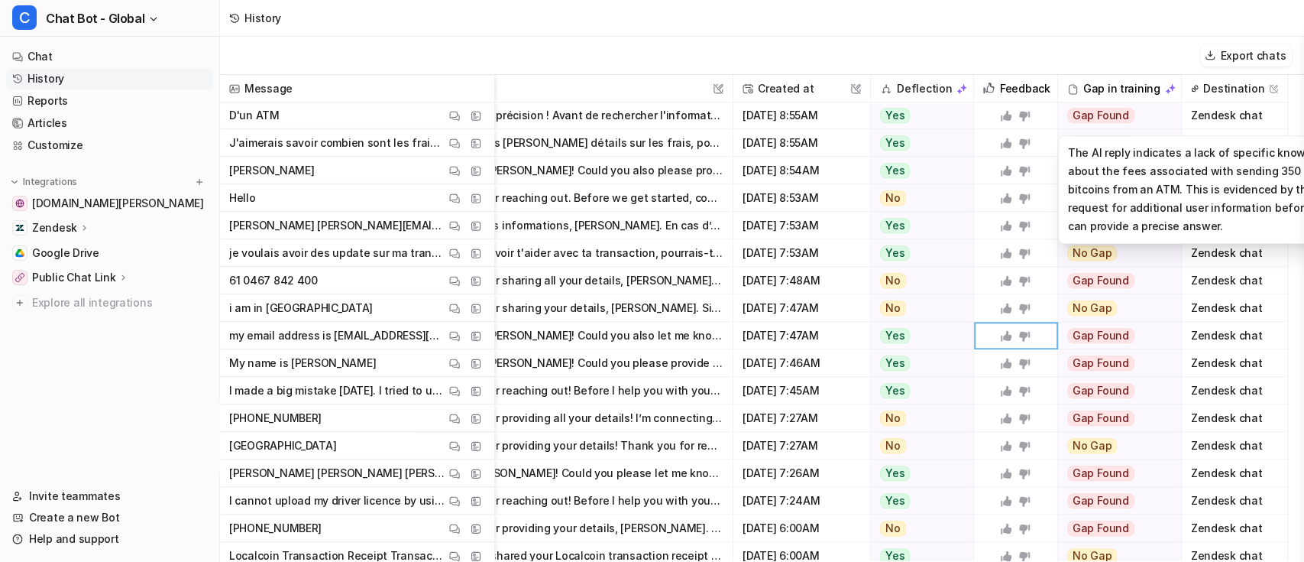
click at [1116, 121] on span "Gap Found" at bounding box center [1100, 115] width 67 height 15
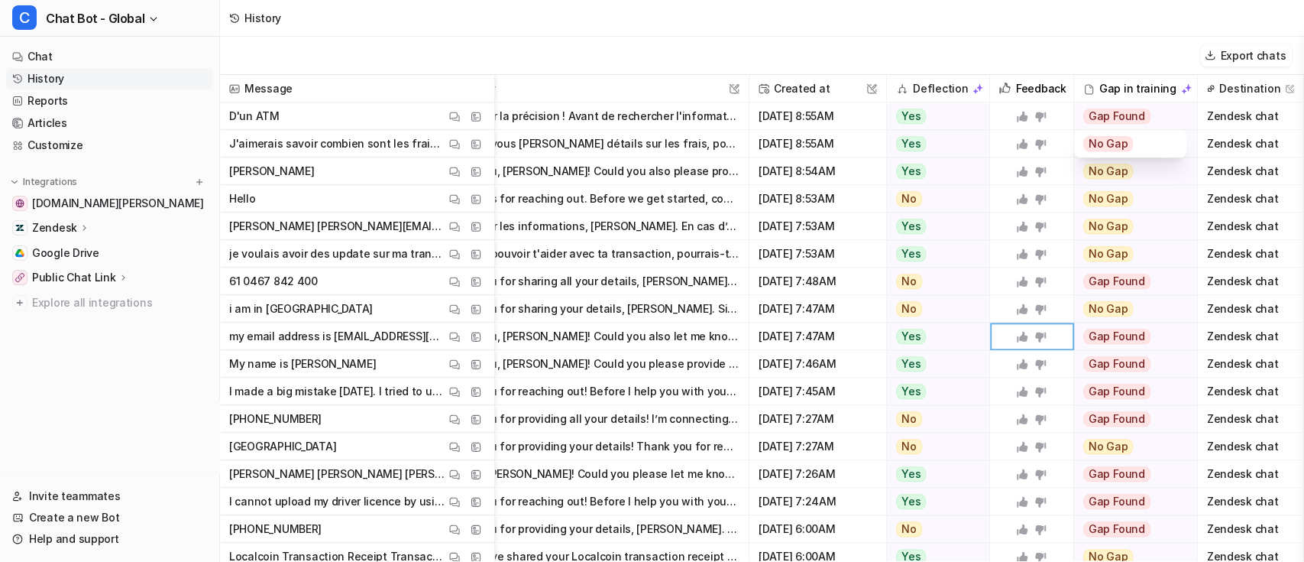
click at [1109, 144] on span "No Gap" at bounding box center [1108, 143] width 50 height 15
click at [1138, 113] on div "Gap Found" at bounding box center [1130, 116] width 112 height 28
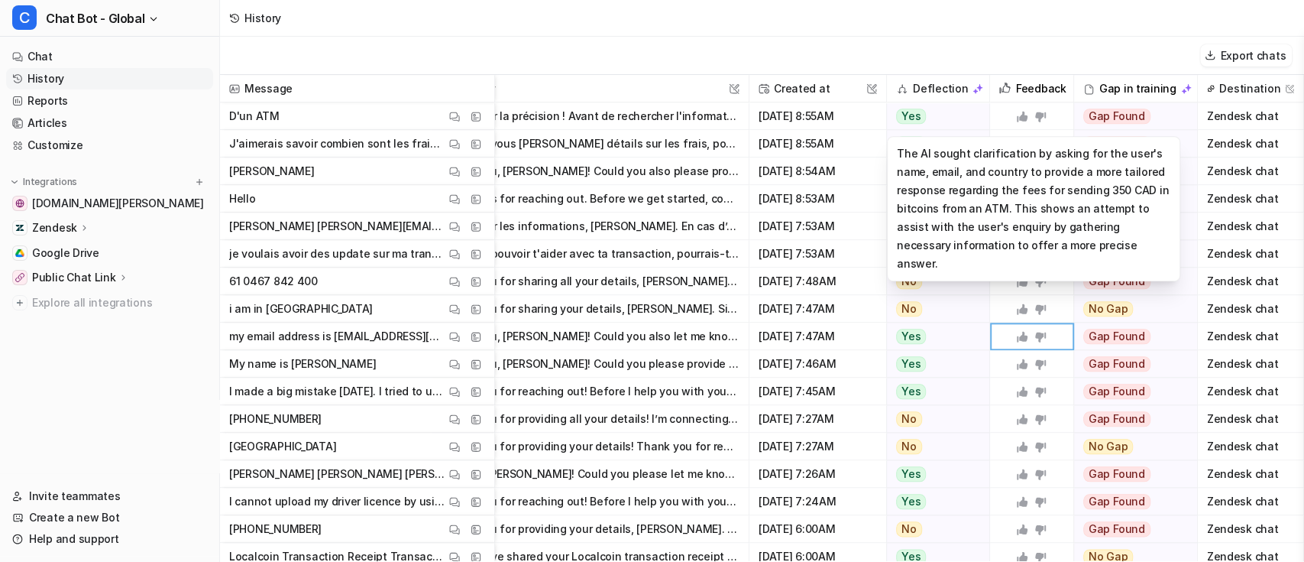
click at [914, 112] on div "Yes" at bounding box center [934, 116] width 94 height 28
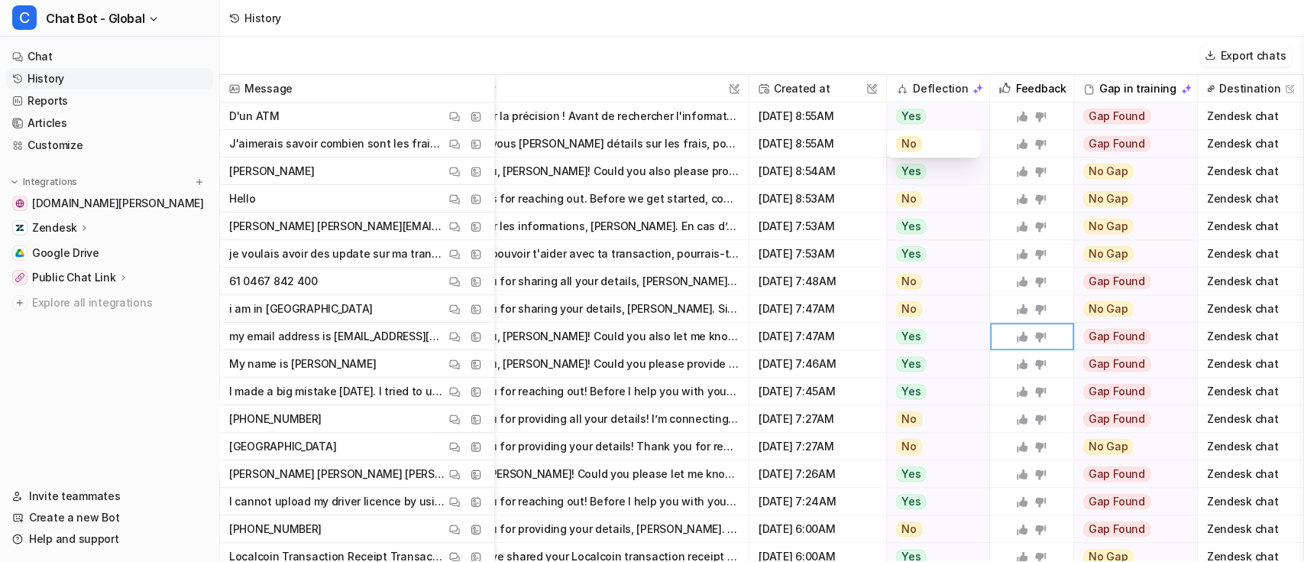
click at [925, 147] on div "No" at bounding box center [934, 144] width 76 height 28
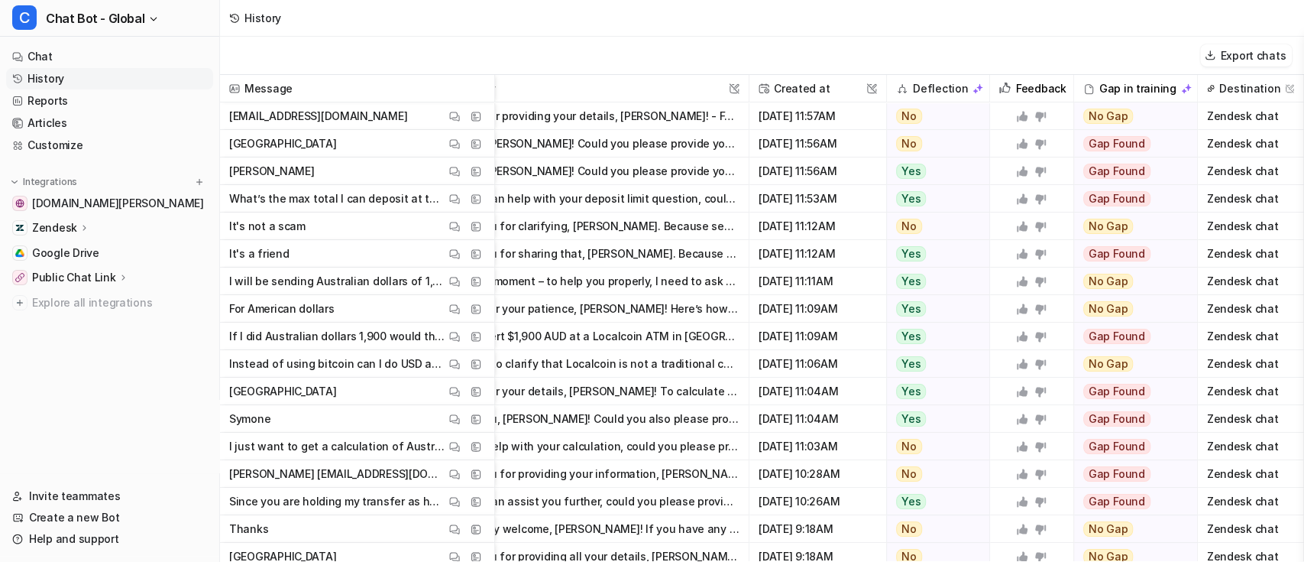
scroll to position [0, 0]
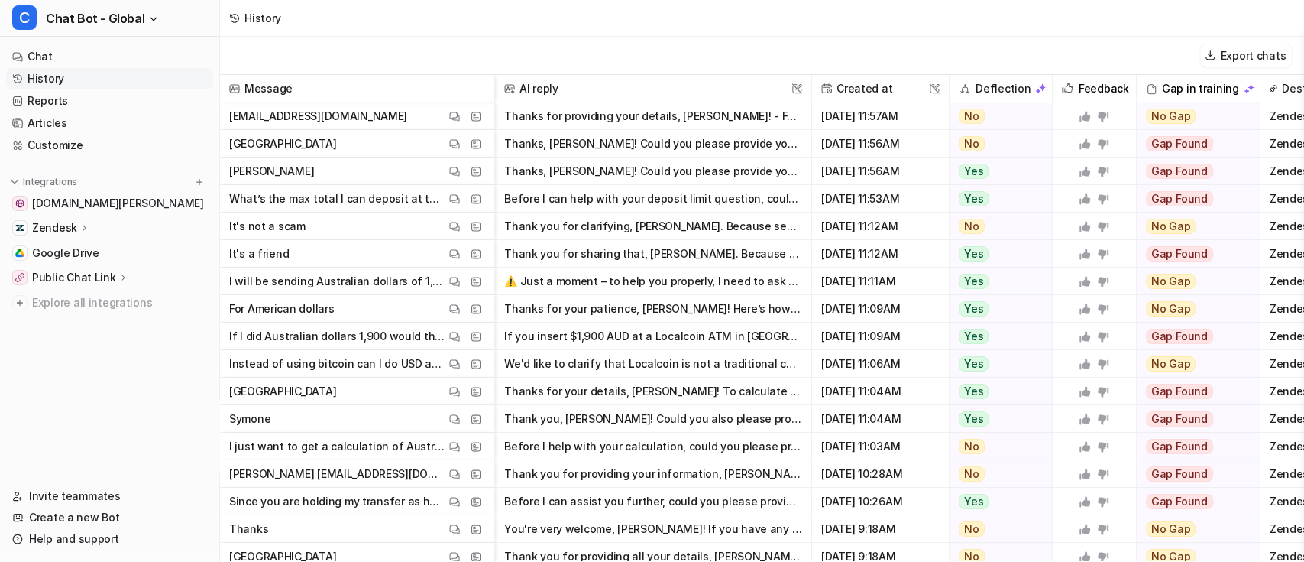
click at [598, 284] on button "⚠️ Just a moment – to help you properly, I need to ask you a few important ques…" at bounding box center [653, 281] width 298 height 28
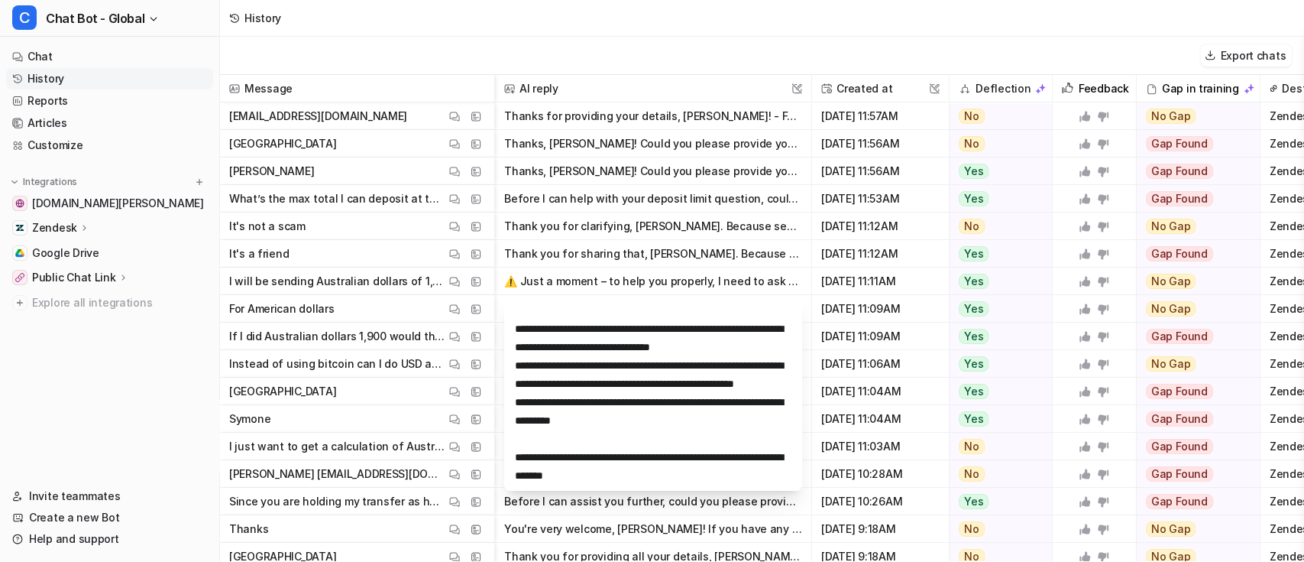
scroll to position [147, 0]
click at [652, 283] on button "⚠️ Just a moment – to help you properly, I need to ask you a few important ques…" at bounding box center [653, 281] width 298 height 28
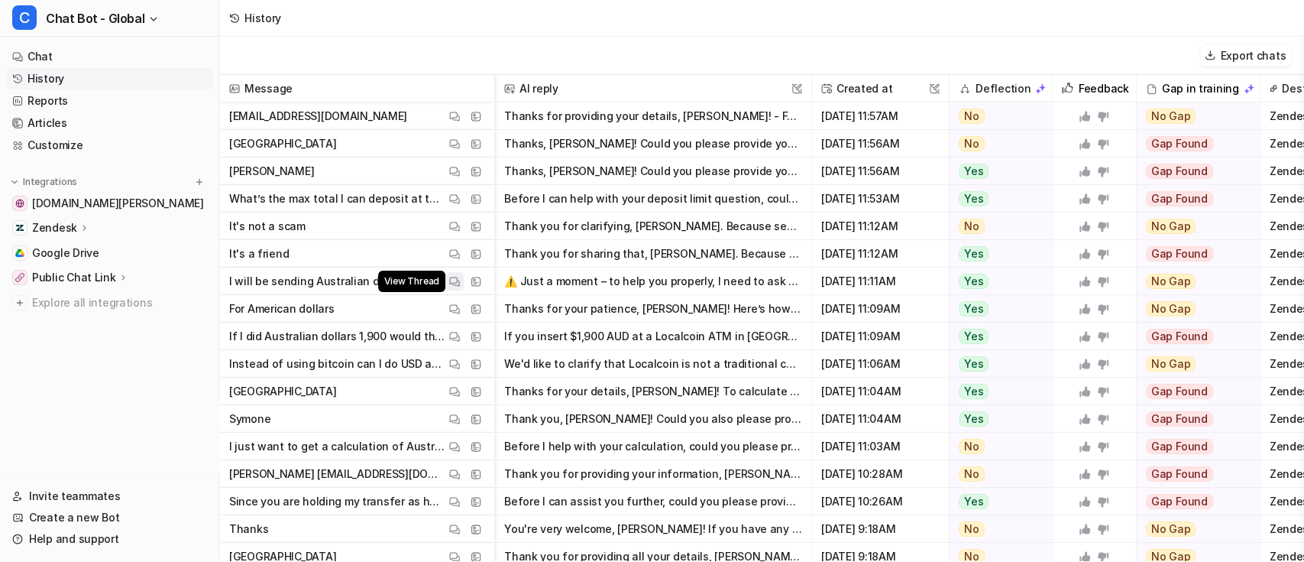
click at [452, 279] on img at bounding box center [454, 281] width 11 height 11
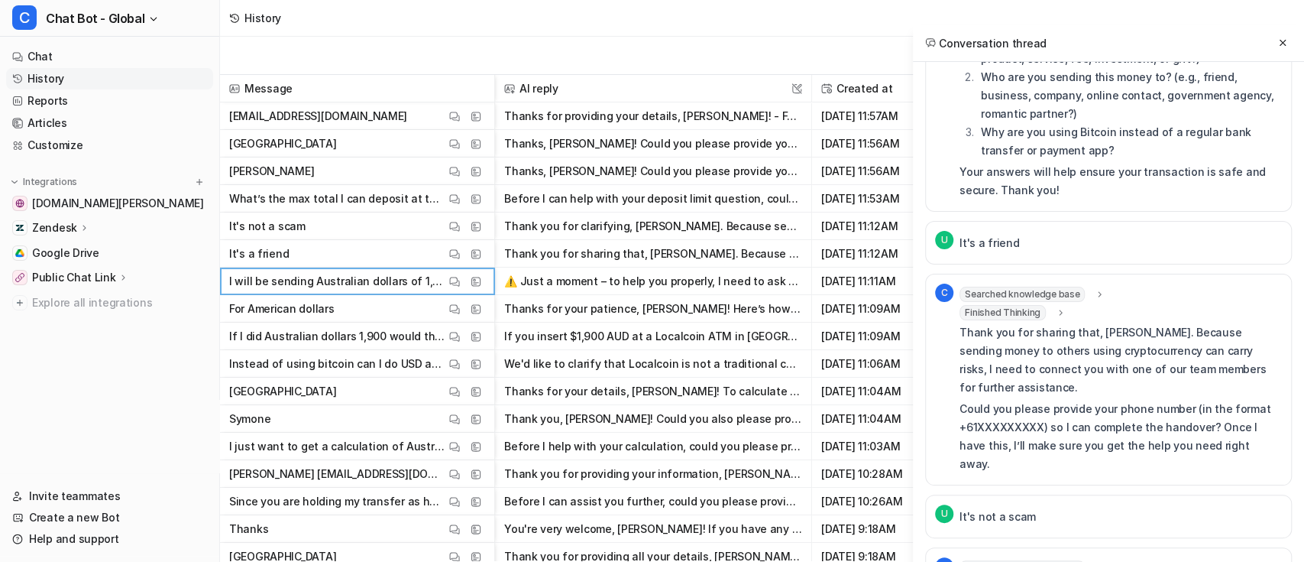
scroll to position [2463, 0]
click at [1276, 43] on button at bounding box center [1283, 43] width 18 height 18
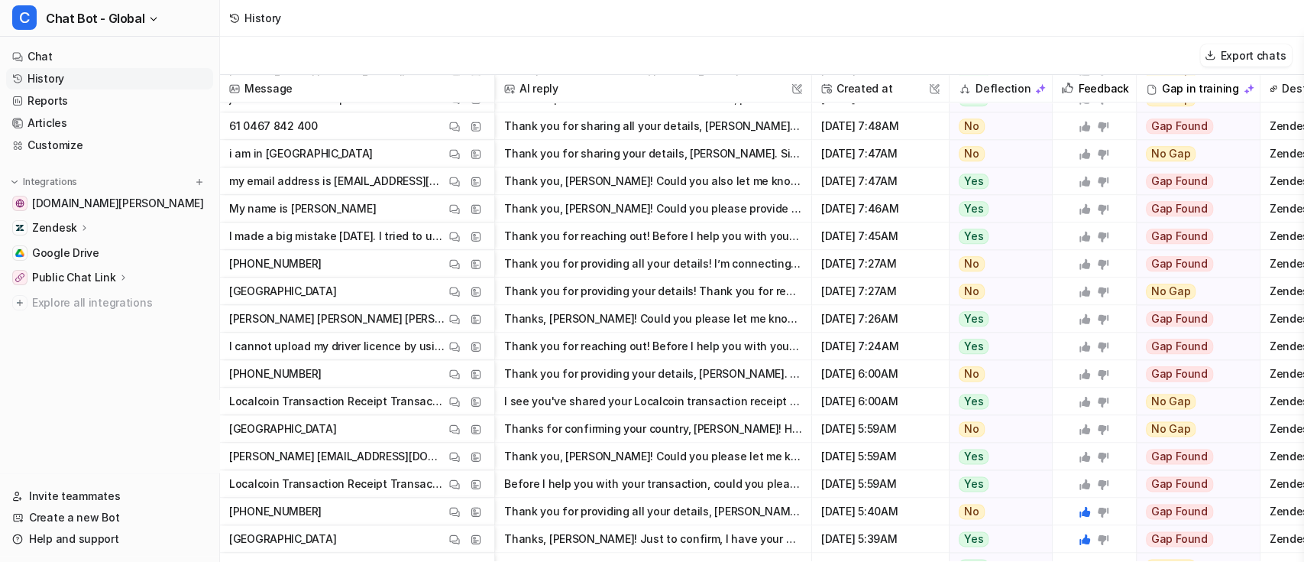
scroll to position [1222, 0]
